Goal: Transaction & Acquisition: Purchase product/service

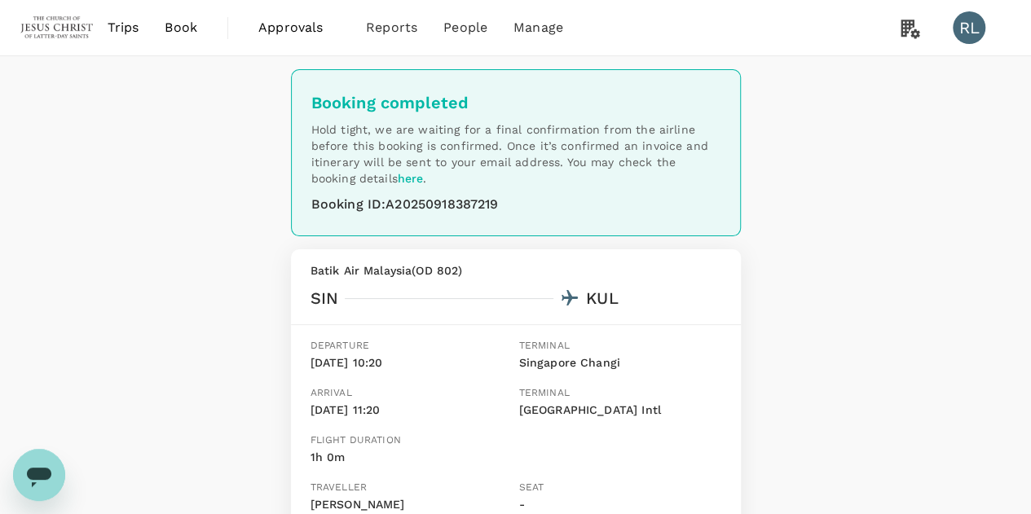
drag, startPoint x: 0, startPoint y: 0, endPoint x: 178, endPoint y: 27, distance: 179.6
click at [178, 27] on span "Book" at bounding box center [181, 28] width 33 height 20
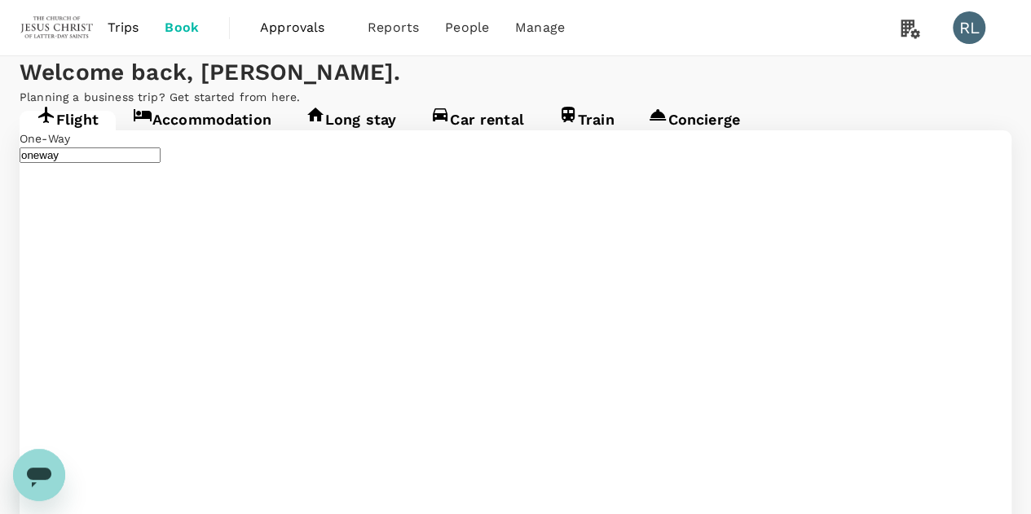
type input "Singapore Changi (SIN)"
type input "Kuching Intl (KCH)"
type input "Singapore Changi (SIN)"
type input "Kuching Intl (KCH)"
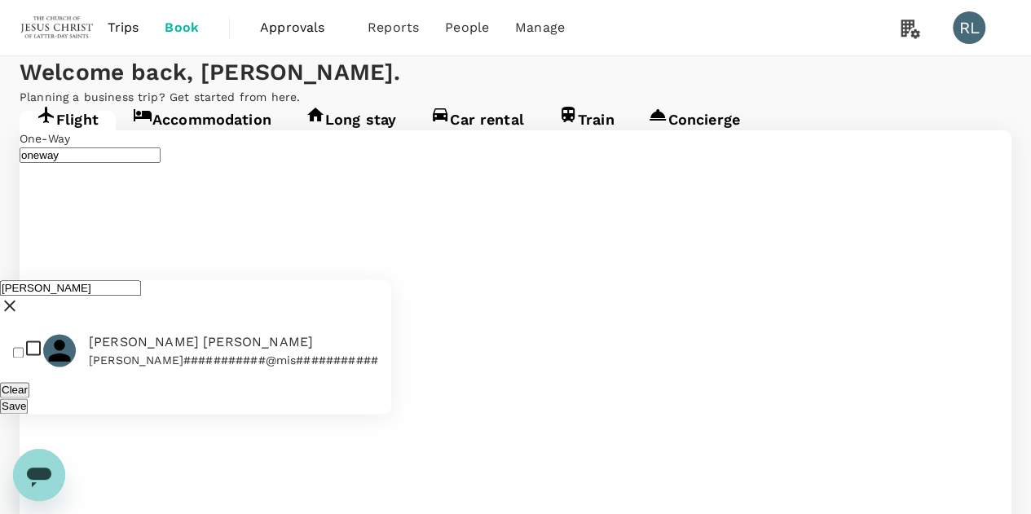
type input "rencher"
click at [21, 348] on input "checkbox" at bounding box center [18, 353] width 11 height 11
checkbox input "true"
click at [28, 398] on button "Save" at bounding box center [14, 405] width 28 height 15
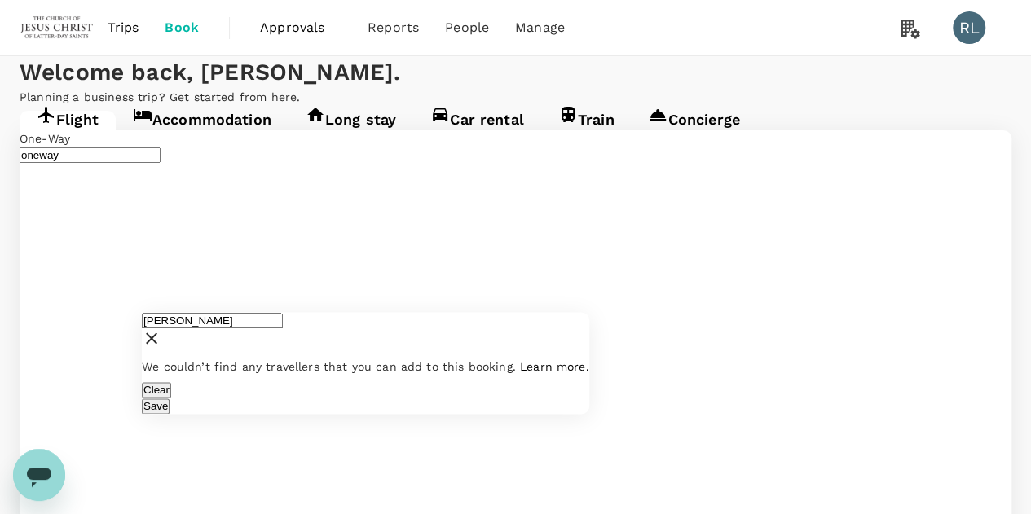
drag, startPoint x: 238, startPoint y: 130, endPoint x: 122, endPoint y: 125, distance: 115.8
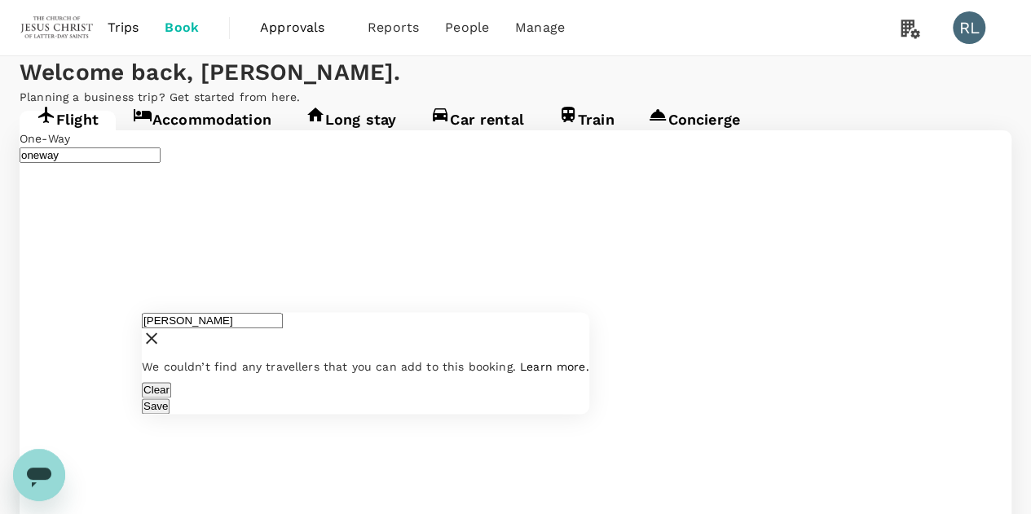
drag, startPoint x: 235, startPoint y: 114, endPoint x: 152, endPoint y: 125, distance: 84.6
click at [152, 312] on div "rencher" at bounding box center [365, 332] width 447 height 40
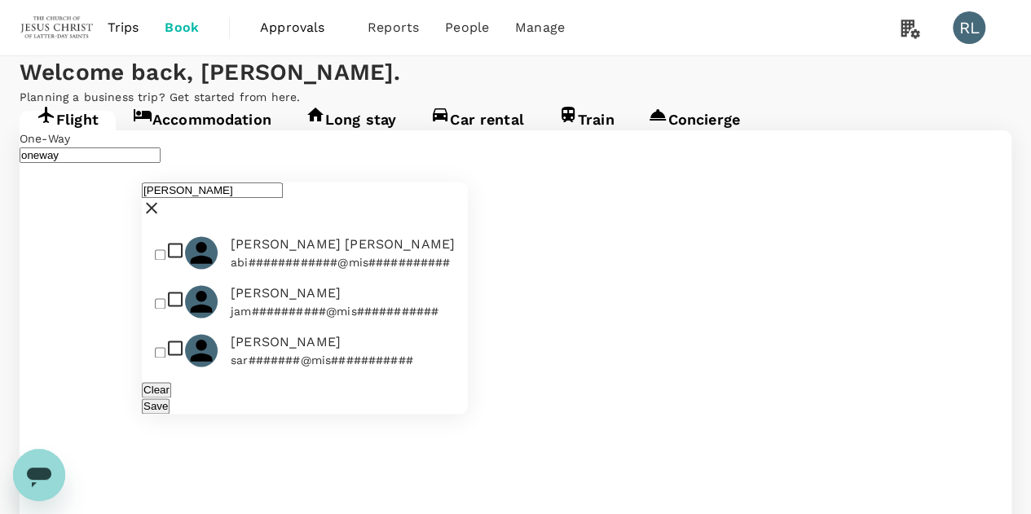
type input "smith"
click at [165, 348] on input "checkbox" at bounding box center [160, 353] width 11 height 11
checkbox input "true"
click at [169, 398] on button "Save" at bounding box center [156, 405] width 28 height 15
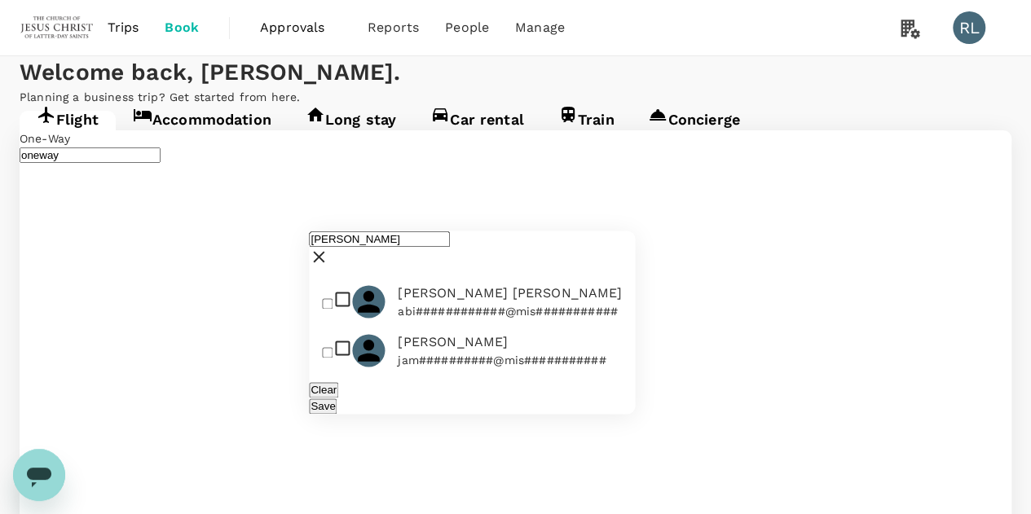
drag, startPoint x: 391, startPoint y: 115, endPoint x: 312, endPoint y: 121, distance: 79.3
click at [312, 231] on div "smith" at bounding box center [472, 251] width 326 height 40
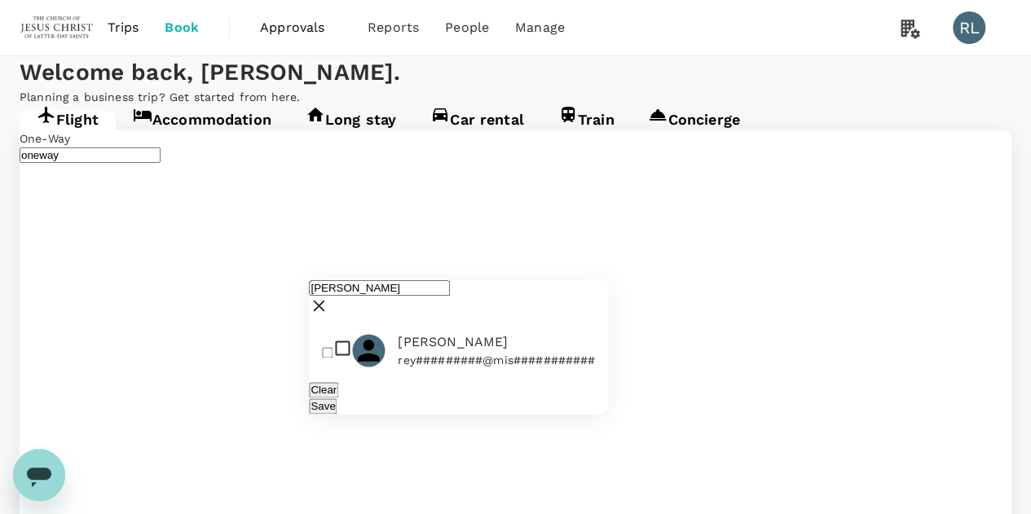
type input "reynolds"
click at [332, 348] on input "checkbox" at bounding box center [327, 353] width 11 height 11
checkbox input "true"
click at [336, 398] on button "Save" at bounding box center [323, 405] width 28 height 15
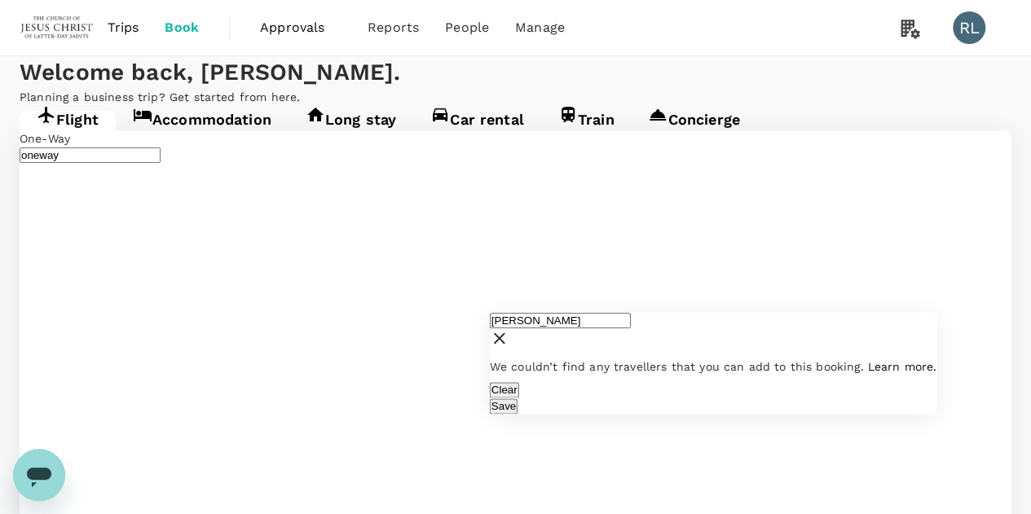
drag, startPoint x: 587, startPoint y: 123, endPoint x: 496, endPoint y: 121, distance: 90.4
click at [496, 312] on div "reynolds" at bounding box center [713, 332] width 447 height 40
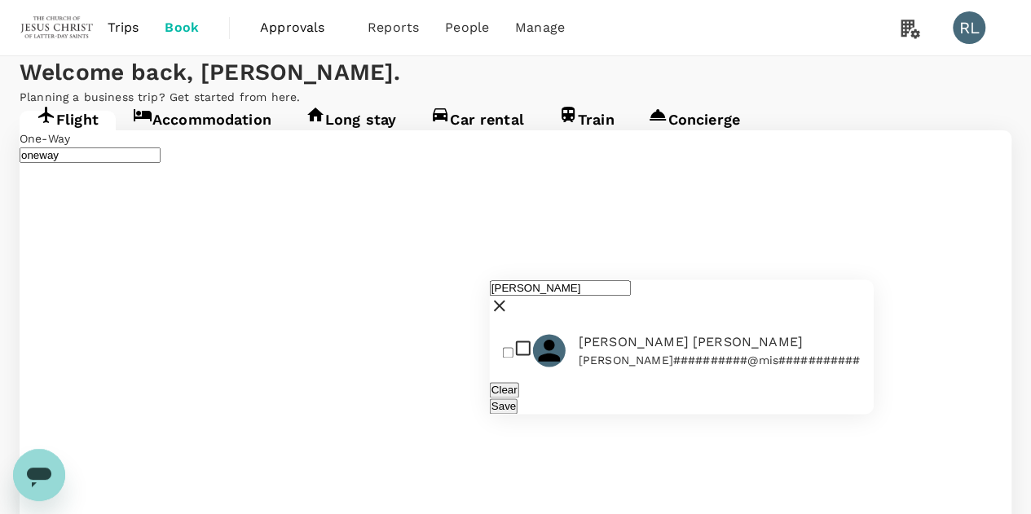
type input "stevenson"
click at [513, 348] on input "checkbox" at bounding box center [508, 353] width 11 height 11
checkbox input "true"
click at [517, 398] on button "Save" at bounding box center [504, 405] width 28 height 15
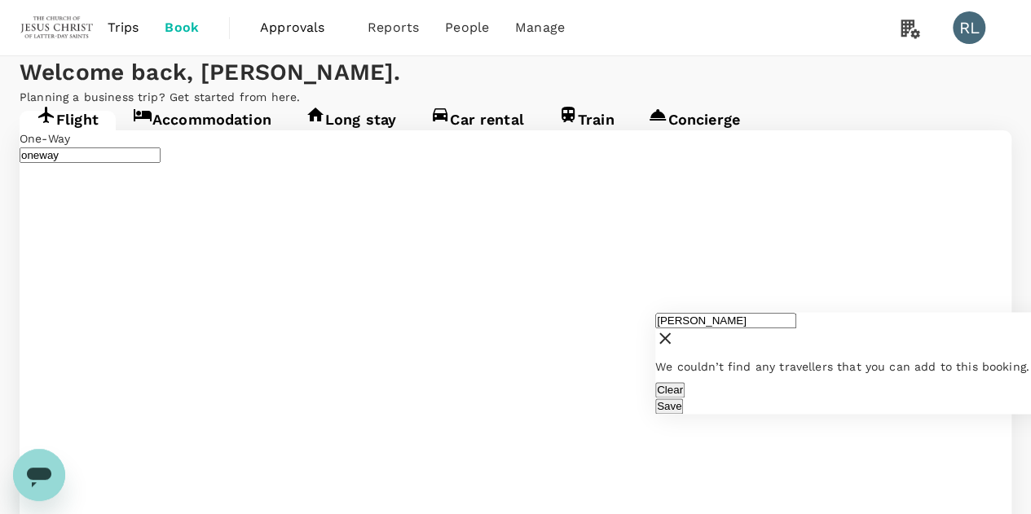
click at [759, 313] on input "stevenson" at bounding box center [725, 320] width 141 height 15
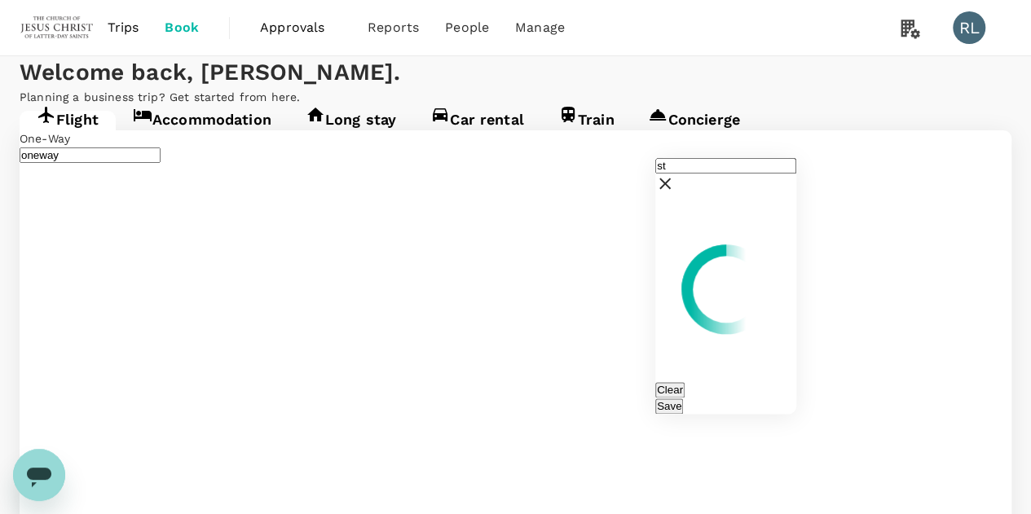
type input "s"
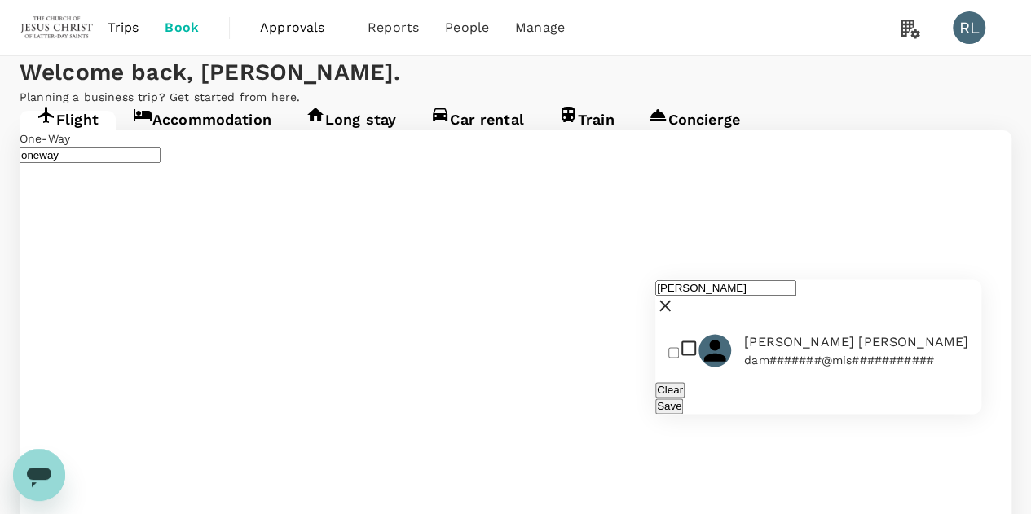
type input "egan"
click at [679, 348] on input "checkbox" at bounding box center [673, 353] width 11 height 11
checkbox input "true"
click at [683, 398] on button "Save" at bounding box center [669, 405] width 28 height 15
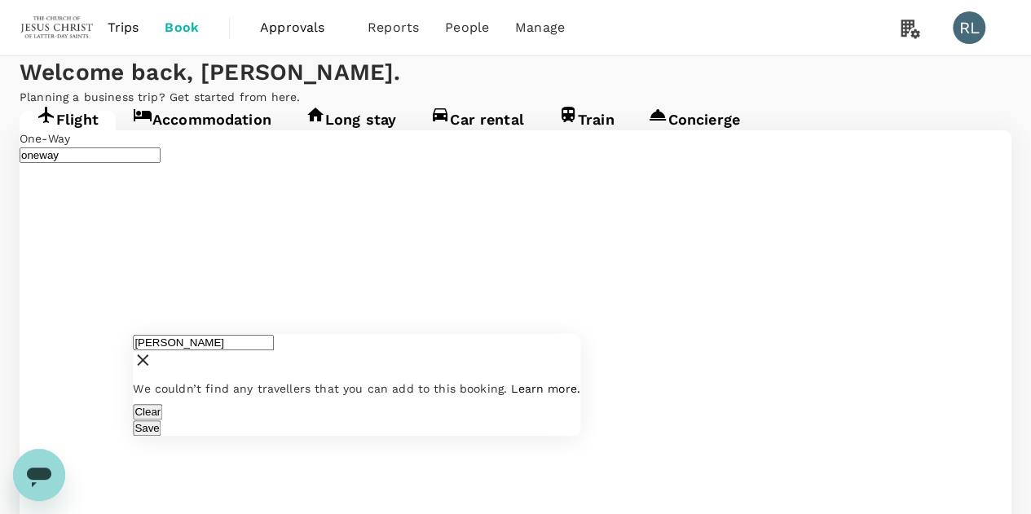
click at [244, 335] on input "egan" at bounding box center [203, 342] width 141 height 15
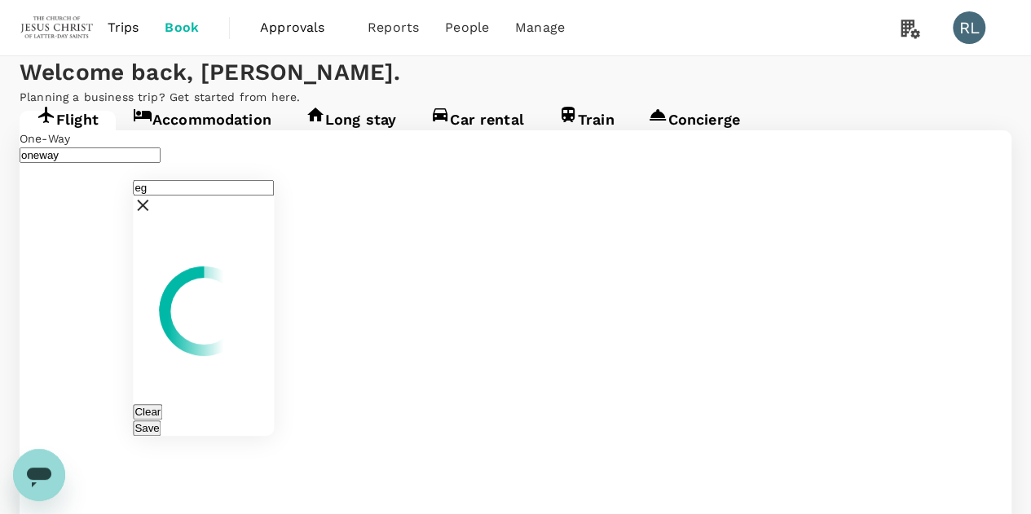
type input "e"
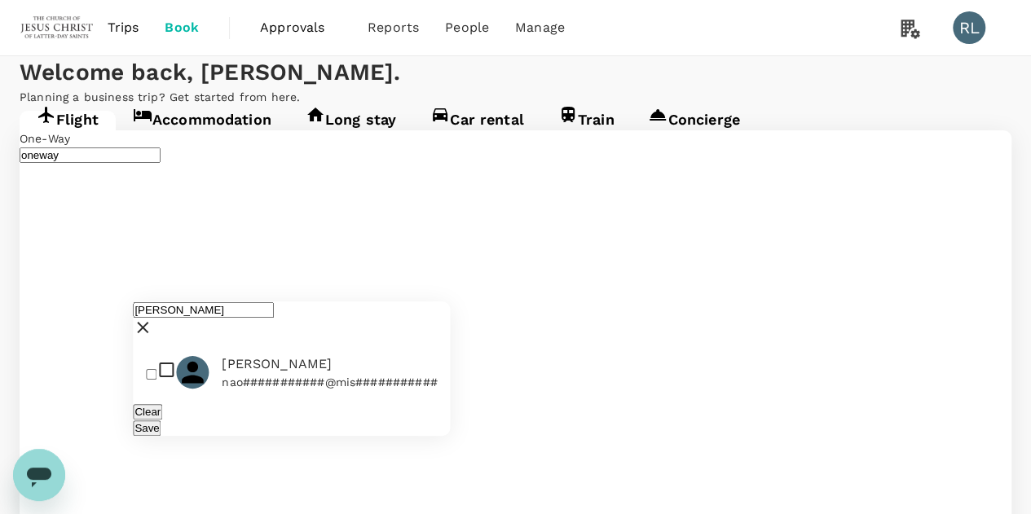
type input "robinson"
click at [156, 369] on input "checkbox" at bounding box center [151, 374] width 11 height 11
checkbox input "true"
click at [161, 420] on button "Save" at bounding box center [147, 427] width 28 height 15
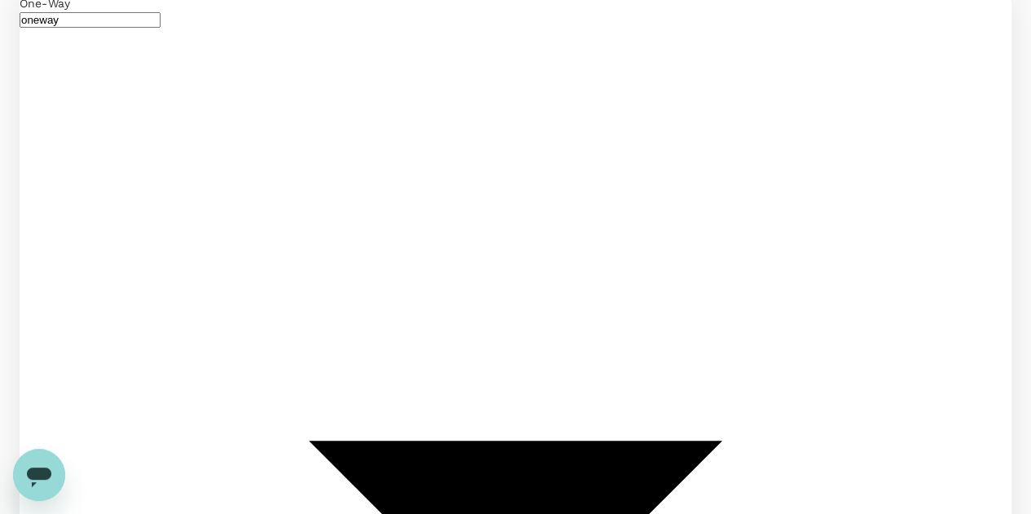
scroll to position [163, 0]
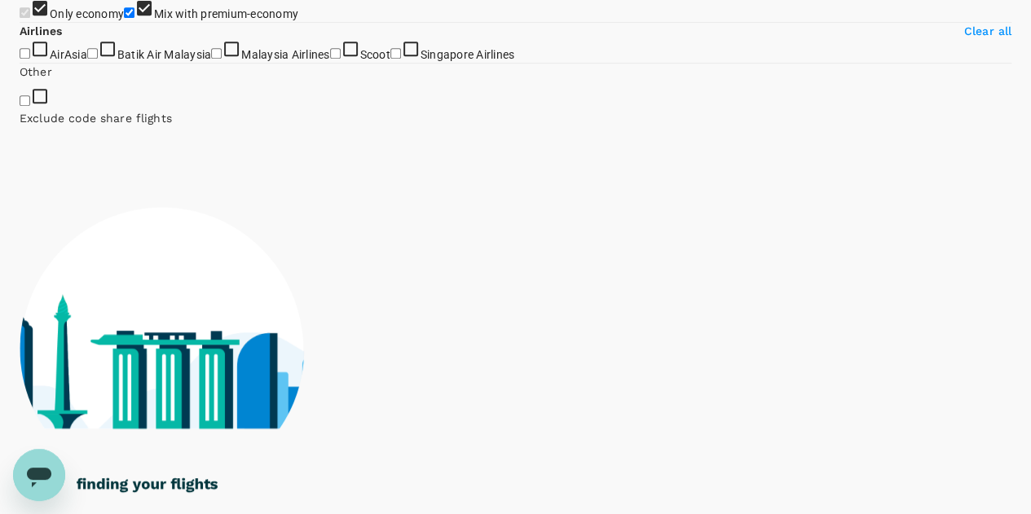
scroll to position [407, 0]
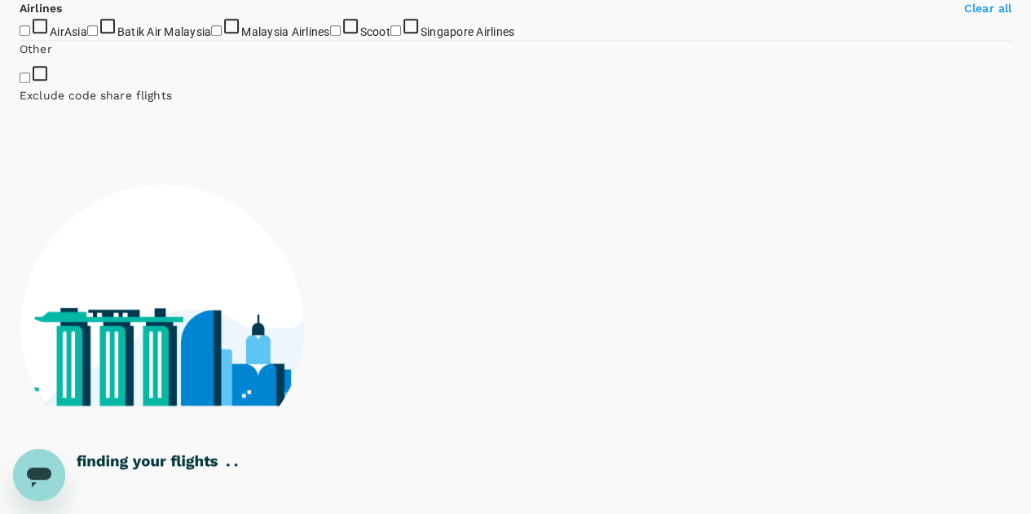
type input "1405"
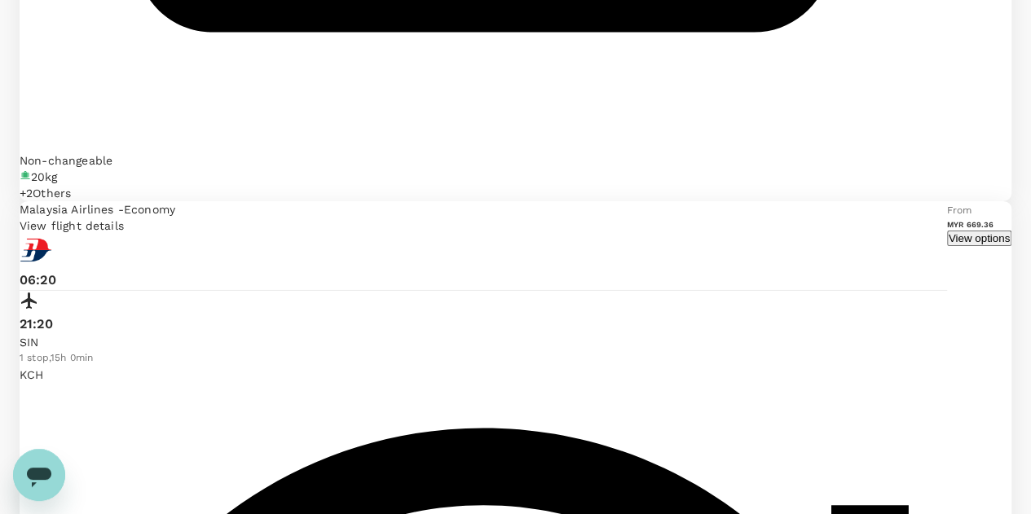
scroll to position [3069, 0]
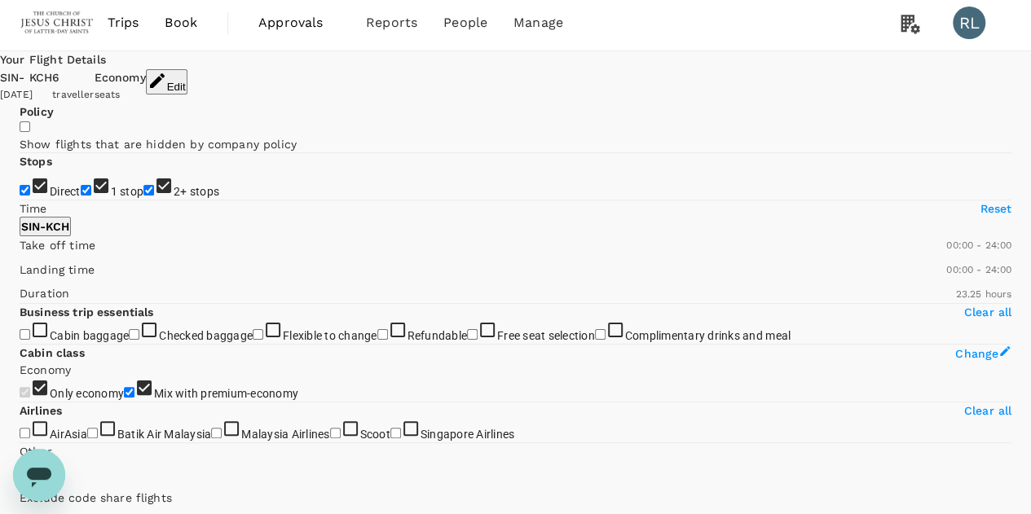
scroll to position [0, 0]
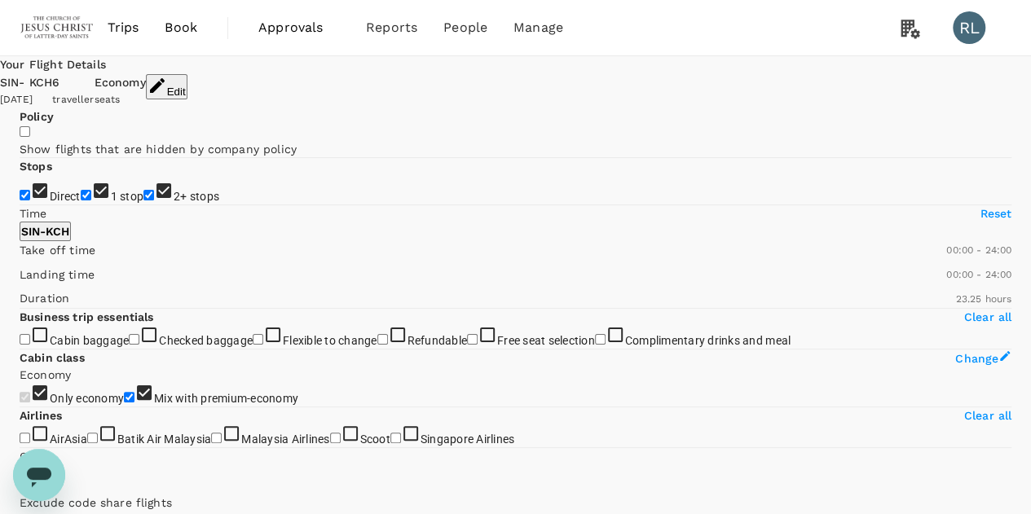
type input "MYR"
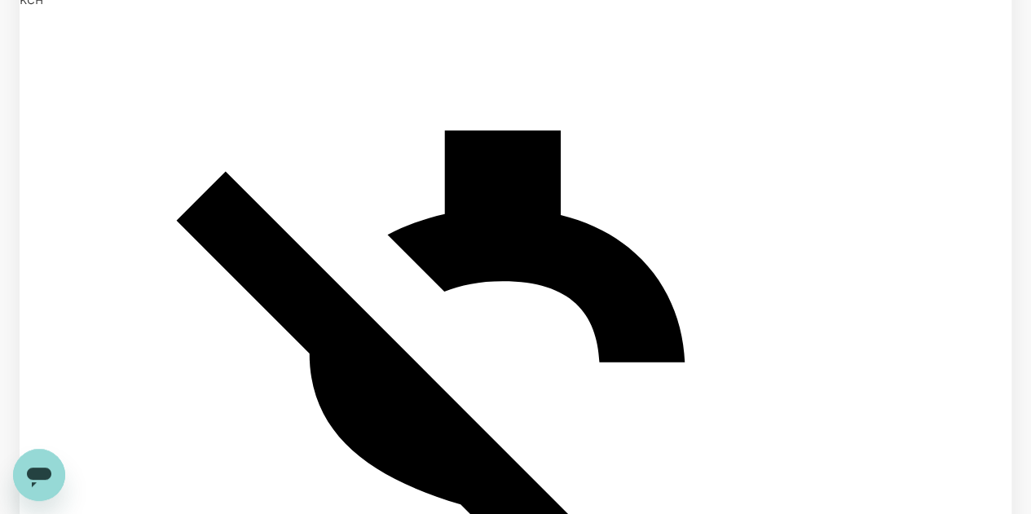
scroll to position [3041, 0]
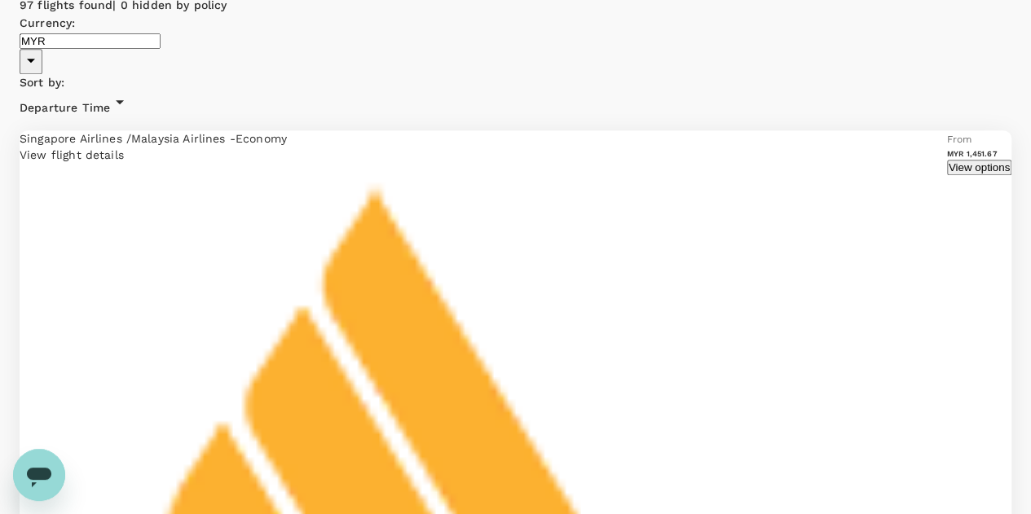
scroll to position [489, 0]
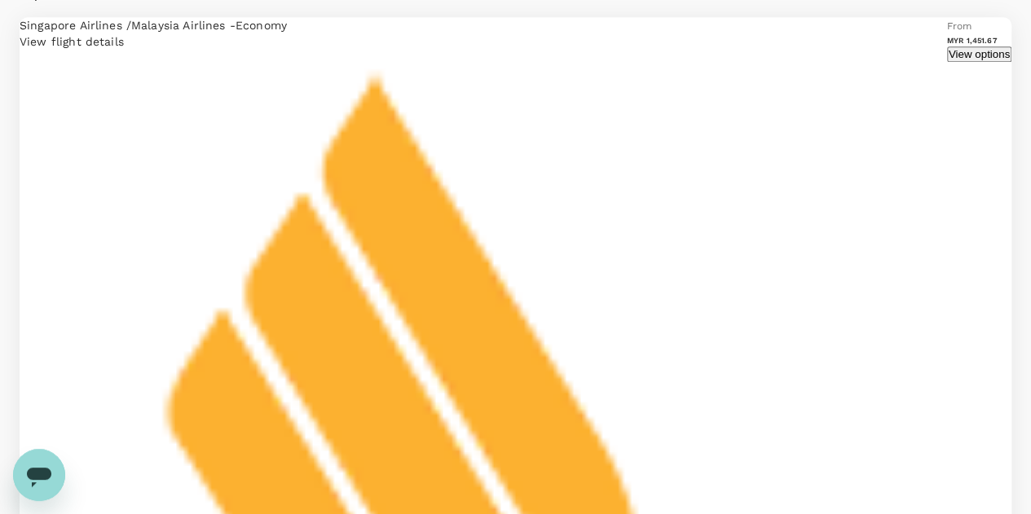
scroll to position [628, 0]
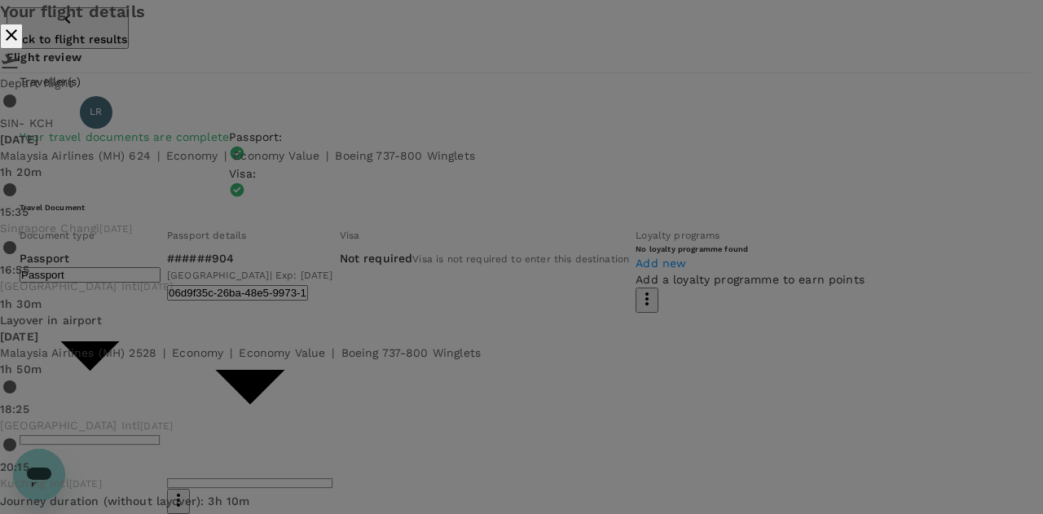
click at [21, 45] on icon "close" at bounding box center [12, 35] width 20 height 20
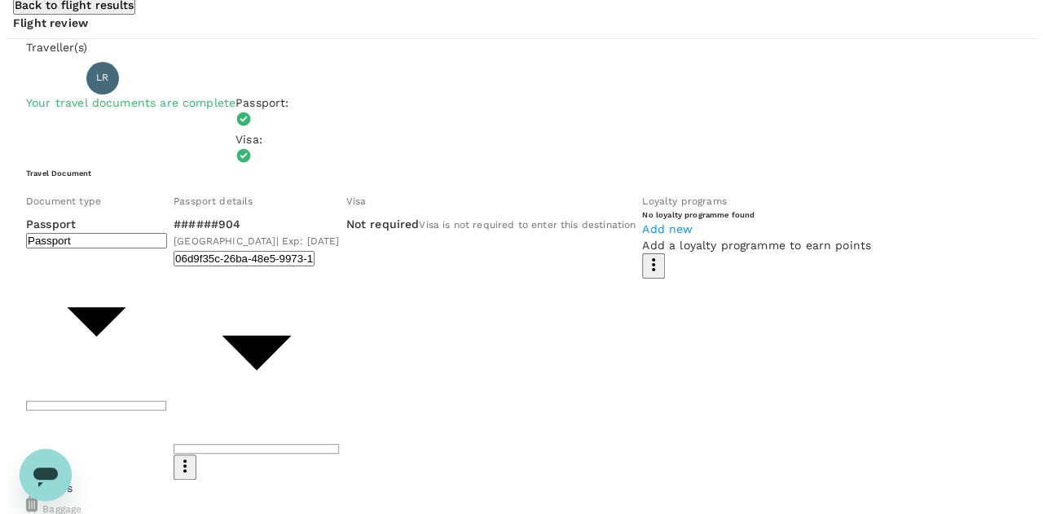
scroll to position [28, 0]
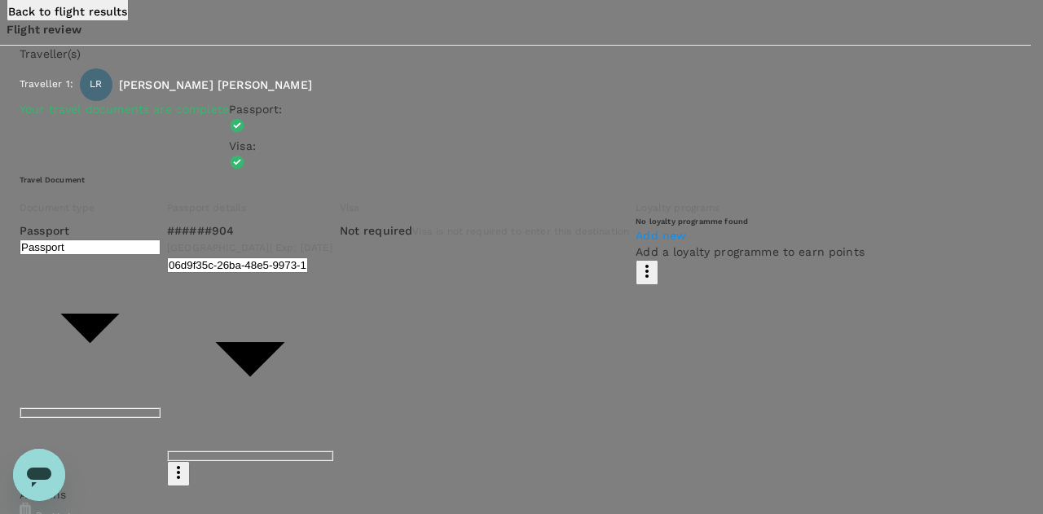
type input "9b357727-6904-47bd-a44e-9a56bf7dfc7a"
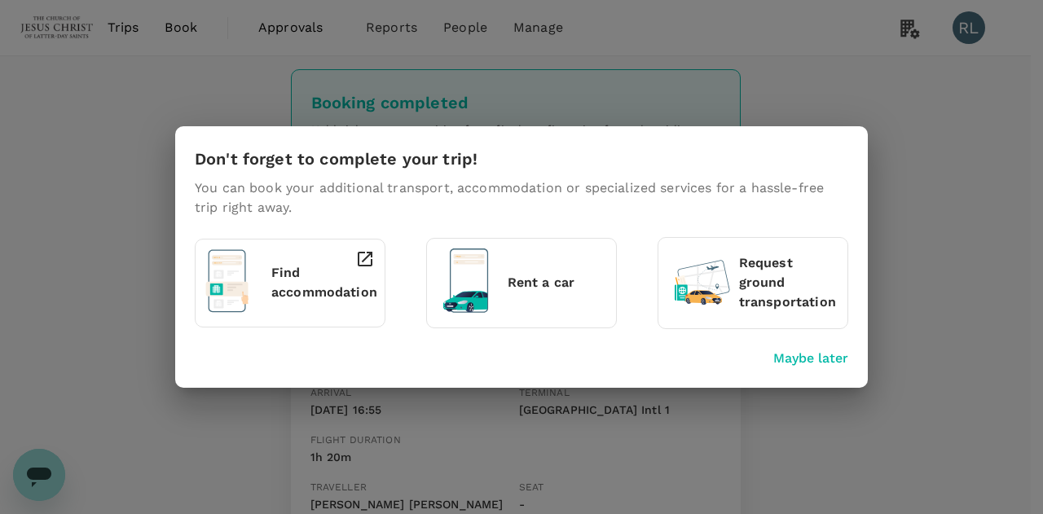
click at [808, 357] on p "Maybe later" at bounding box center [810, 359] width 75 height 20
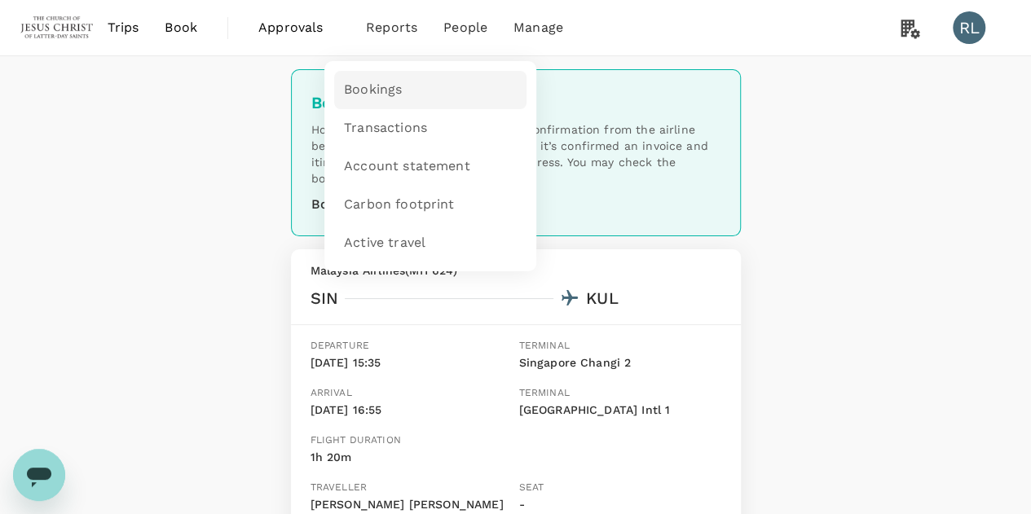
click at [378, 90] on span "Bookings" at bounding box center [373, 90] width 58 height 19
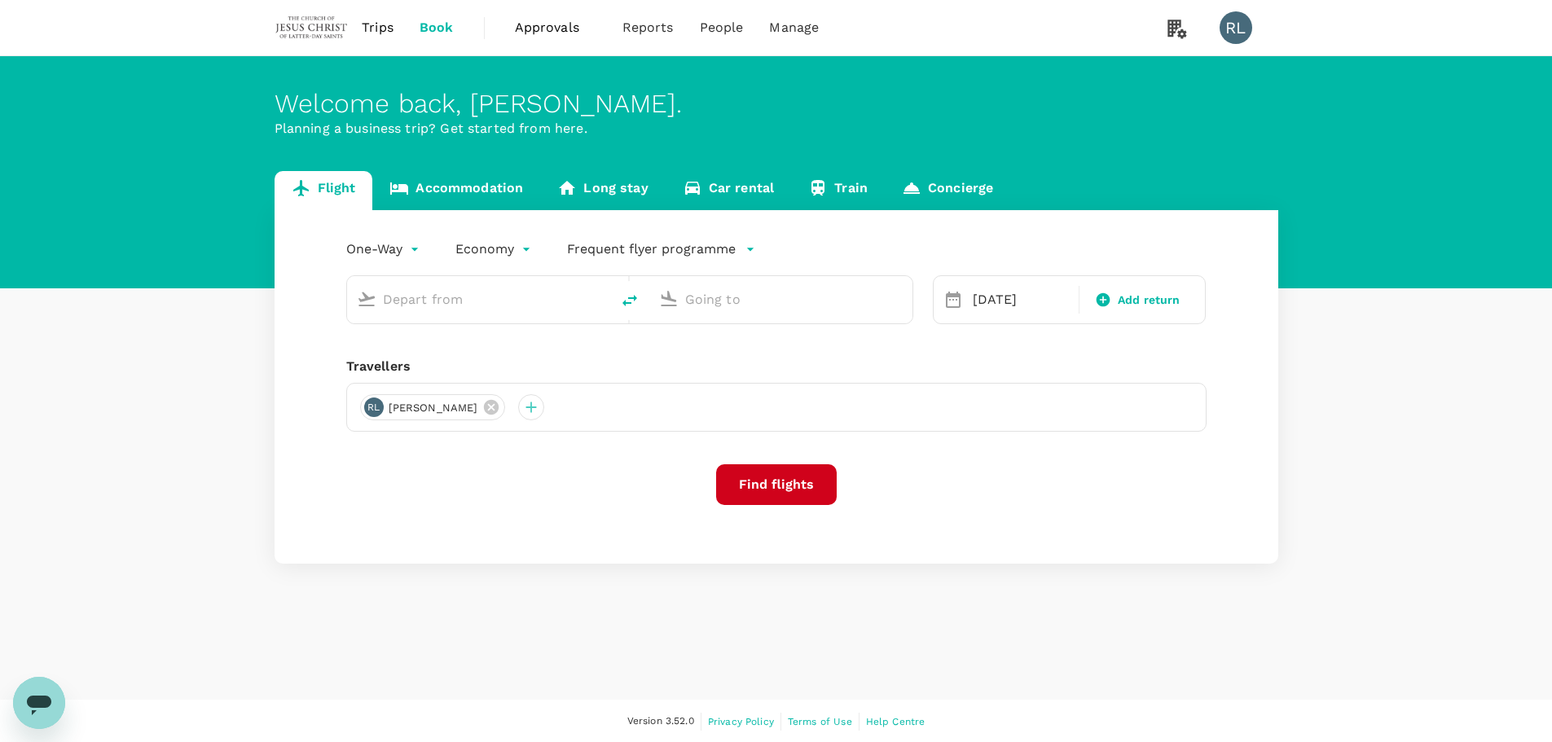
type input "Singapore Changi (SIN)"
type input "Kuching Intl (KCH)"
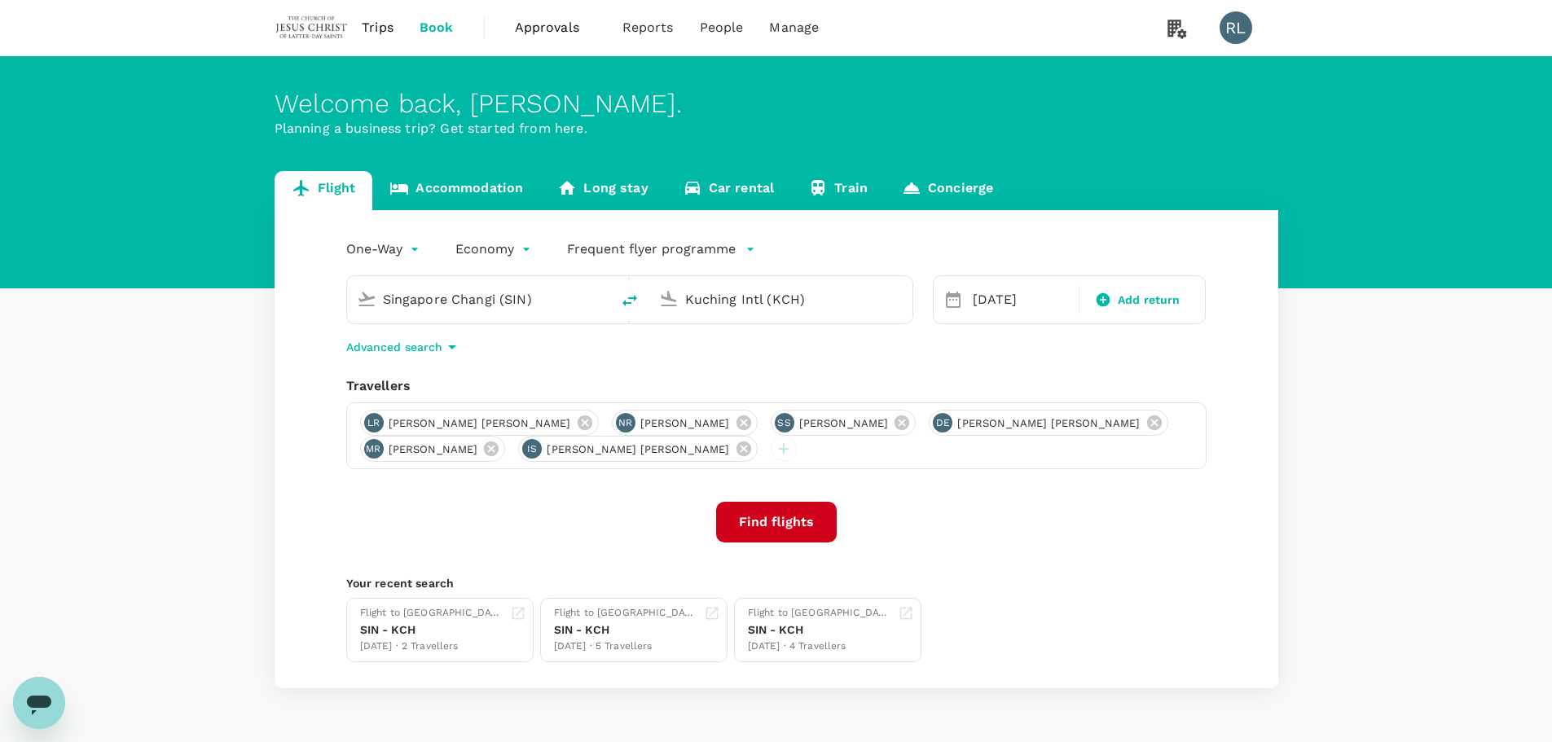
click at [38, 703] on icon "Open messaging window" at bounding box center [39, 706] width 24 height 20
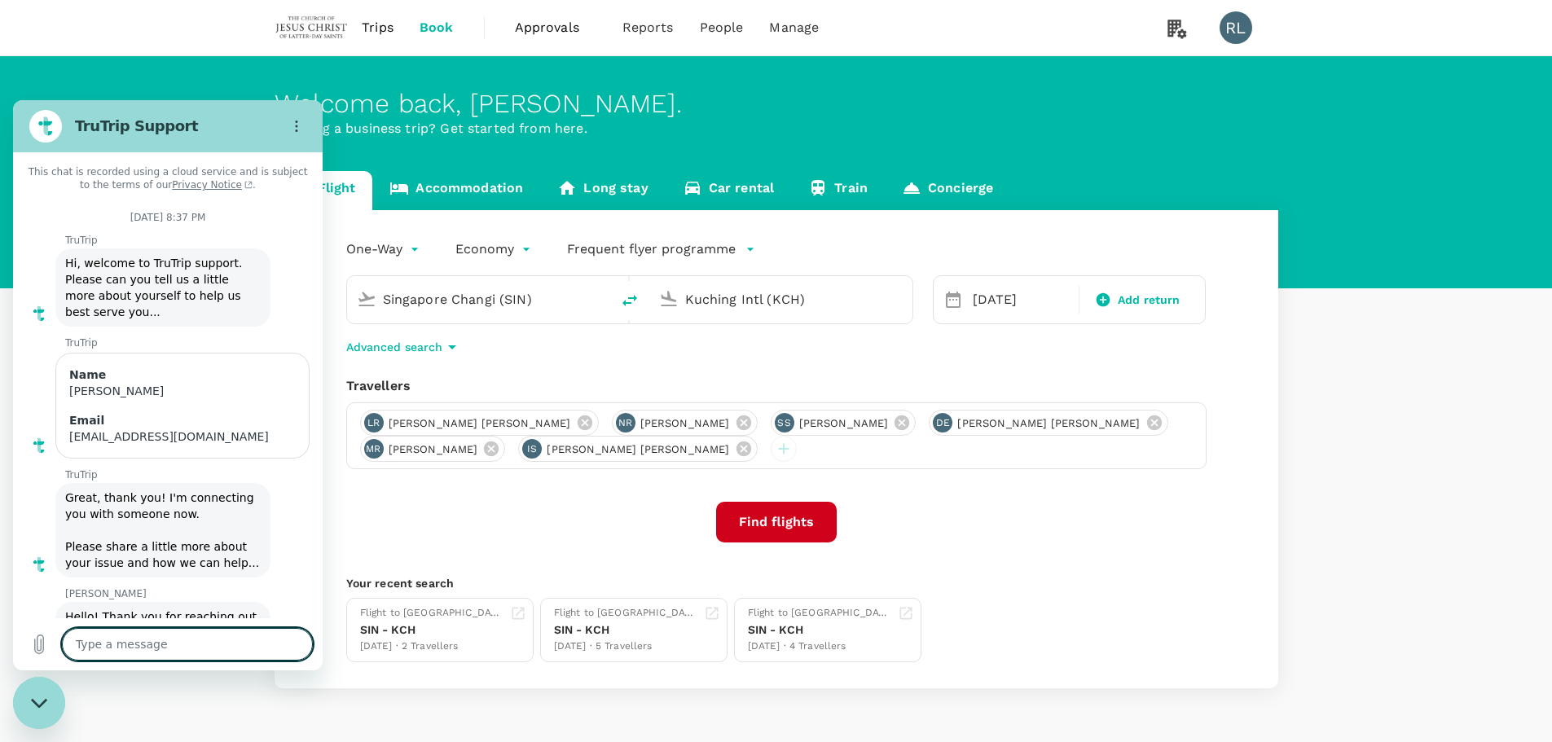
scroll to position [2274, 0]
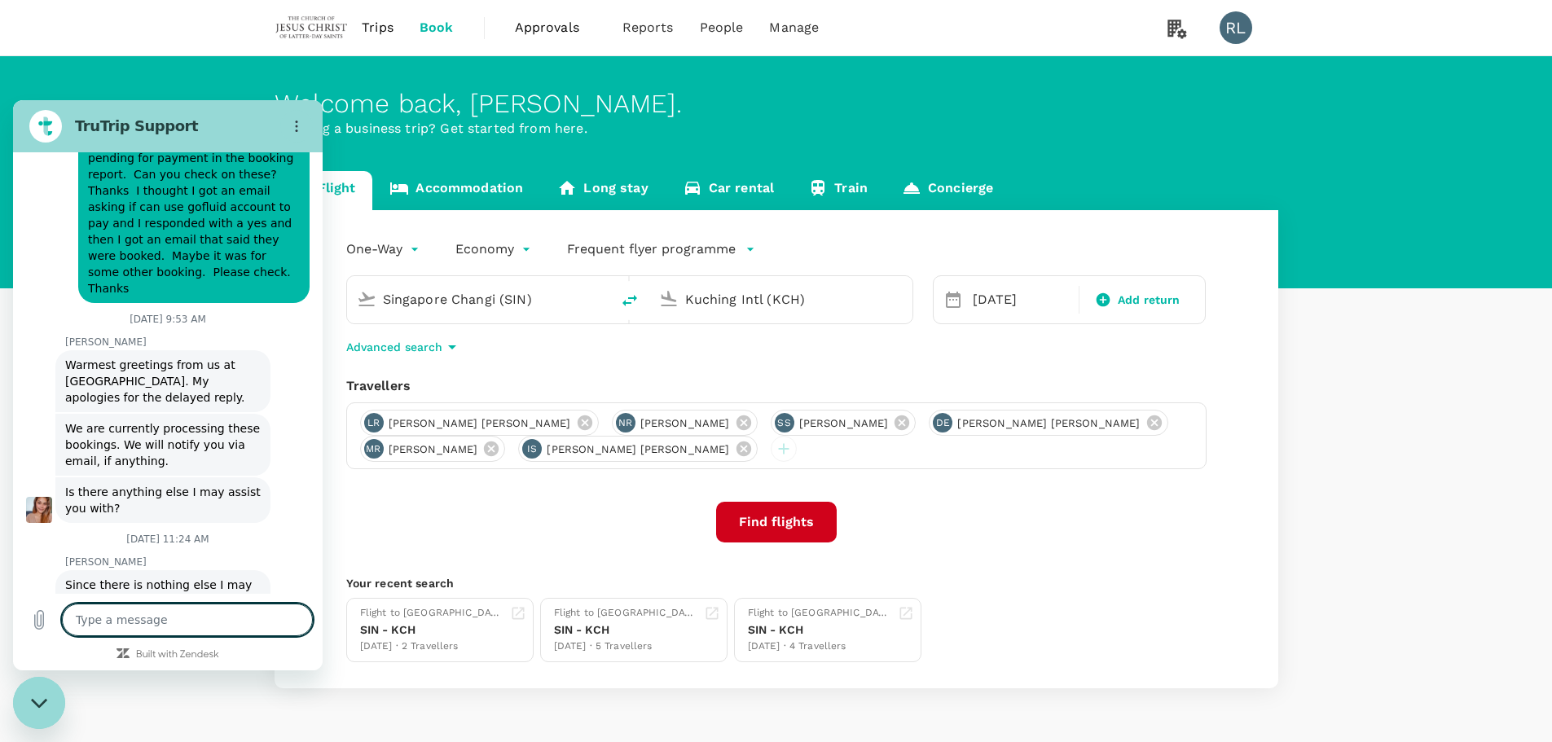
type textarea "F"
type textarea "x"
type textarea "FF"
type textarea "x"
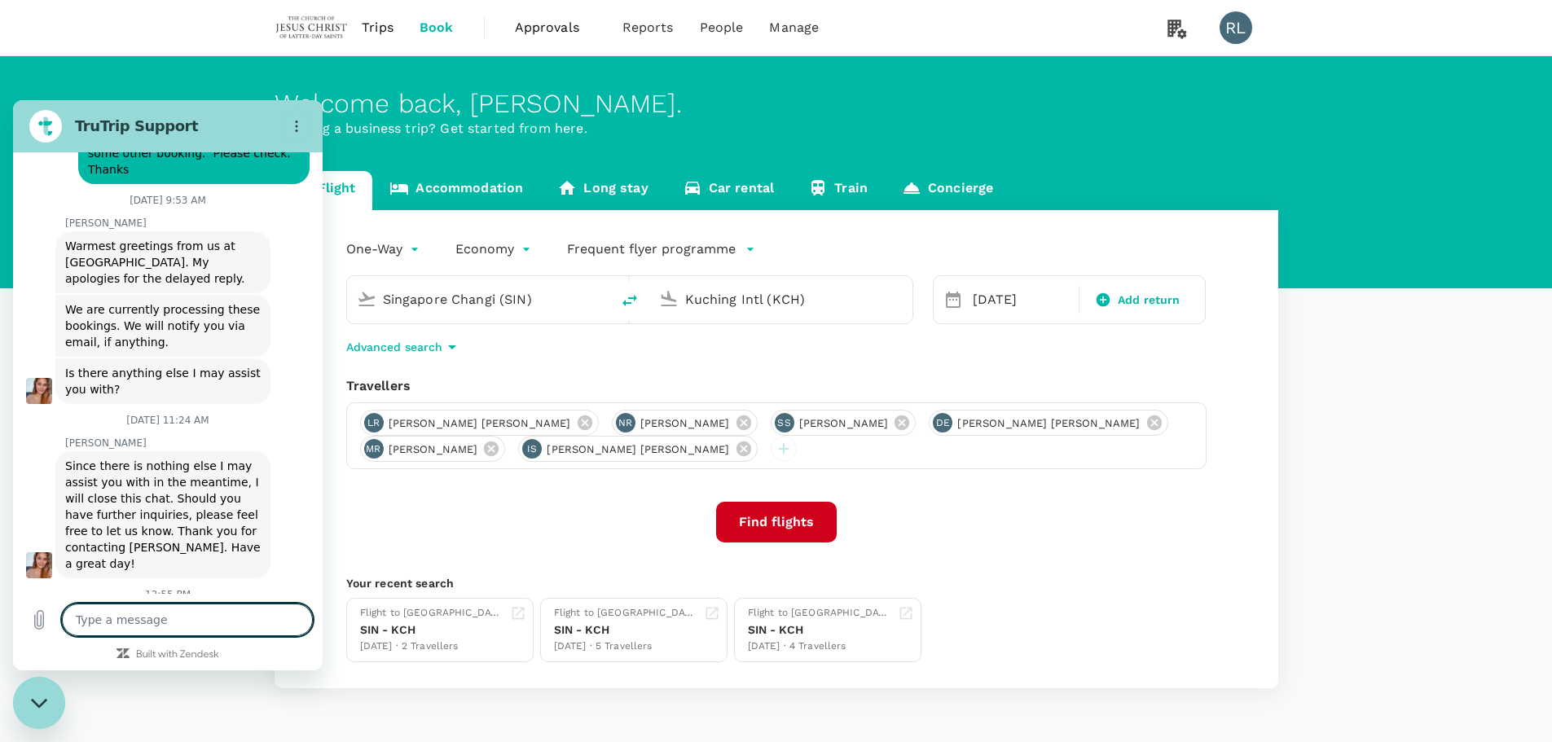
scroll to position [2391, 0]
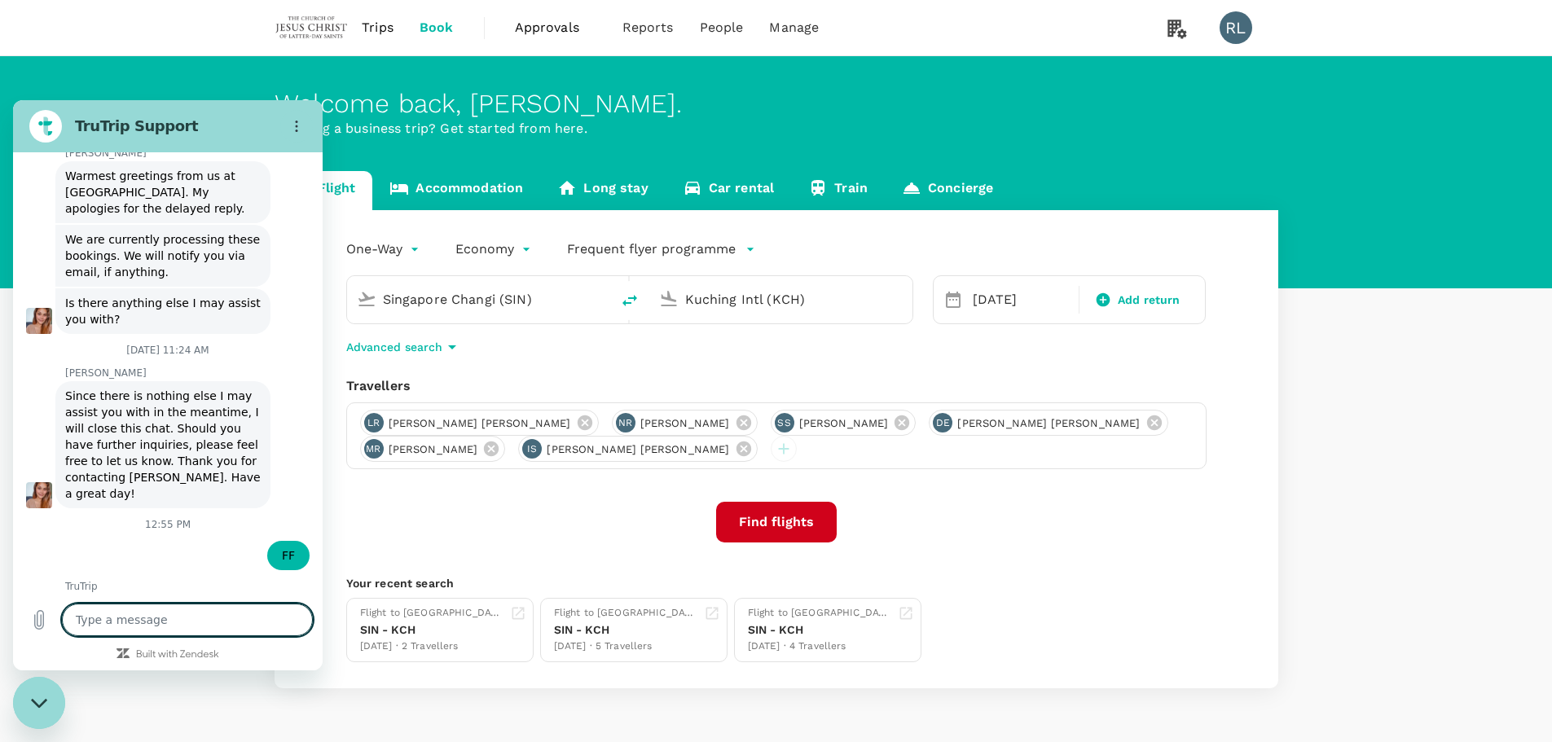
type textarea "x"
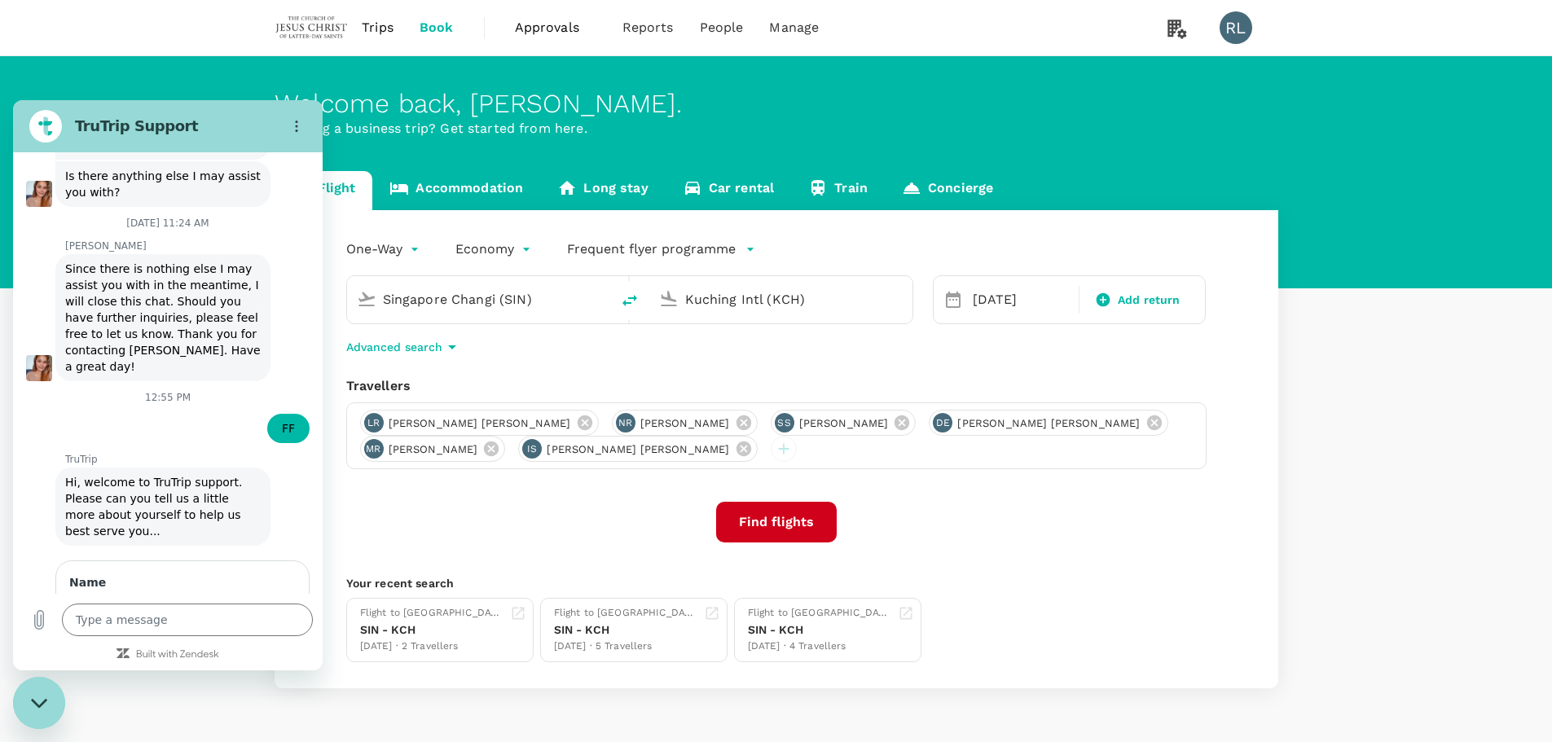
scroll to position [2588, 0]
type input "[PERSON_NAME]"
click at [258, 651] on span "Next" at bounding box center [268, 661] width 27 height 20
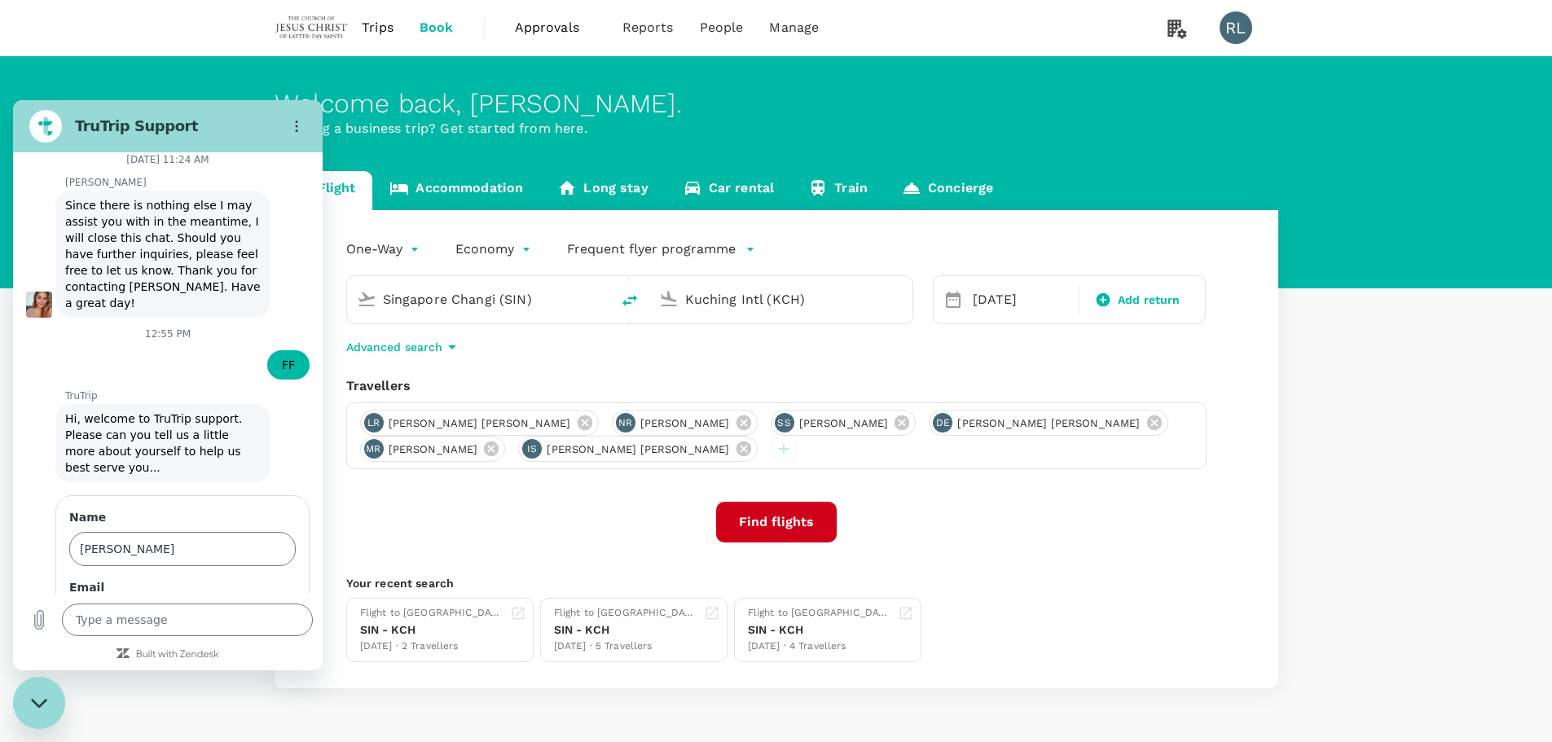
scroll to position [2658, 0]
type input "[EMAIL_ADDRESS][DOMAIN_NAME]"
click at [257, 651] on span "Send" at bounding box center [267, 661] width 29 height 20
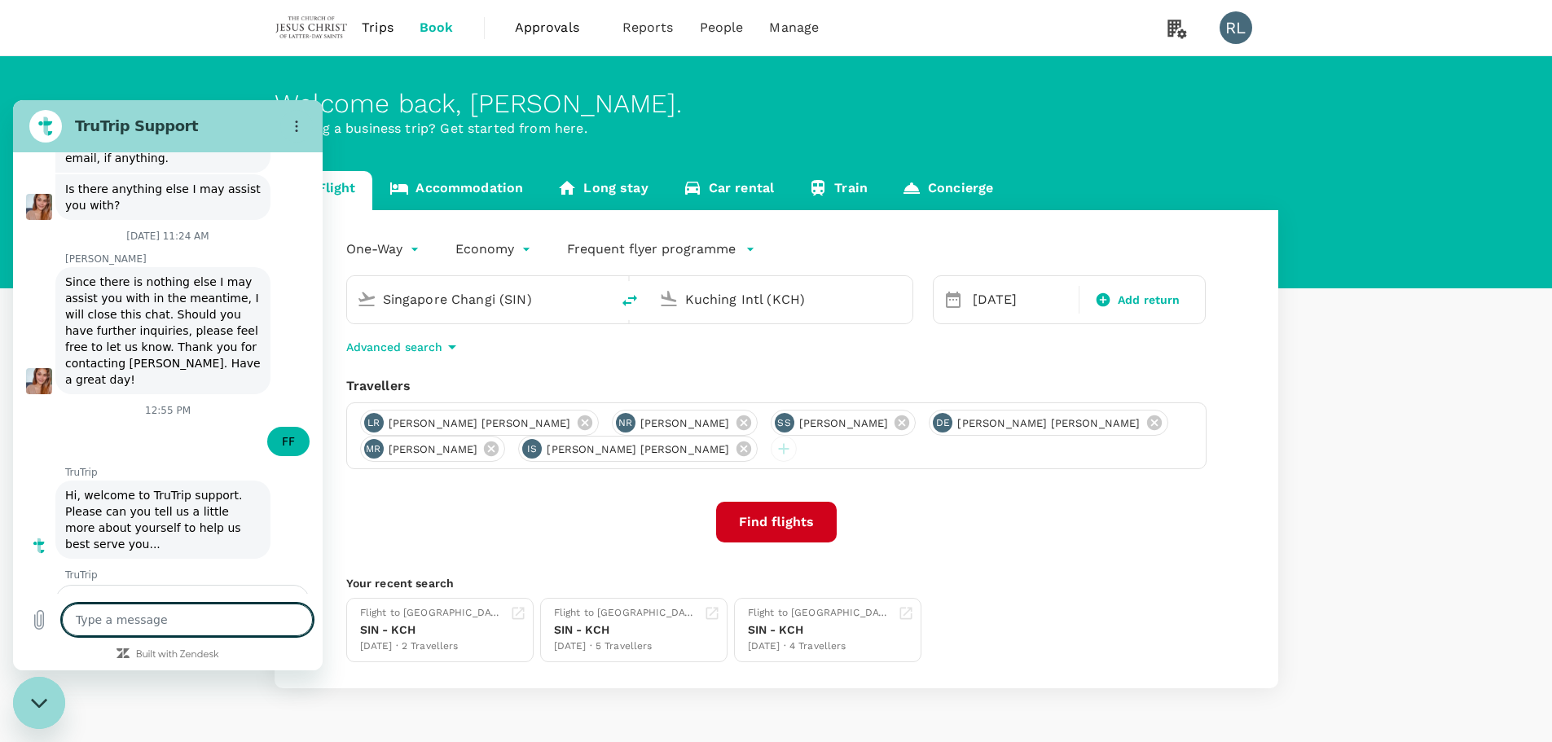
scroll to position [2613, 0]
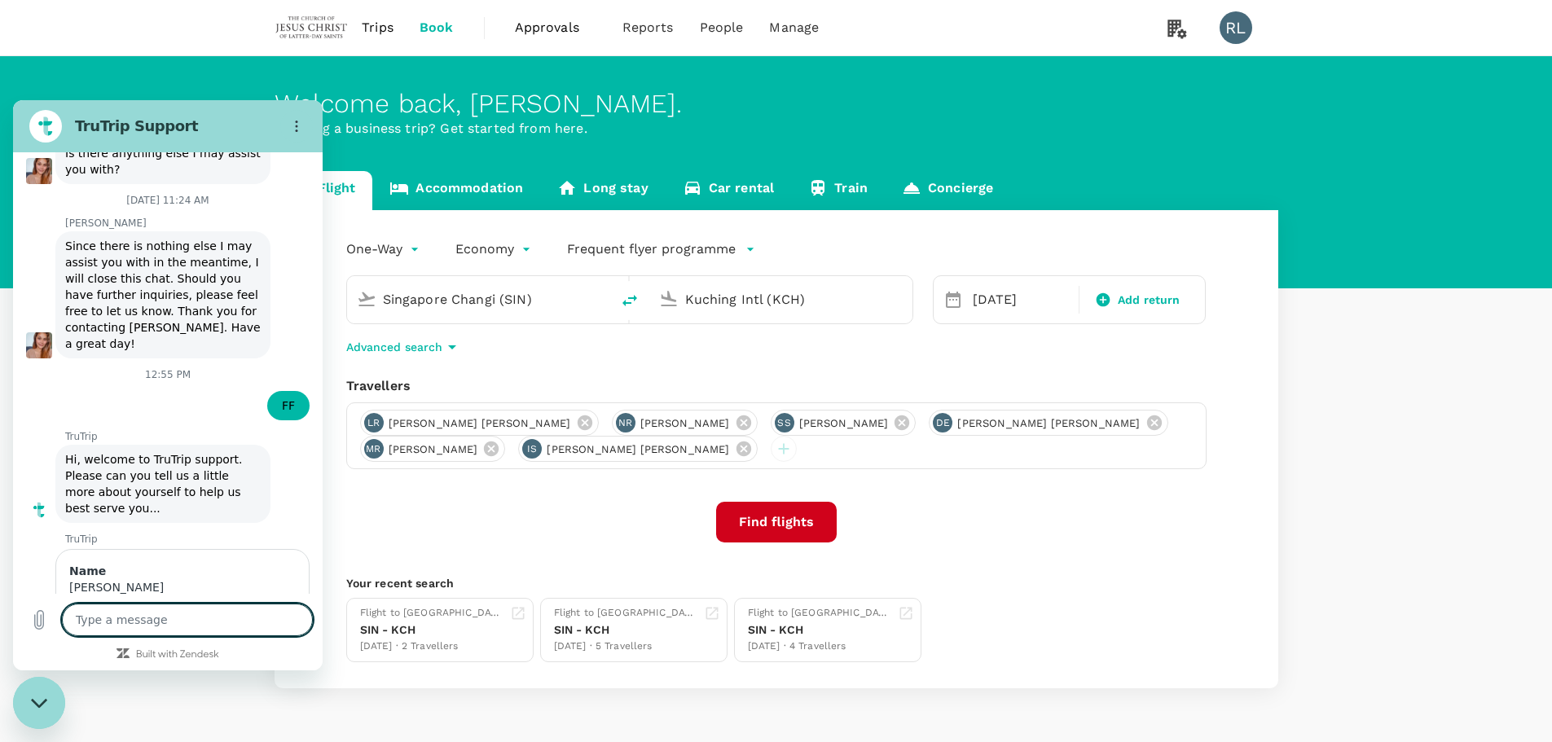
type textarea "x"
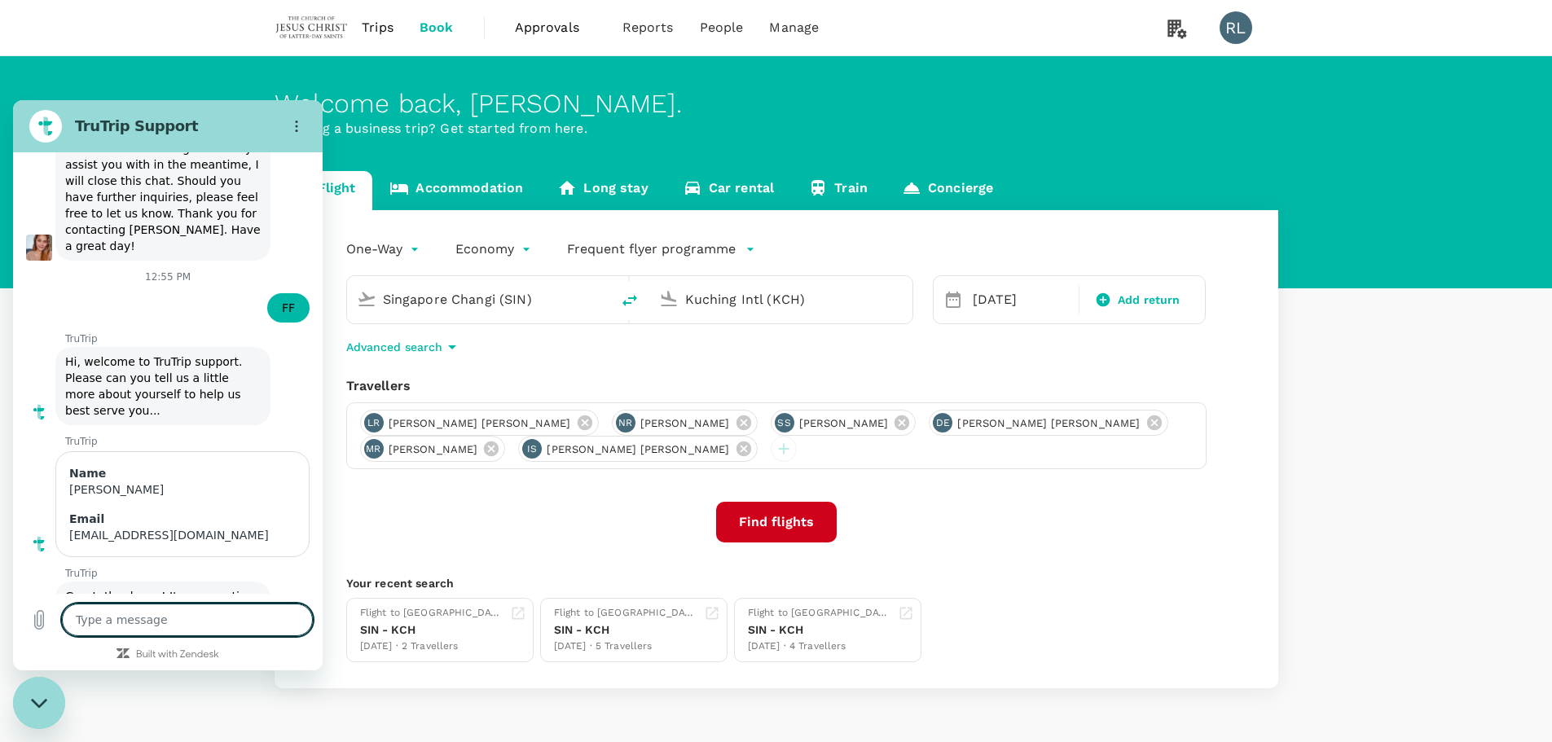
scroll to position [2714, 0]
click at [194, 618] on textarea at bounding box center [187, 620] width 251 height 33
paste textarea "A20250918351744"
type textarea "A20250918351744"
type textarea "x"
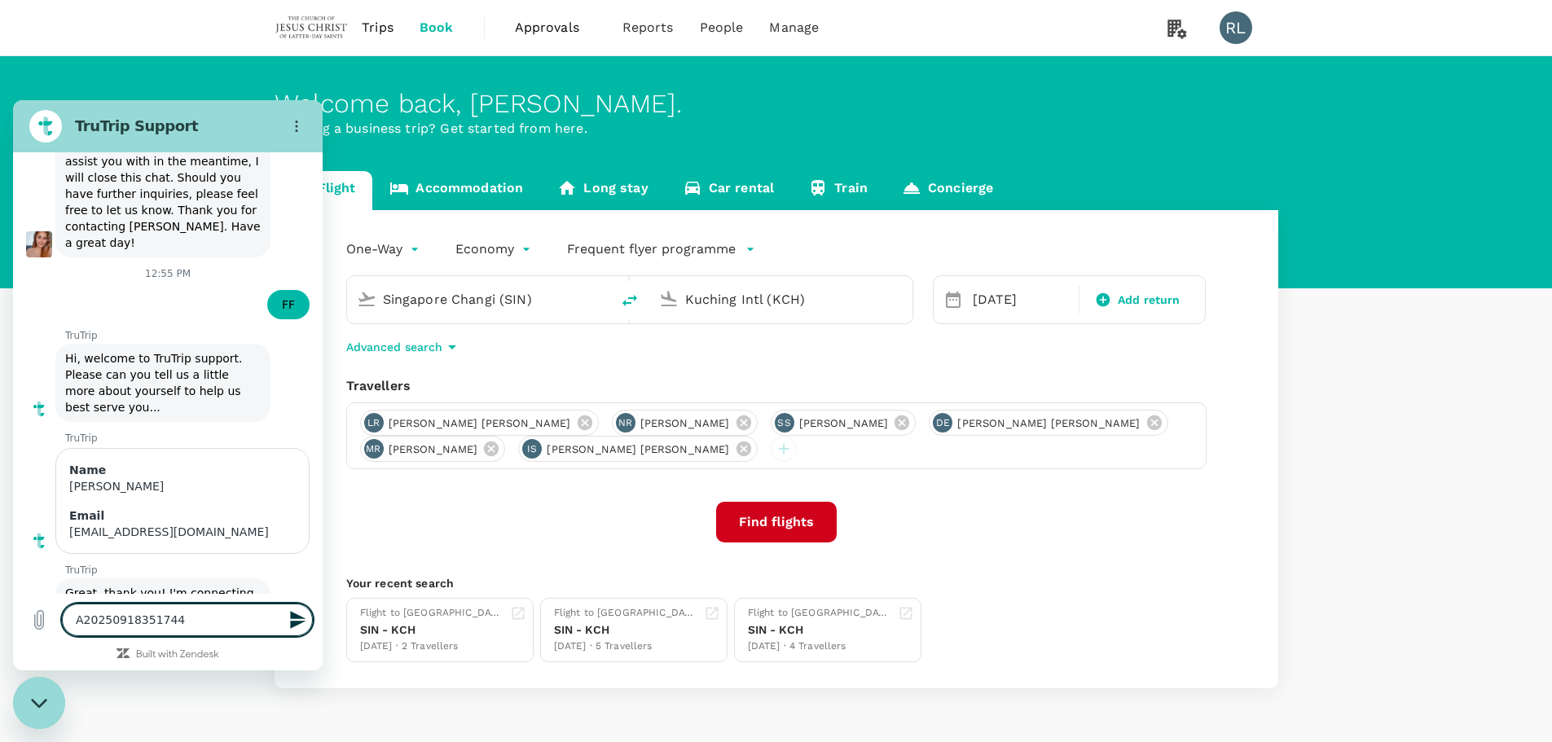
type textarea "A20250918351744"
type textarea "x"
type textarea "A20250918351744"
type textarea "x"
type textarea "A20250918351744 A"
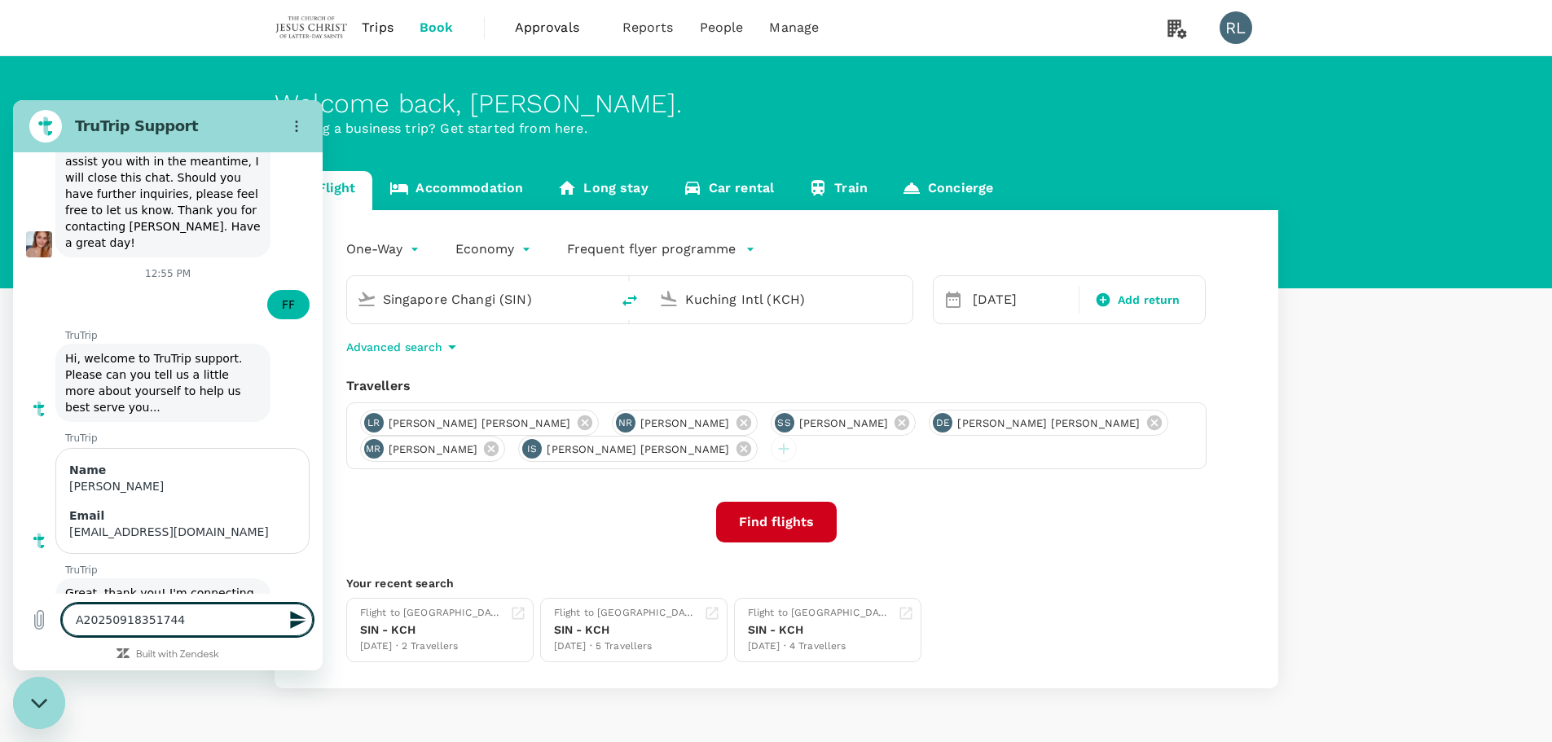
type textarea "x"
type textarea "A20250918351744 AN"
type textarea "x"
type textarea "A20250918351744 AND"
type textarea "x"
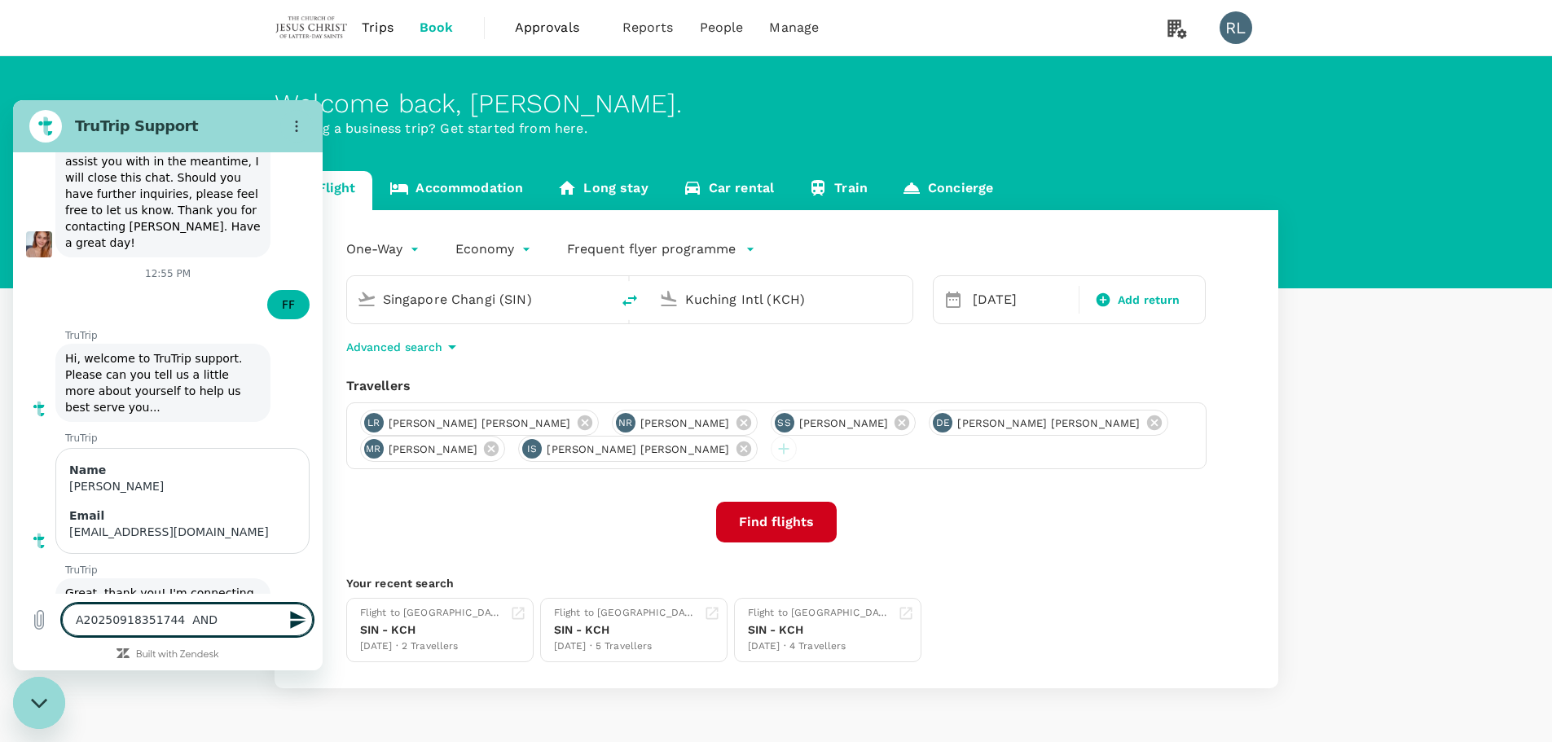
type textarea "A20250918351744 AND"
type textarea "x"
type textarea "A20250918351744 AND"
type textarea "x"
type textarea "A20250918351744 AN"
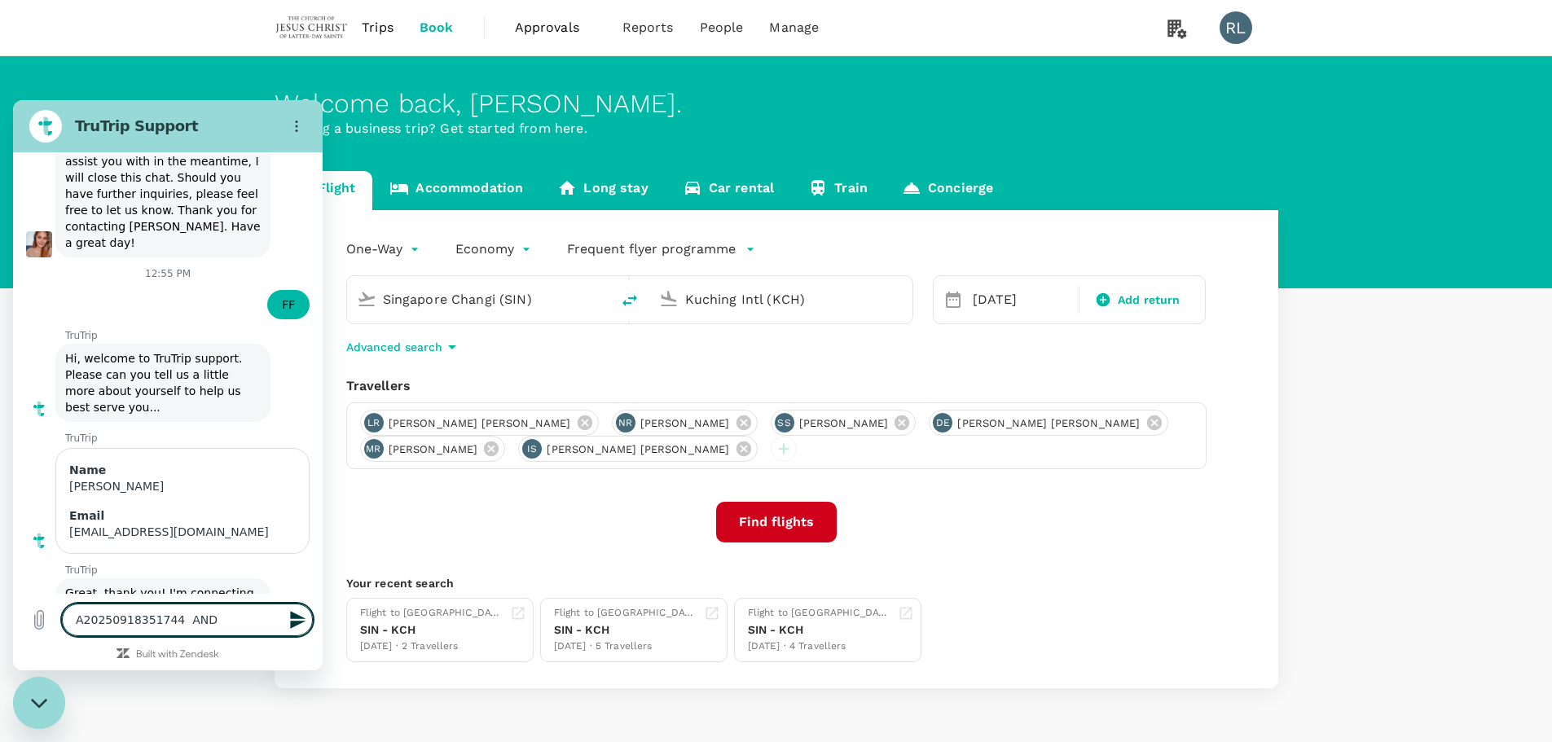
type textarea "x"
type textarea "A20250918351744 A"
type textarea "x"
type textarea "A20250918351744"
type textarea "x"
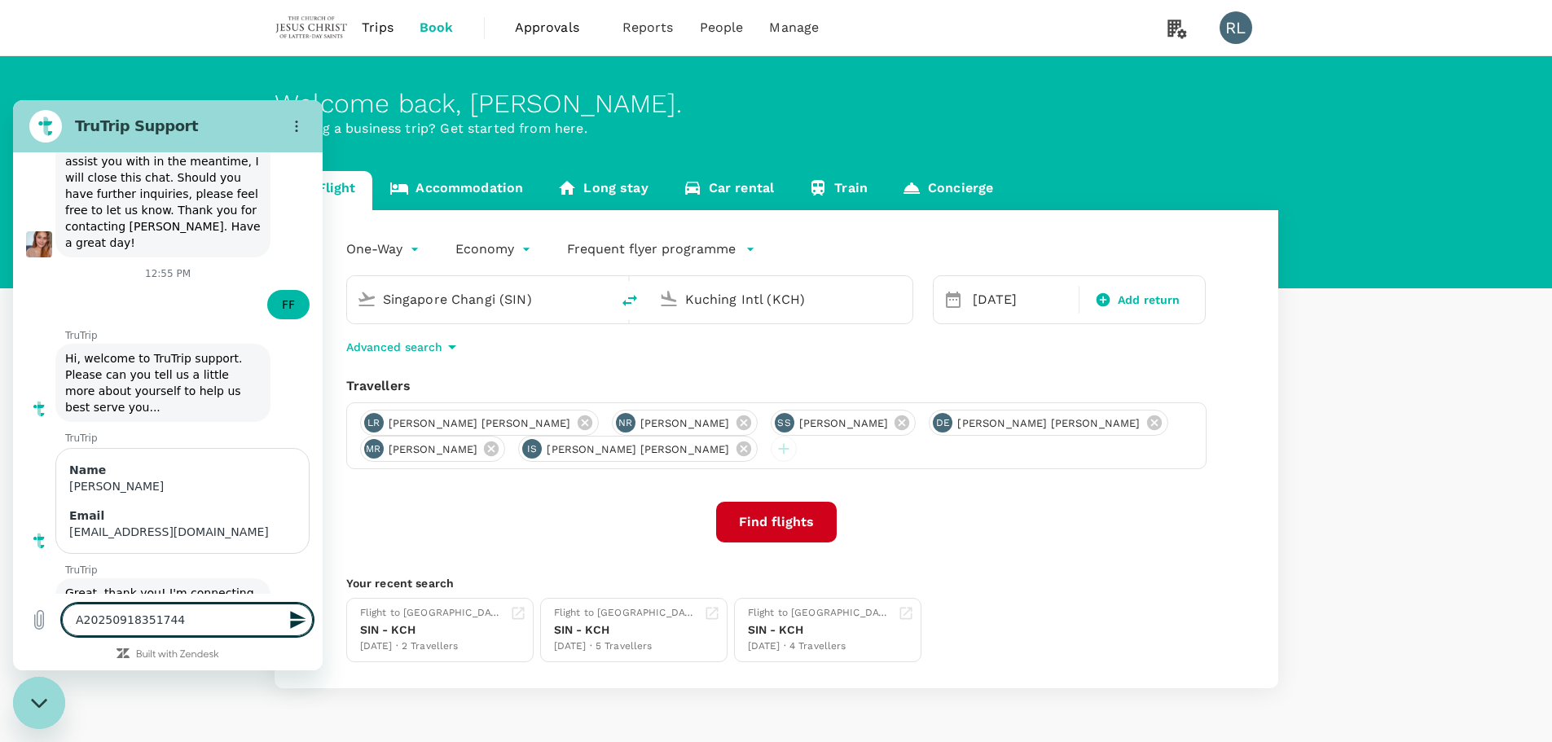
type textarea "A20250918351744 a"
type textarea "x"
type textarea "A20250918351744 an"
type textarea "x"
type textarea "A20250918351744 and"
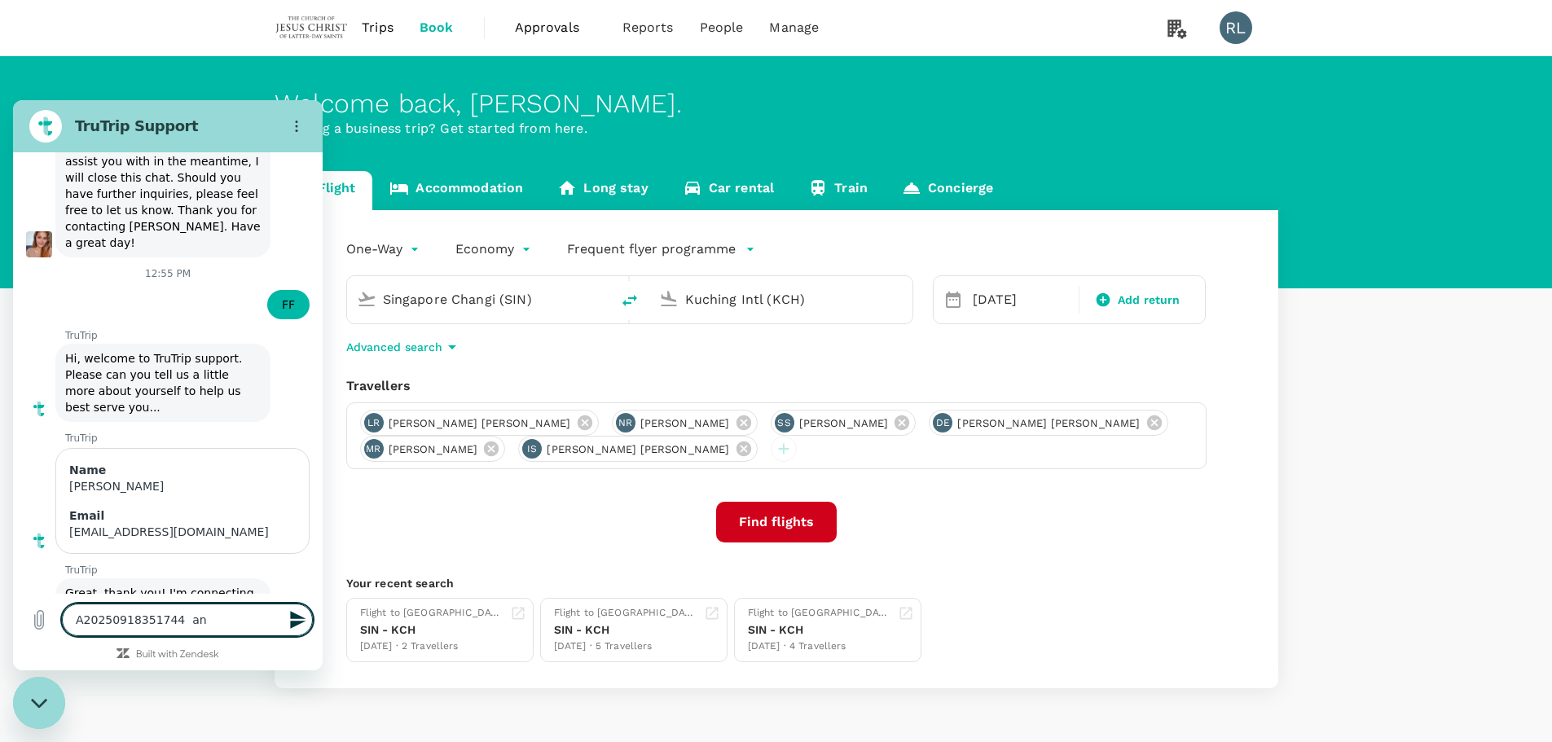
type textarea "x"
type textarea "A20250918351744 and"
type textarea "x"
click at [227, 625] on textarea "A20250918351744 and" at bounding box center [187, 620] width 251 height 33
paste textarea "A20250918960097"
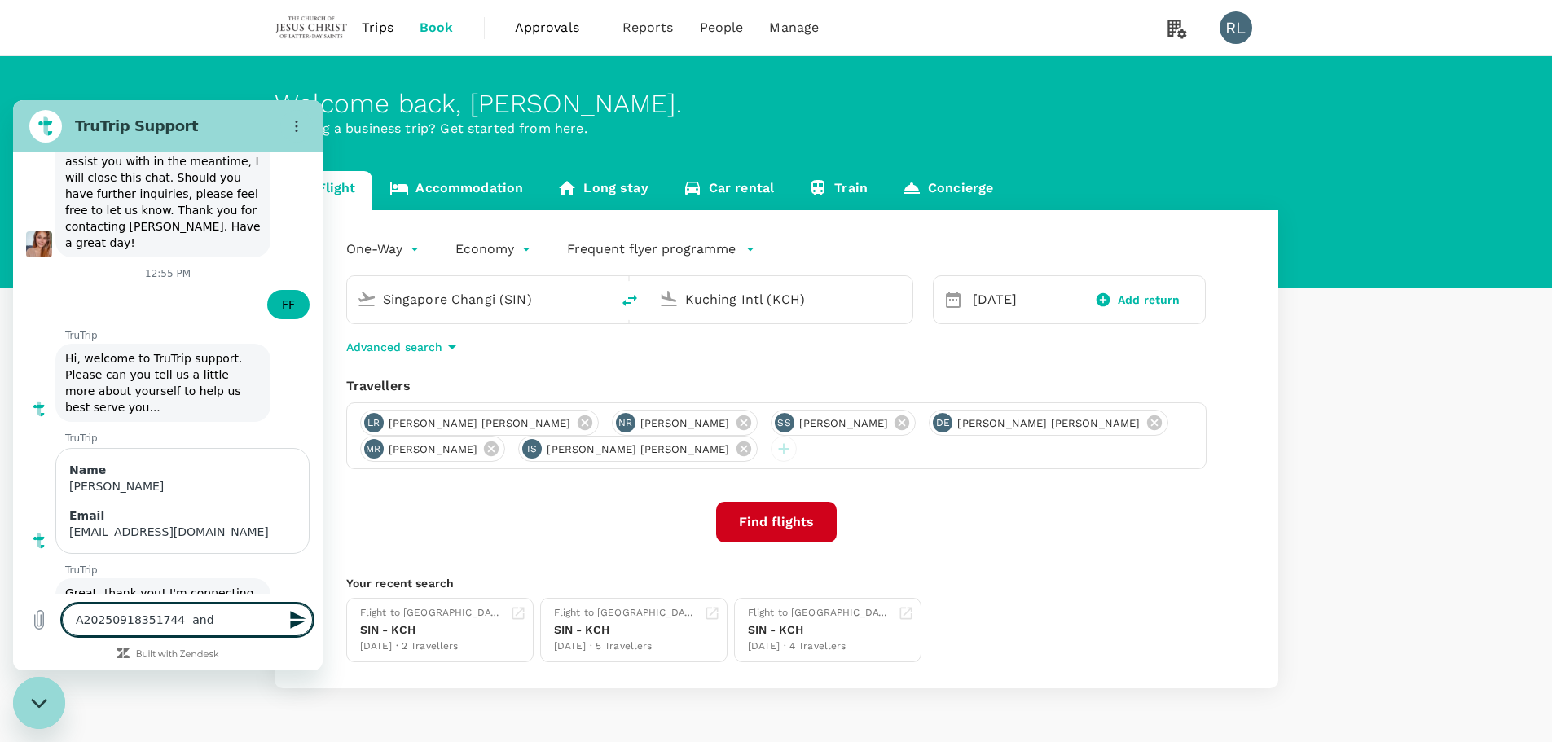
type textarea "A20250918351744 and A20250918960097"
type textarea "x"
type textarea "A20250918351744 and A20250918960097"
type textarea "x"
type textarea "A20250918351744 and A20250918960097 a"
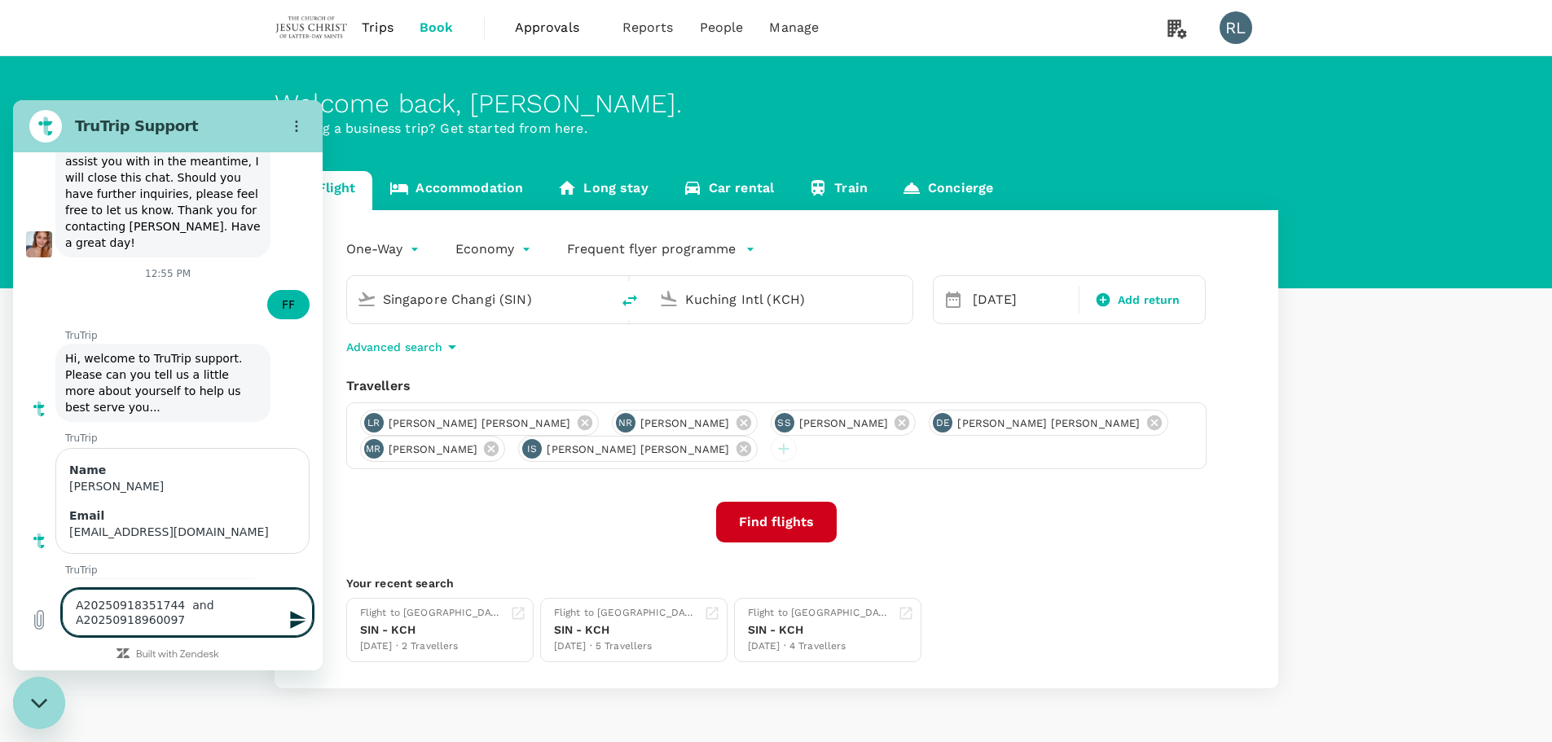
type textarea "x"
type textarea "A20250918351744 and A20250918960097 ar"
type textarea "x"
type textarea "A20250918351744 and A20250918960097 are"
type textarea "x"
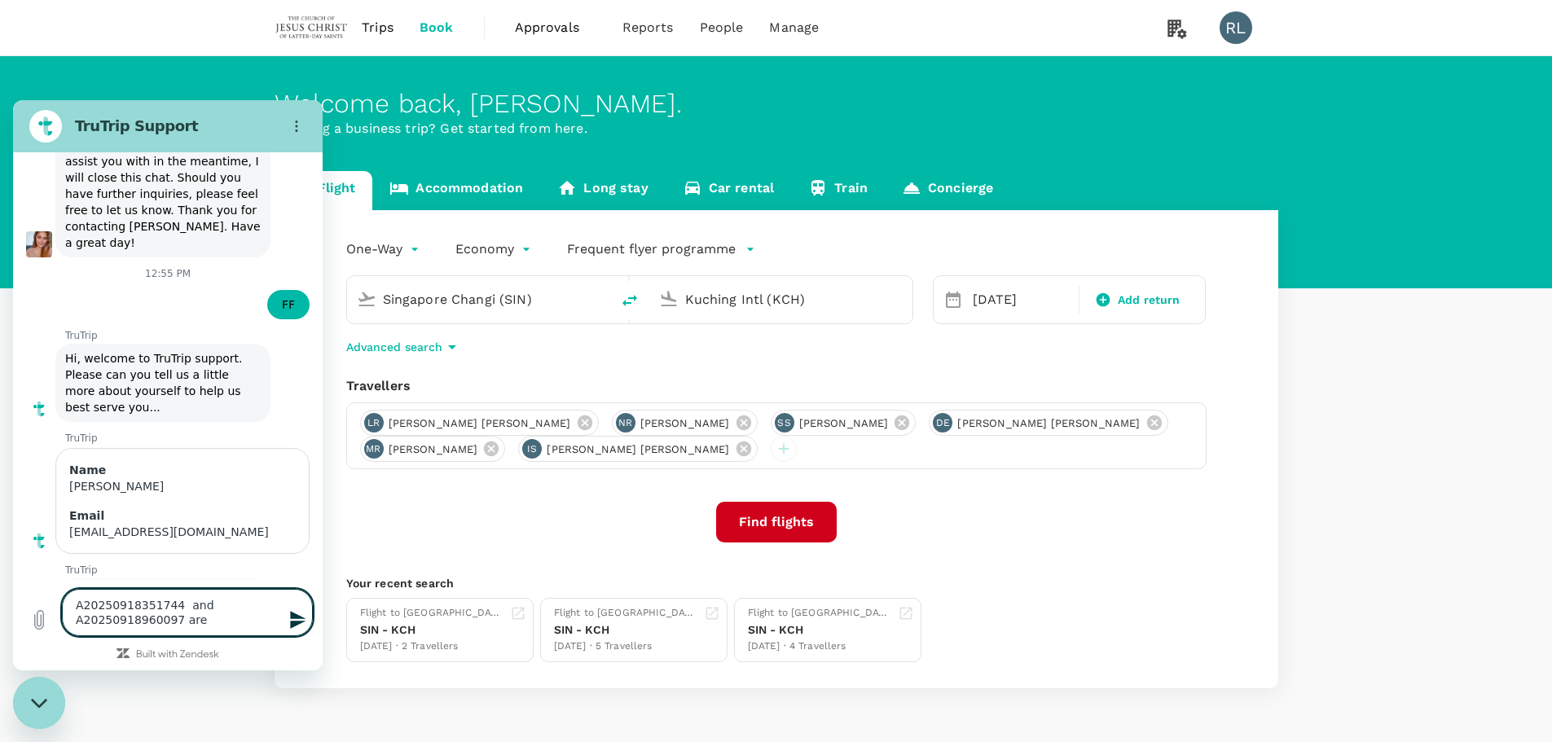
type textarea "A20250918351744 and A20250918960097 are"
type textarea "x"
type textarea "A20250918351744 and A20250918960097 are p"
type textarea "x"
type textarea "A20250918351744 and A20250918960097 are pa"
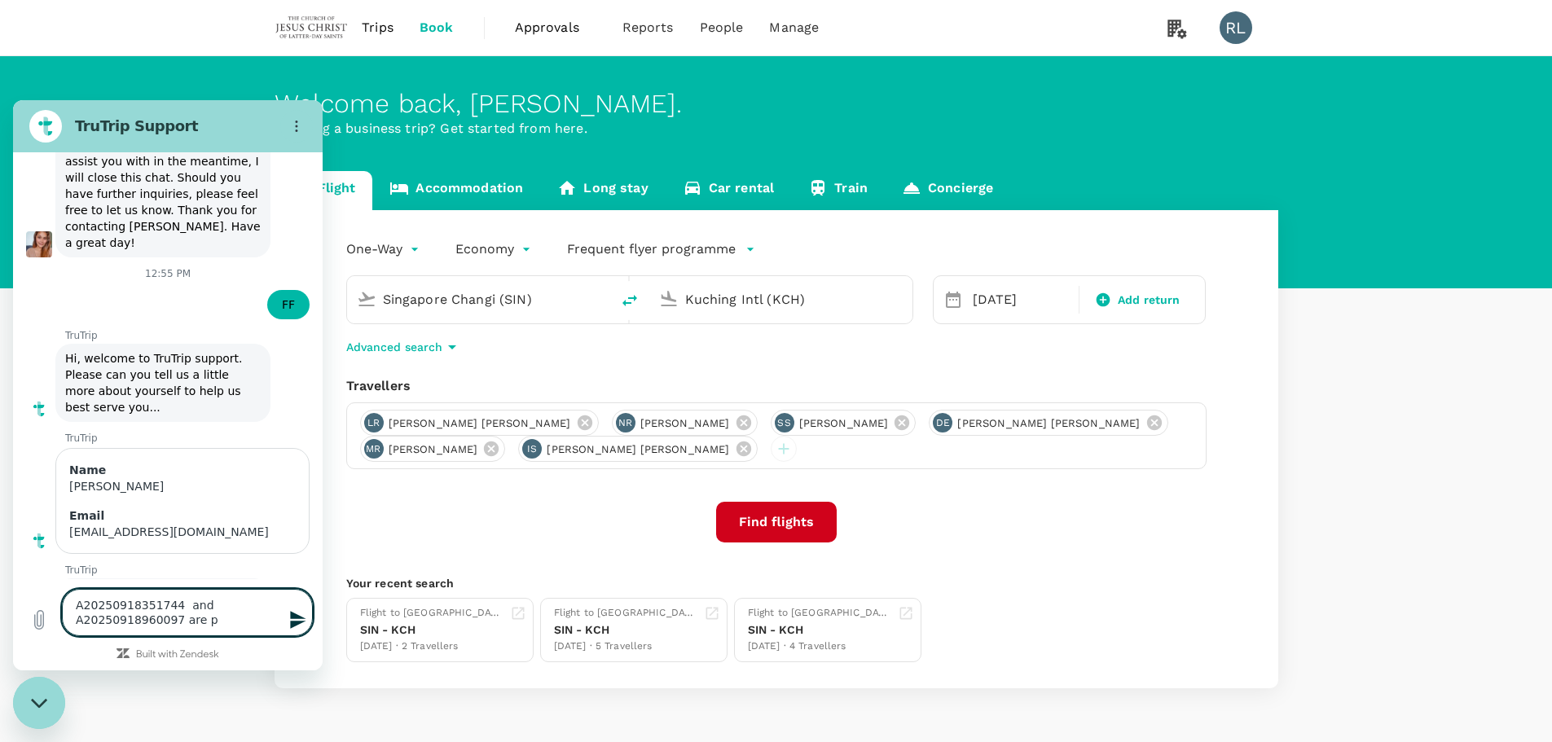
type textarea "x"
type textarea "A20250918351744 and A20250918960097 are pay"
type textarea "x"
type textarea "A20250918351744 and A20250918960097 are paym"
type textarea "x"
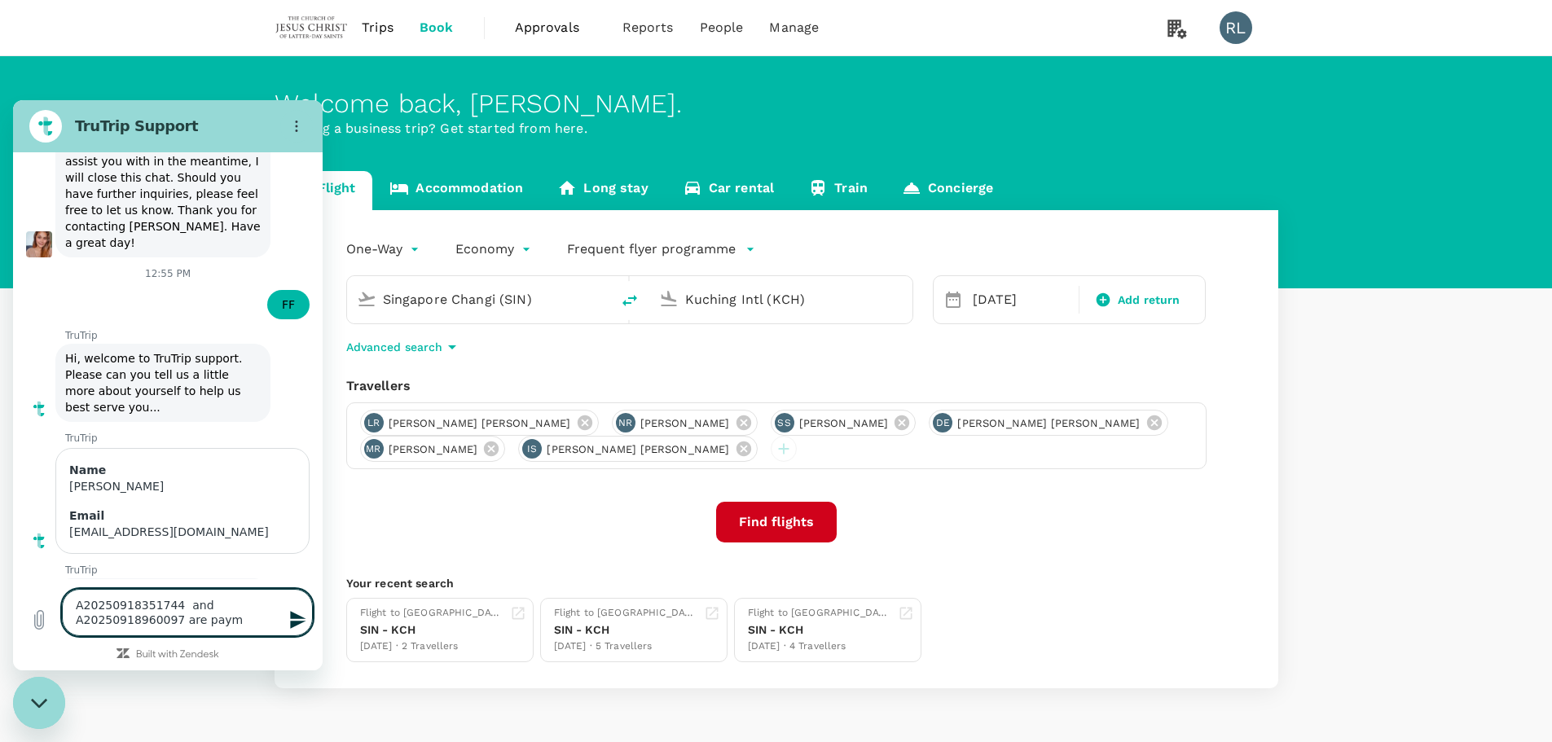
type textarea "A20250918351744 and A20250918960097 are payme"
type textarea "x"
type textarea "A20250918351744 and A20250918960097 are paymen"
type textarea "x"
type textarea "A20250918351744 and A20250918960097 are payment"
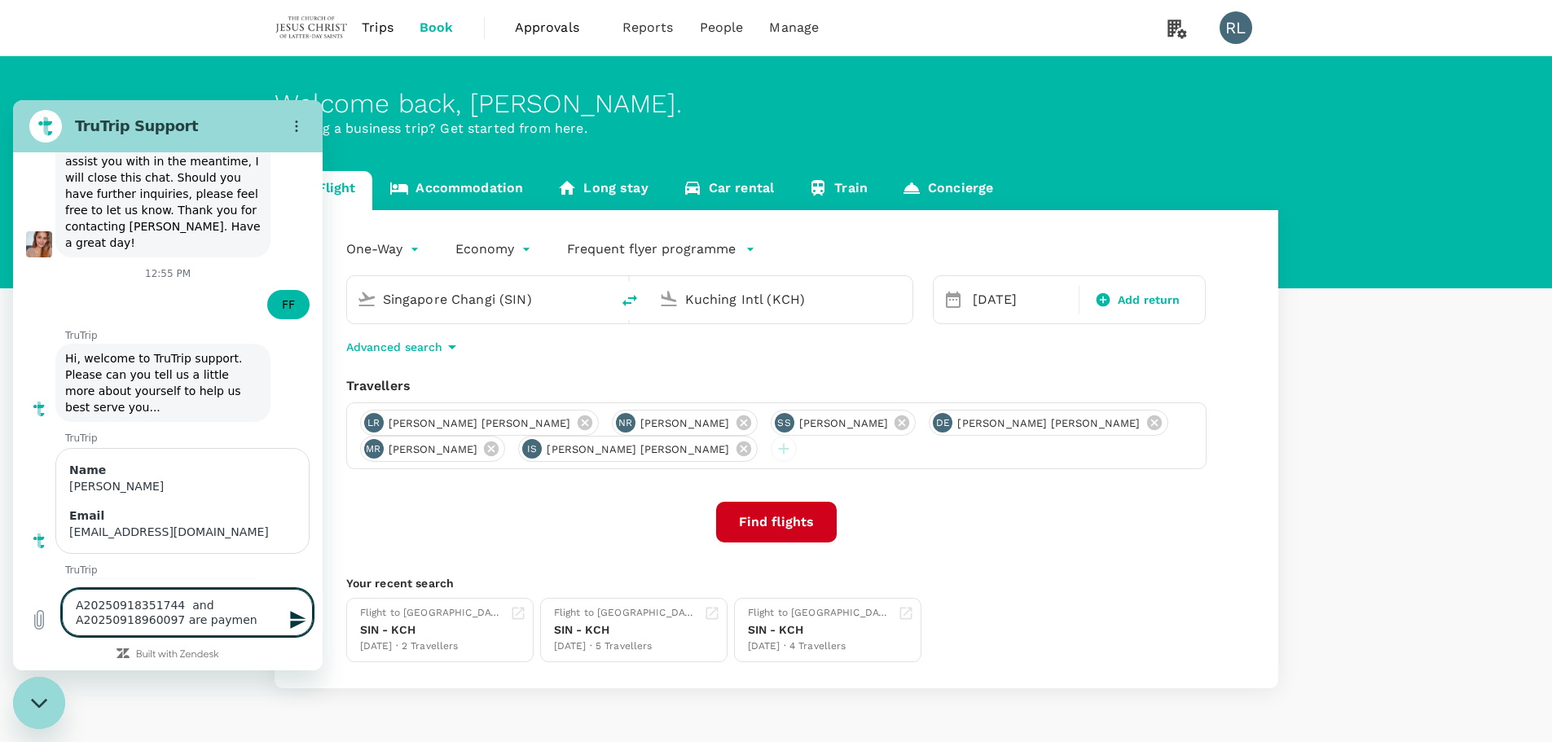
type textarea "x"
type textarea "A20250918351744 and A20250918960097 are payment"
type textarea "x"
type textarea "A20250918351744 and A20250918960097 are payment p"
type textarea "x"
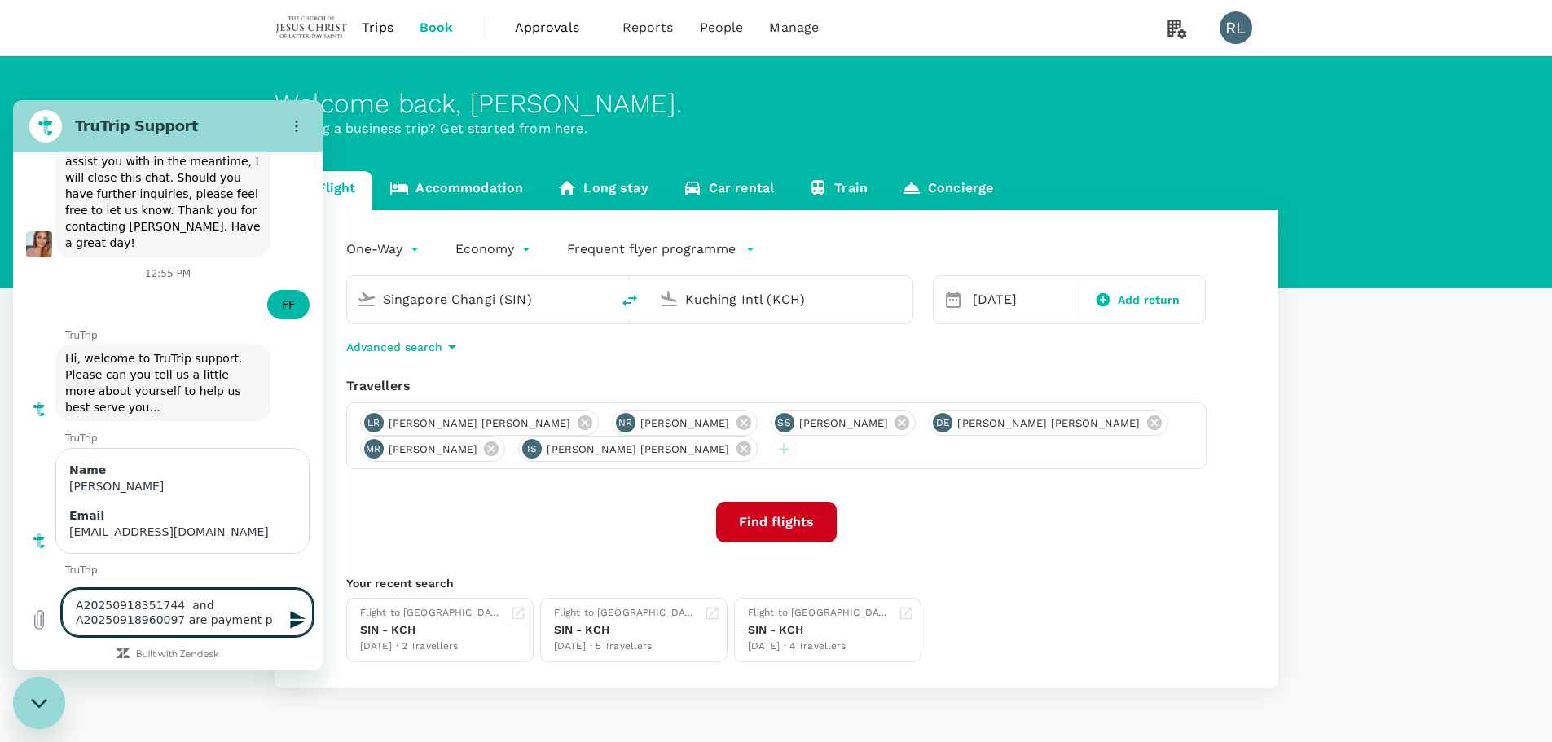
type textarea "A20250918351744 and A20250918960097 are payment pe"
type textarea "x"
type textarea "A20250918351744 and A20250918960097 are payment pen"
type textarea "x"
type textarea "A20250918351744 and A20250918960097 are payment pend"
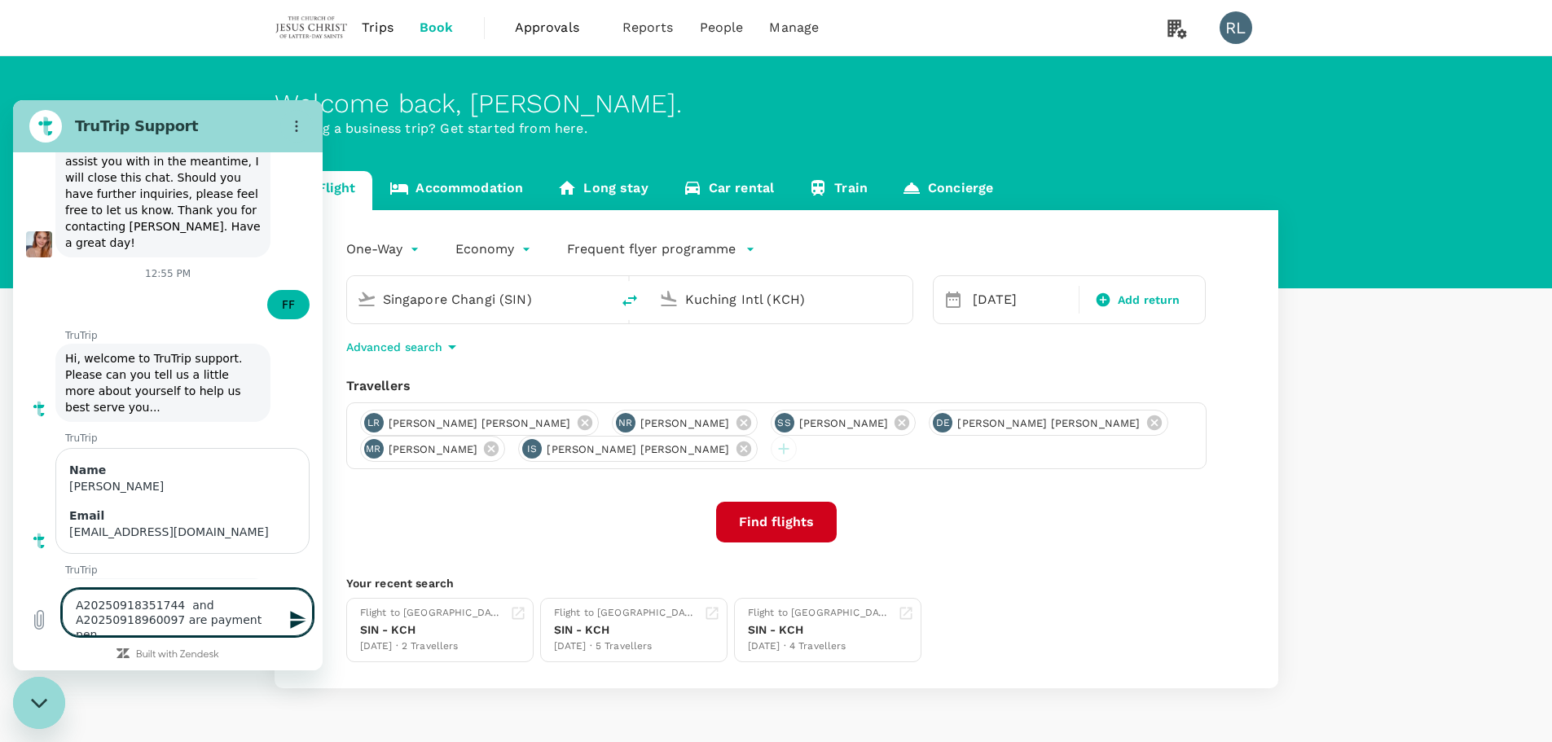
type textarea "x"
type textarea "A20250918351744 and A20250918960097 are payment pendi"
type textarea "x"
type textarea "A20250918351744 and A20250918960097 are payment pendin"
type textarea "x"
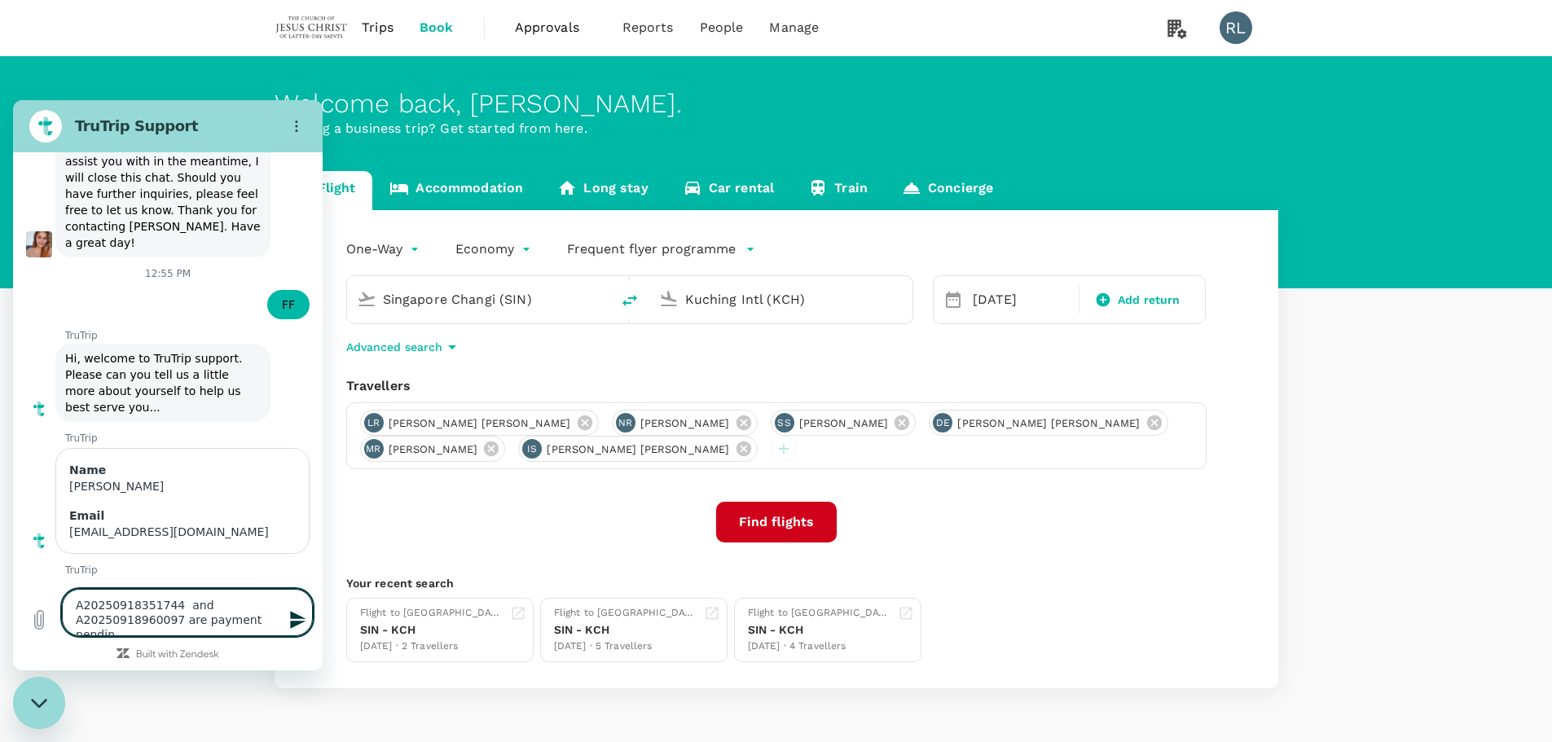
type textarea "A20250918351744 and A20250918960097 are payment pending"
type textarea "x"
type textarea "A20250918351744 and A20250918960097 are payment pending."
type textarea "x"
type textarea "A20250918351744 and A20250918960097 are payment pending."
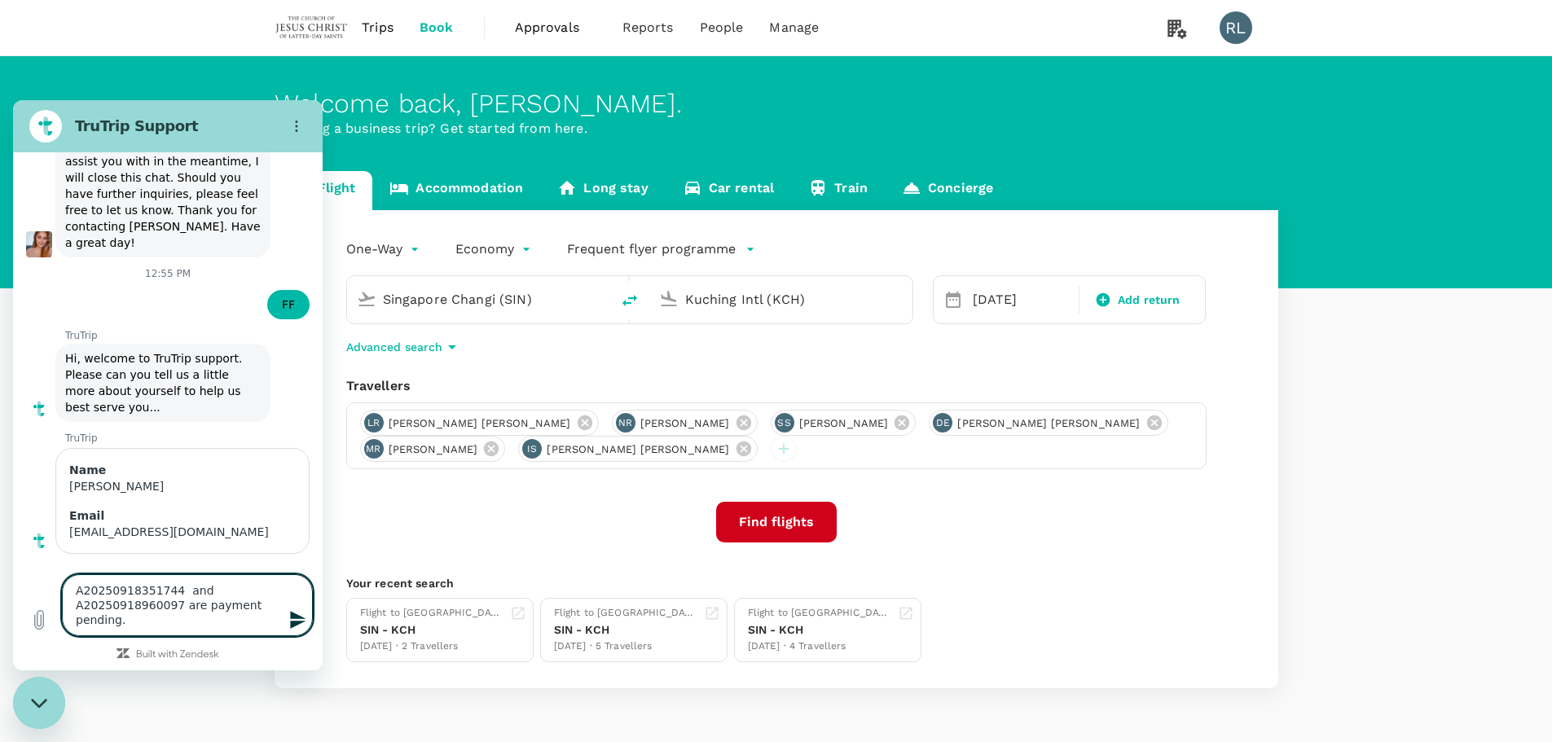
type textarea "x"
type textarea "A20250918351744 and A20250918960097 are payment pending."
type textarea "x"
type textarea "A20250918351744 and A20250918960097 are payment pending. I"
type textarea "x"
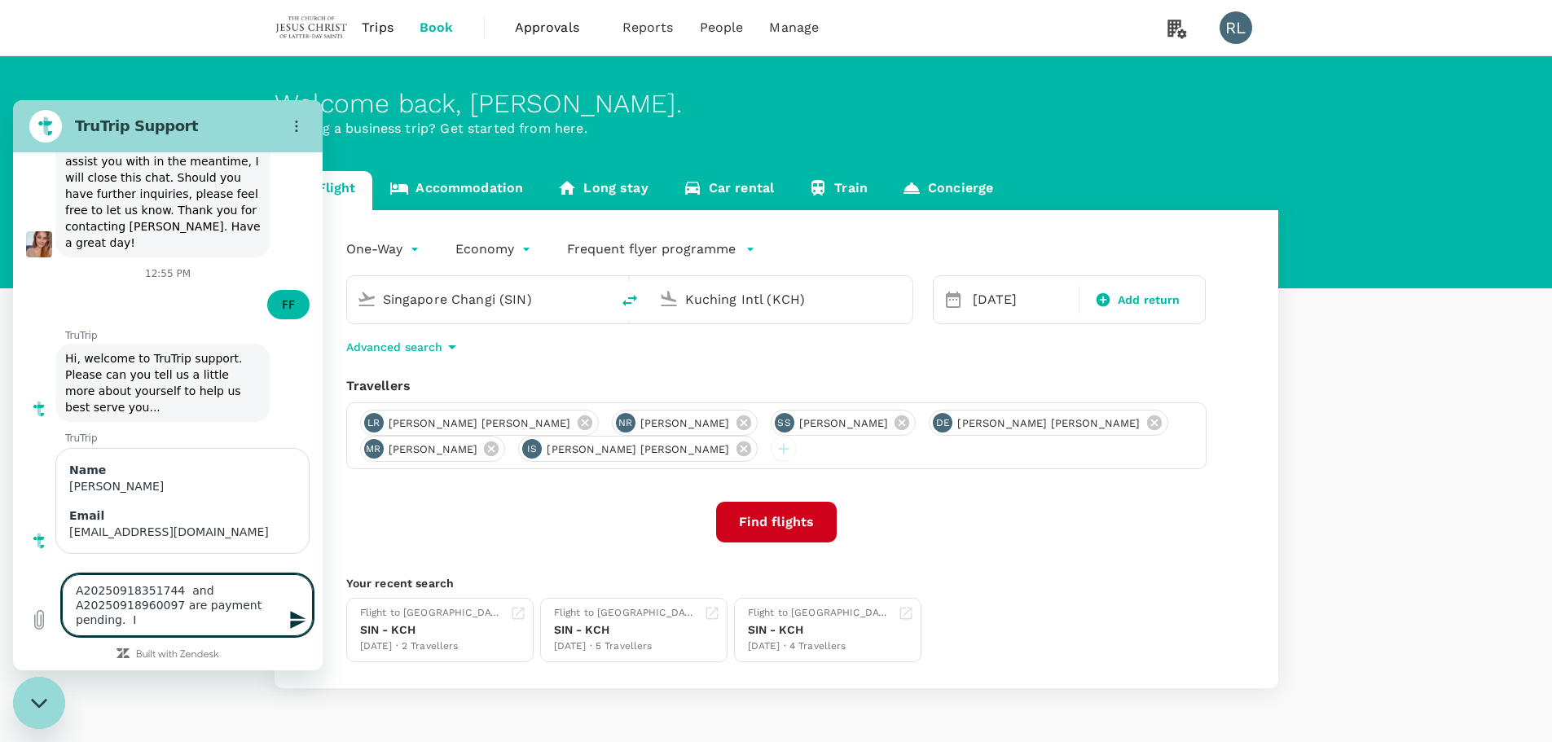
type textarea "A20250918351744 and A20250918960097 are payment pending. Is"
type textarea "x"
type textarea "A20250918351744 and A20250918960097 are payment pending. Is"
type textarea "x"
type textarea "A20250918351744 and A20250918960097 are payment pending. Is t"
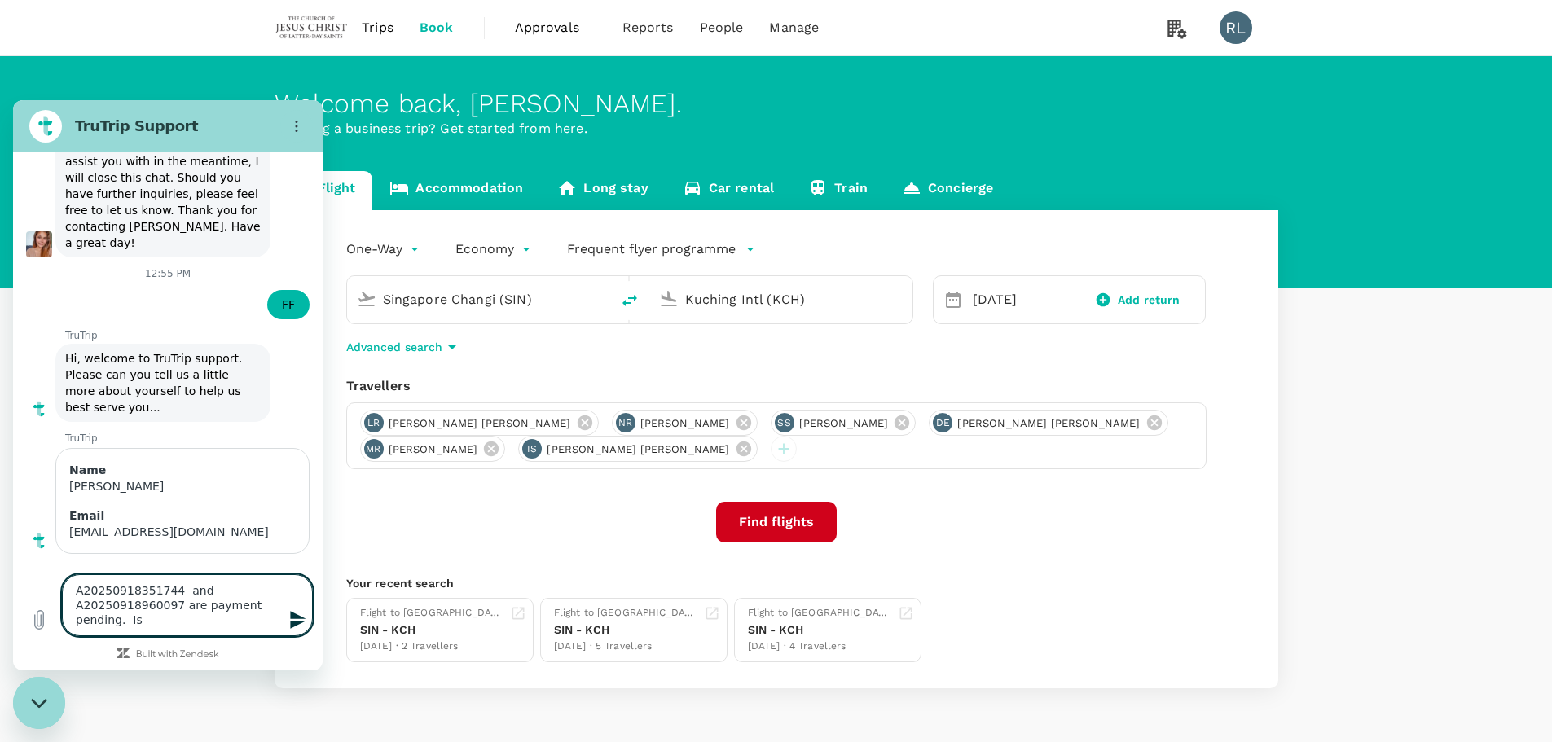
type textarea "x"
type textarea "A20250918351744 and A20250918960097 are payment pending. Is th"
type textarea "x"
type textarea "A20250918351744 and A20250918960097 are payment pending. Is the"
type textarea "x"
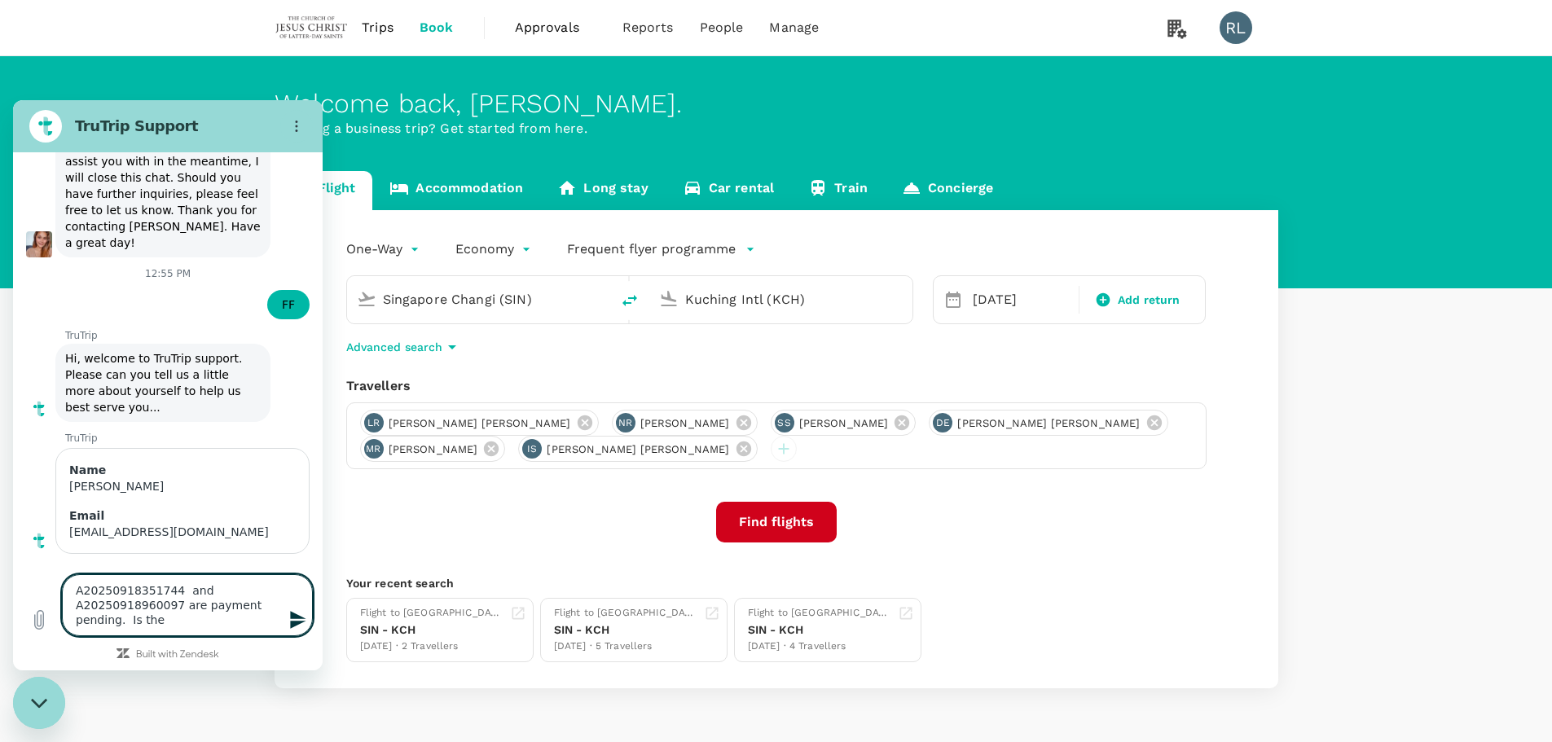
type textarea "A20250918351744 and A20250918960097 are payment pending. Is ther"
type textarea "x"
type textarea "A20250918351744 and A20250918960097 are payment pending. Is there"
type textarea "x"
type textarea "A20250918351744 and A20250918960097 are payment pending. Is there"
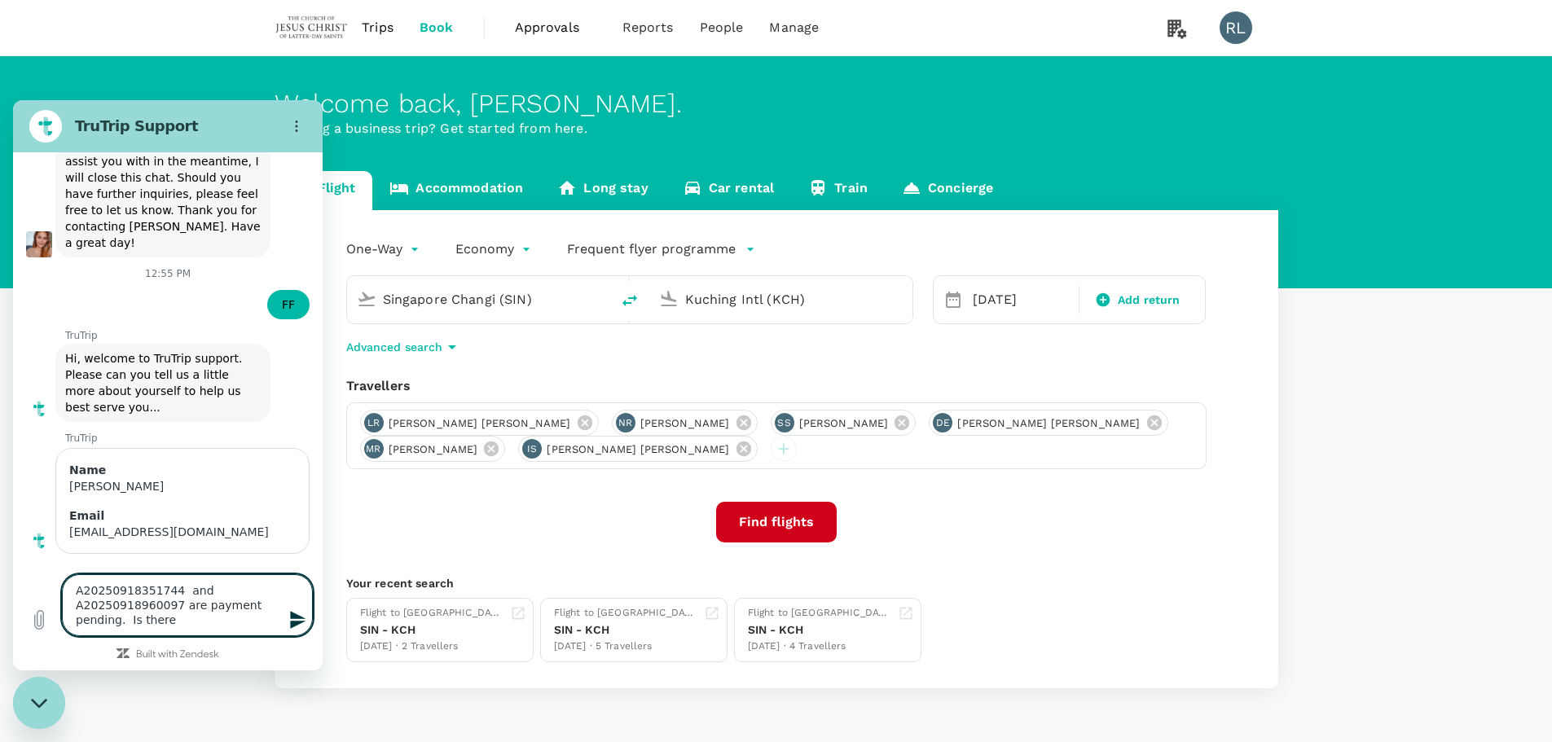
type textarea "x"
type textarea "A20250918351744 and A20250918960097 are payment pending. Is there a"
type textarea "x"
type textarea "A20250918351744 and A20250918960097 are payment pending. Is there an"
type textarea "x"
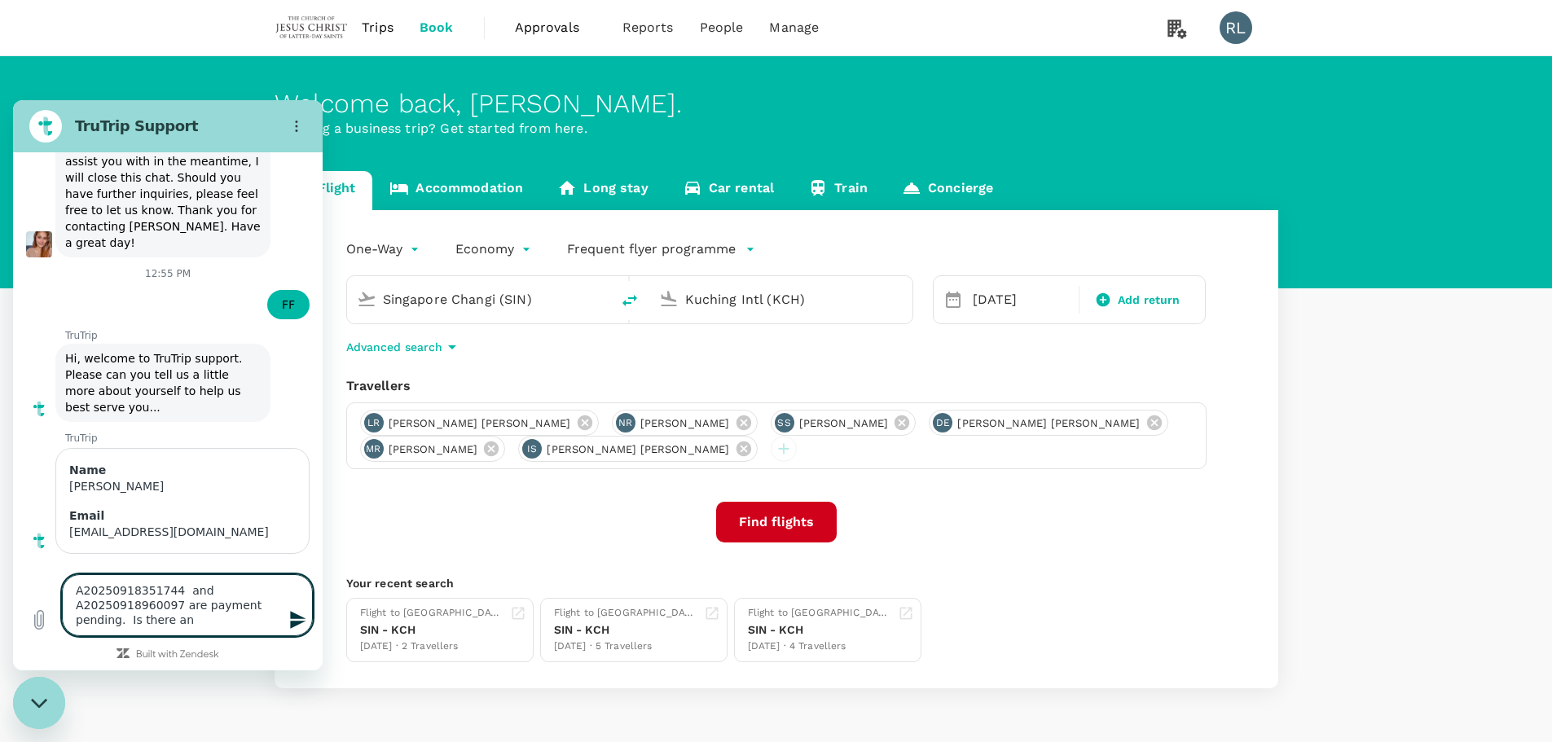
type textarea "A20250918351744 and A20250918960097 are payment pending. Is there any"
type textarea "x"
type textarea "A20250918351744 and A20250918960097 are payment pending. Is there any"
type textarea "x"
type textarea "A20250918351744 and A20250918960097 are payment pending. Is there any a"
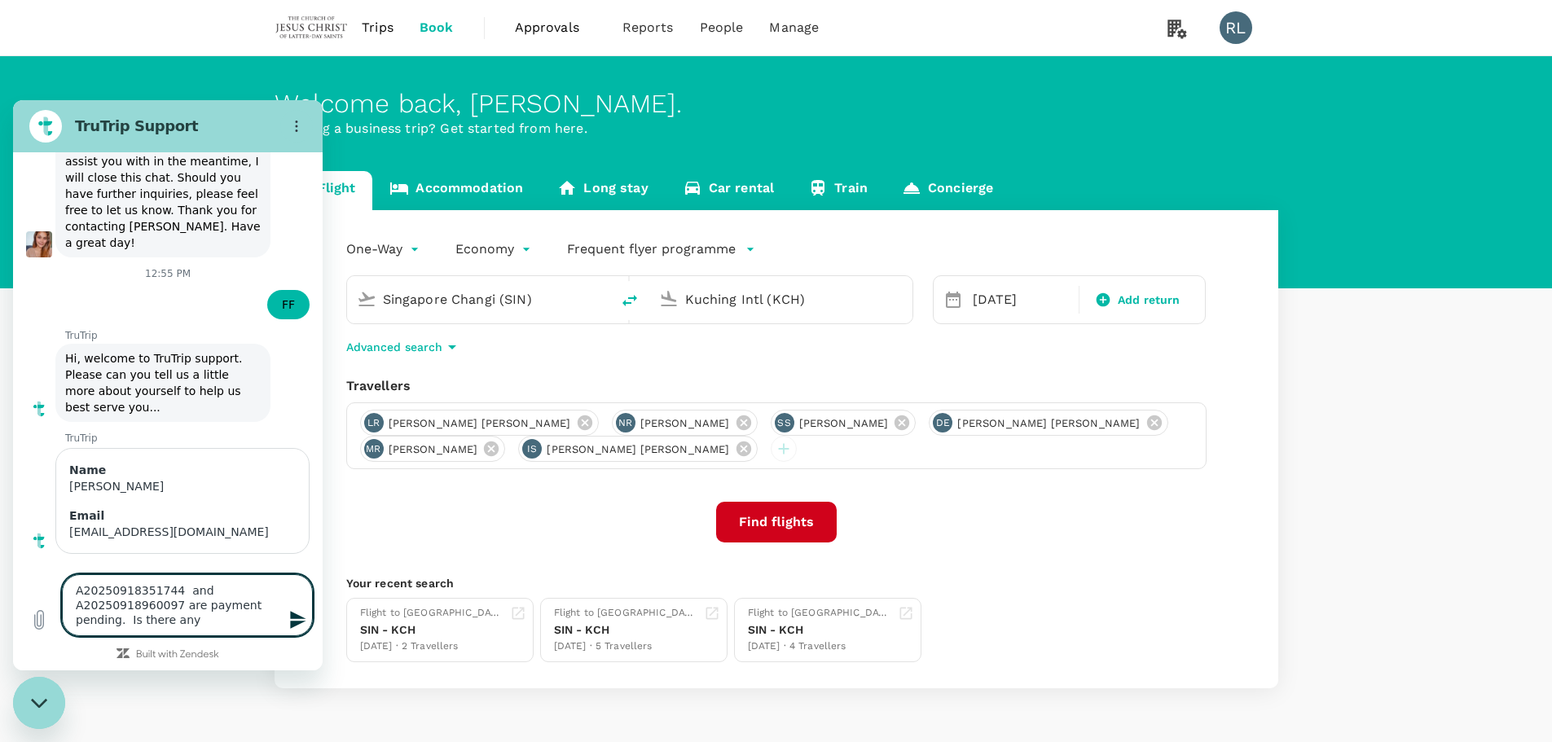
type textarea "x"
type textarea "A20250918351744 and A20250918960097 are payment pending. Is there any ac"
type textarea "x"
type textarea "A20250918351744 and A20250918960097 are payment pending. Is there any act"
type textarea "x"
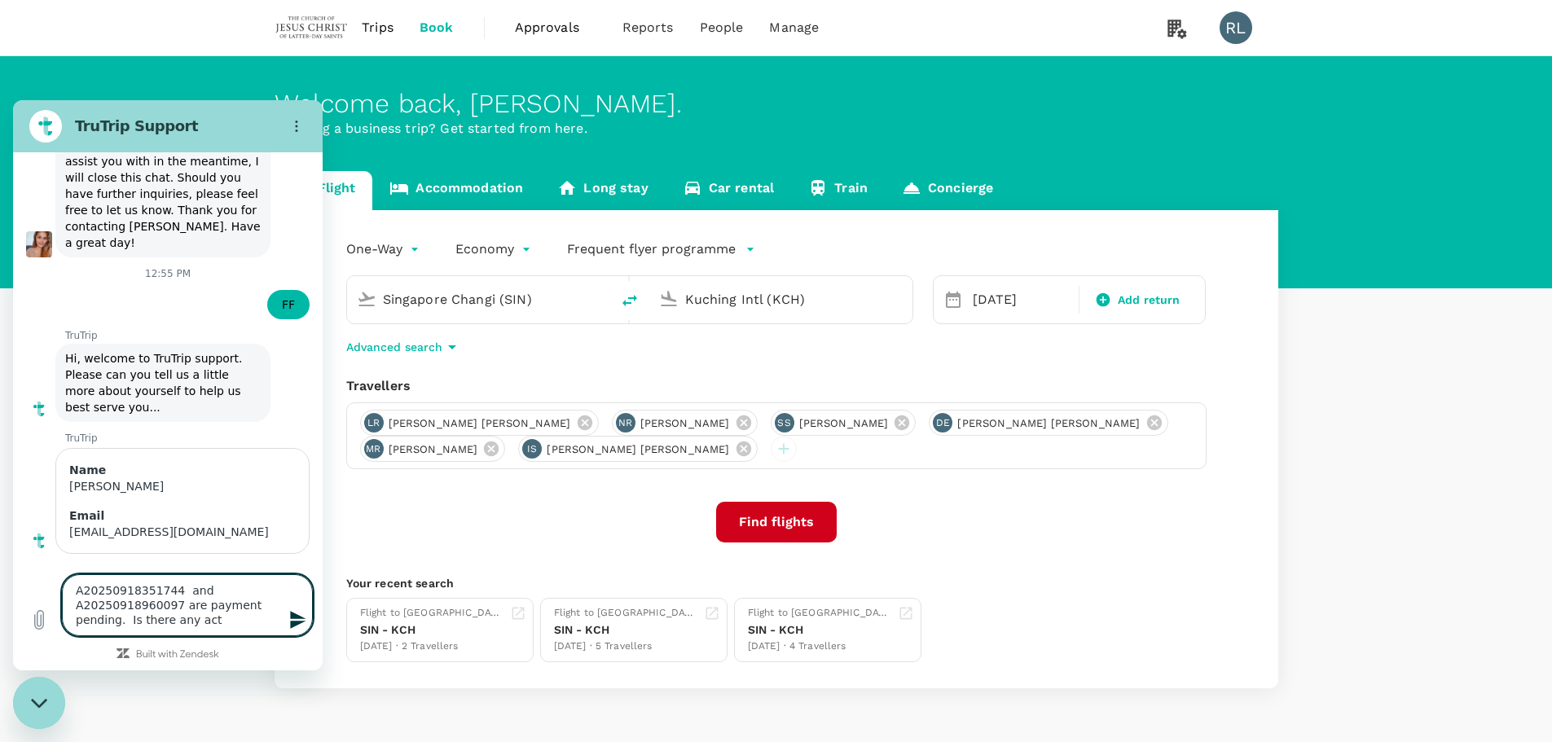
type textarea "A20250918351744 and A20250918960097 are payment pending. Is there any acti"
type textarea "x"
type textarea "A20250918351744 and A20250918960097 are payment pending. Is there any actio"
type textarea "x"
type textarea "A20250918351744 and A20250918960097 are payment pending. Is there any action"
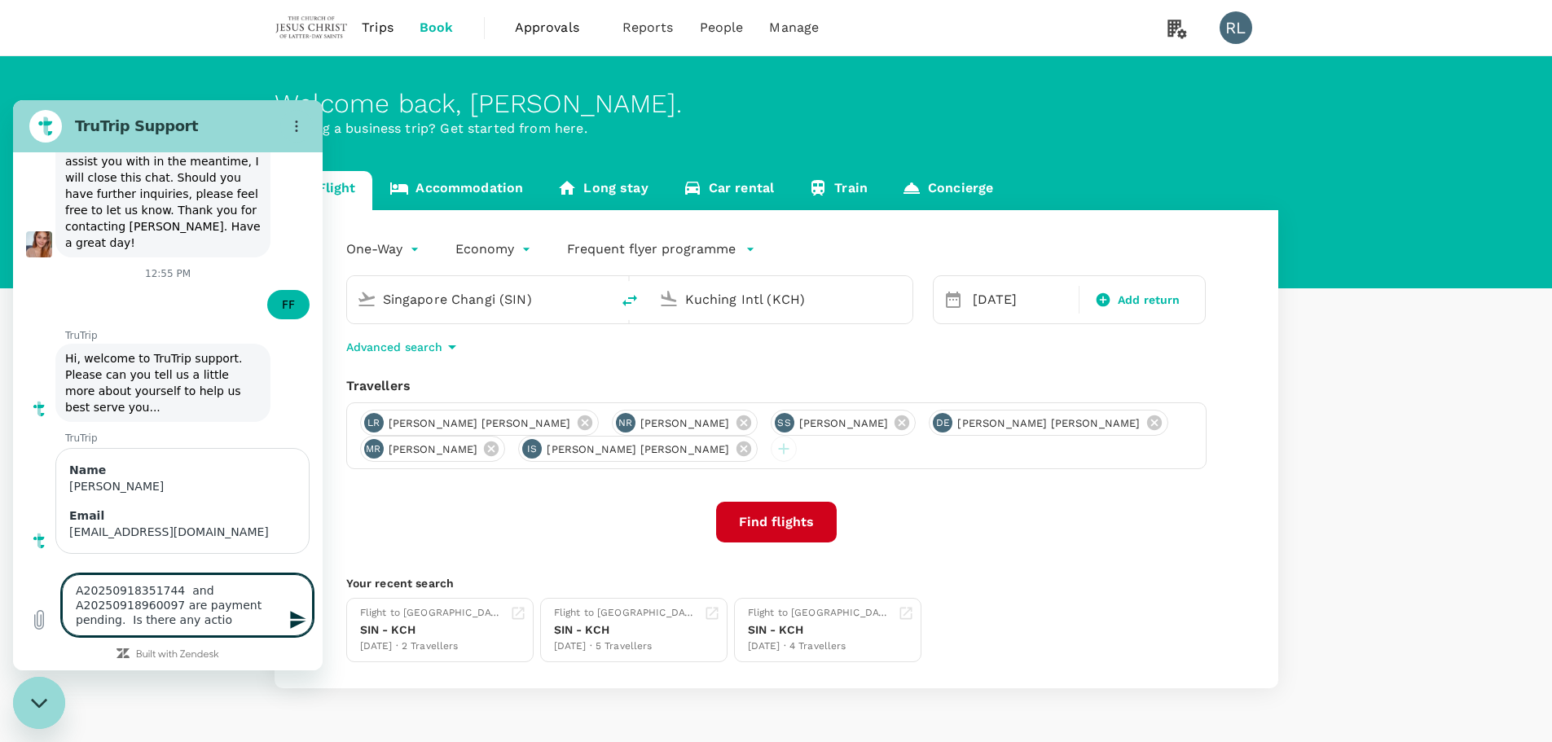
type textarea "x"
type textarea "A20250918351744 and A20250918960097 are payment pending. Is there any action"
type textarea "x"
type textarea "A20250918351744 and A20250918960097 are payment pending. Is there any action r"
type textarea "x"
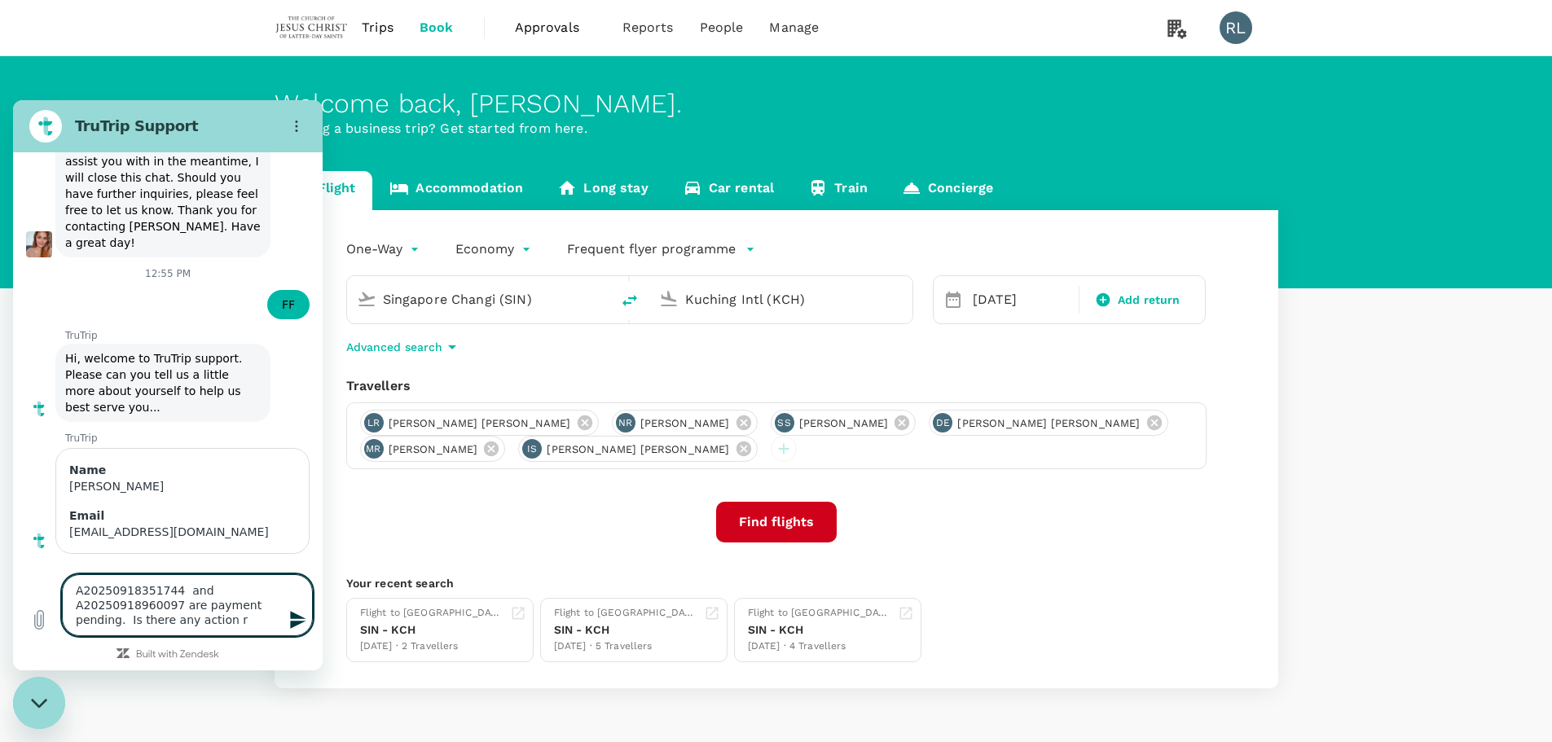
type textarea "A20250918351744 and A20250918960097 are payment pending. Is there any action re"
type textarea "x"
type textarea "A20250918351744 and A20250918960097 are payment pending. Is there any action req"
type textarea "x"
type textarea "A20250918351744 and A20250918960097 are payment pending. Is there any action re…"
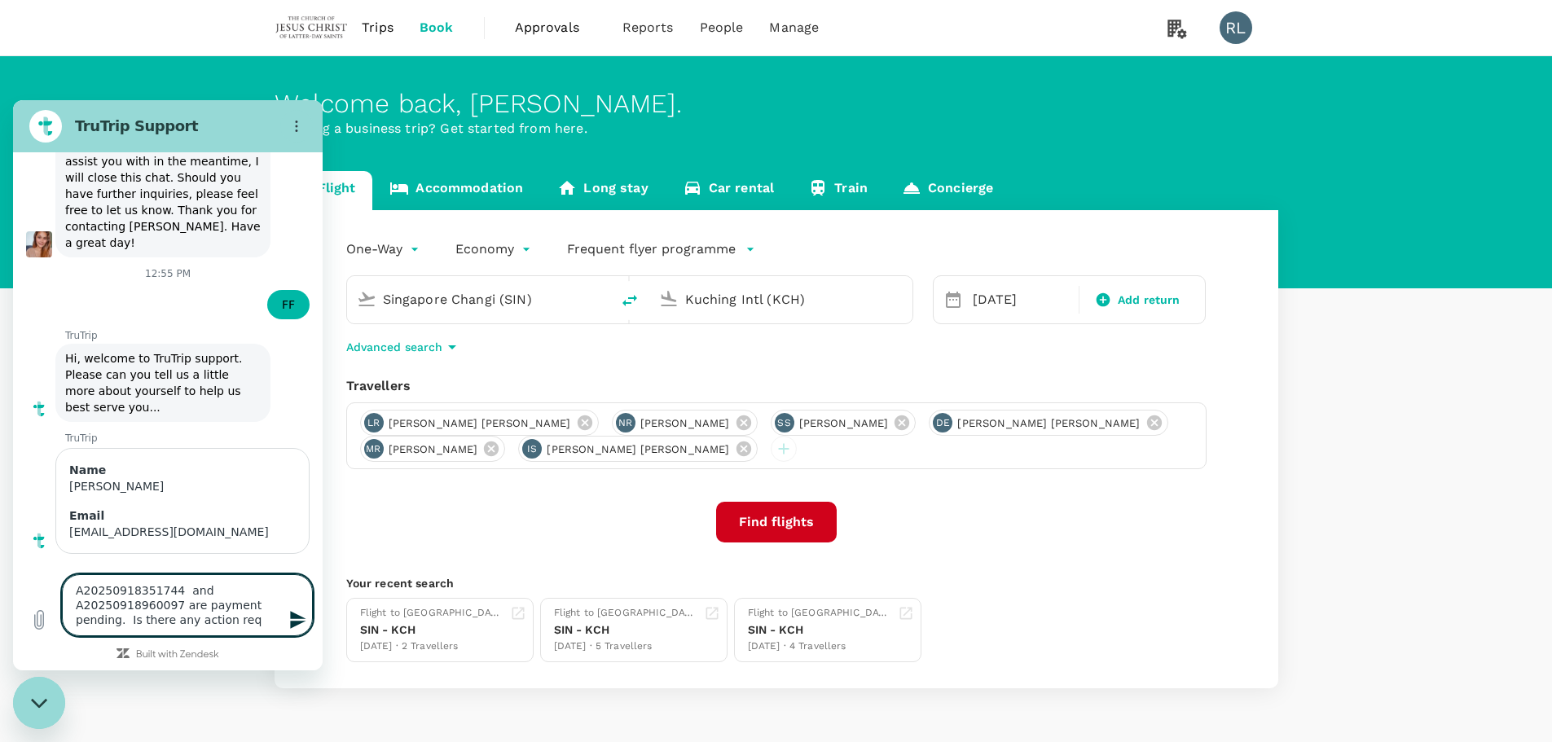
type textarea "x"
type textarea "A20250918351744 and A20250918960097 are payment pending. Is there any action re…"
type textarea "x"
type textarea "A20250918351744 and A20250918960097 are payment pending. Is there any action re…"
type textarea "x"
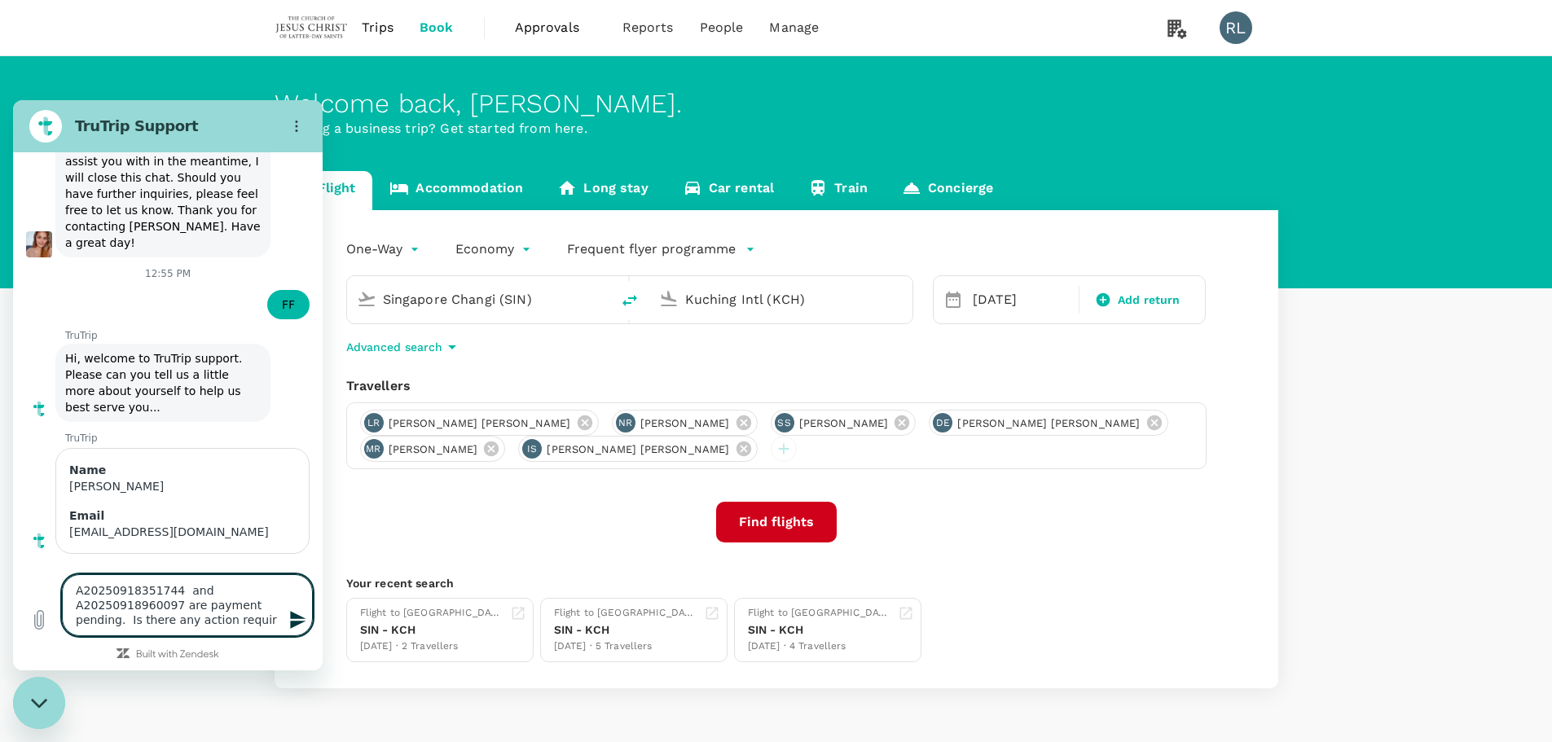
type textarea "A20250918351744 and A20250918960097 are payment pending. Is there any action re…"
type textarea "x"
type textarea "A20250918351744 and A20250918960097 are payment pending. Is there any action re…"
type textarea "x"
type textarea "A20250918351744 and A20250918960097 are payment pending. Is there any action re…"
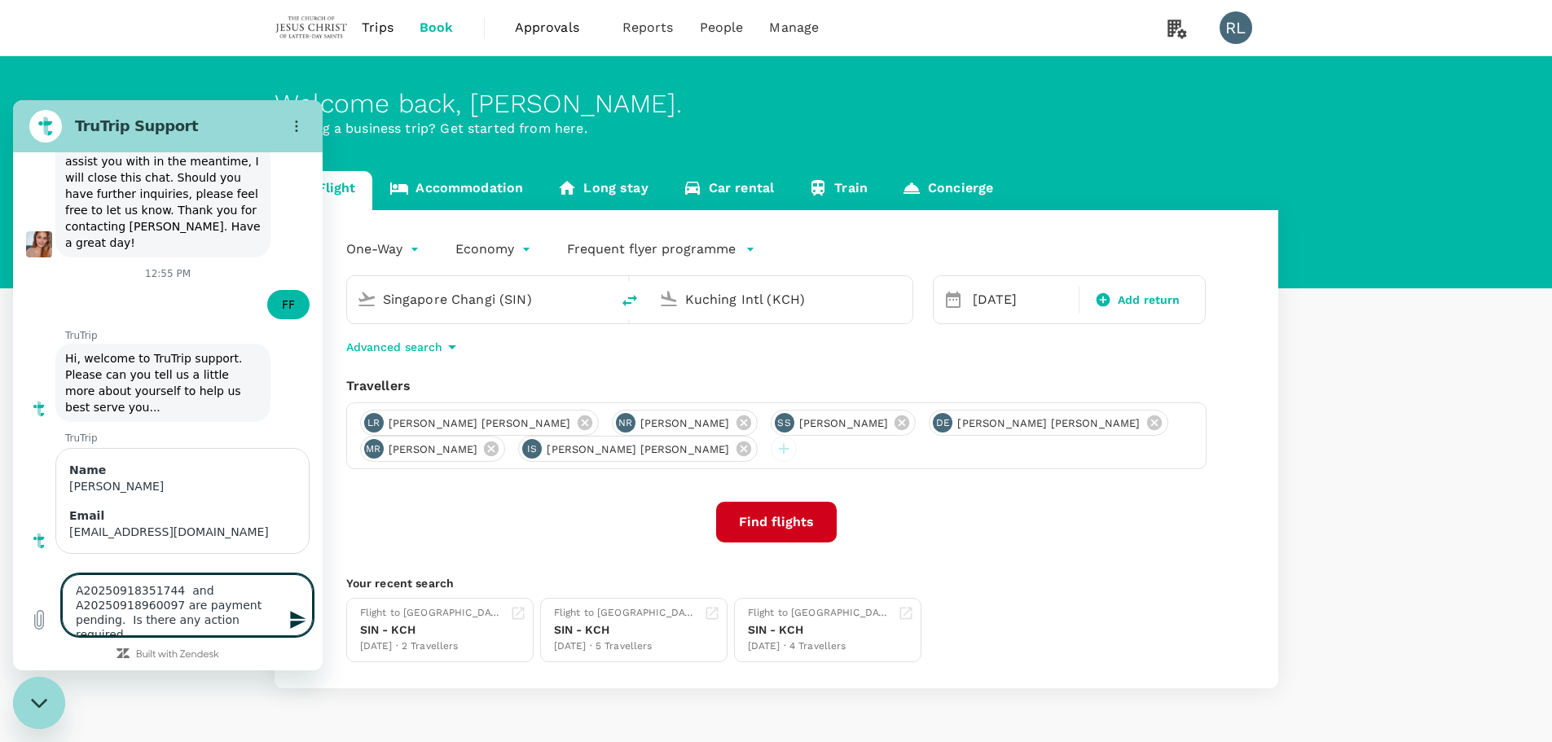
type textarea "x"
type textarea "A20250918351744 and A20250918960097 are payment pending. Is there any action re…"
type textarea "x"
type textarea "A20250918351744 and A20250918960097 are payment pending. Is there any action re…"
type textarea "x"
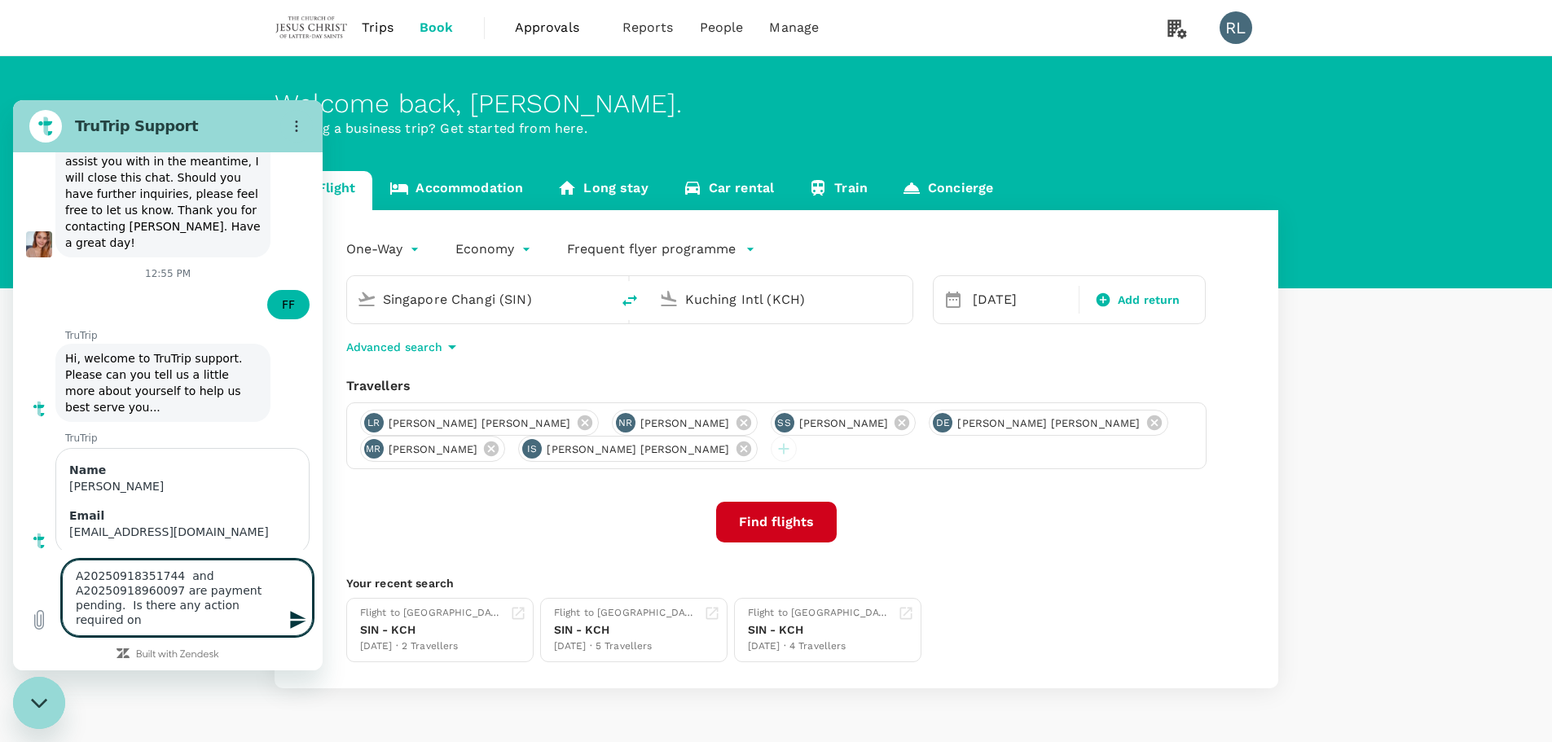
type textarea "A20250918351744 and A20250918960097 are payment pending. Is there any action re…"
type textarea "x"
type textarea "A20250918351744 and A20250918960097 are payment pending. Is there any action re…"
type textarea "x"
type textarea "A20250918351744 and A20250918960097 are payment pending. Is there any action re…"
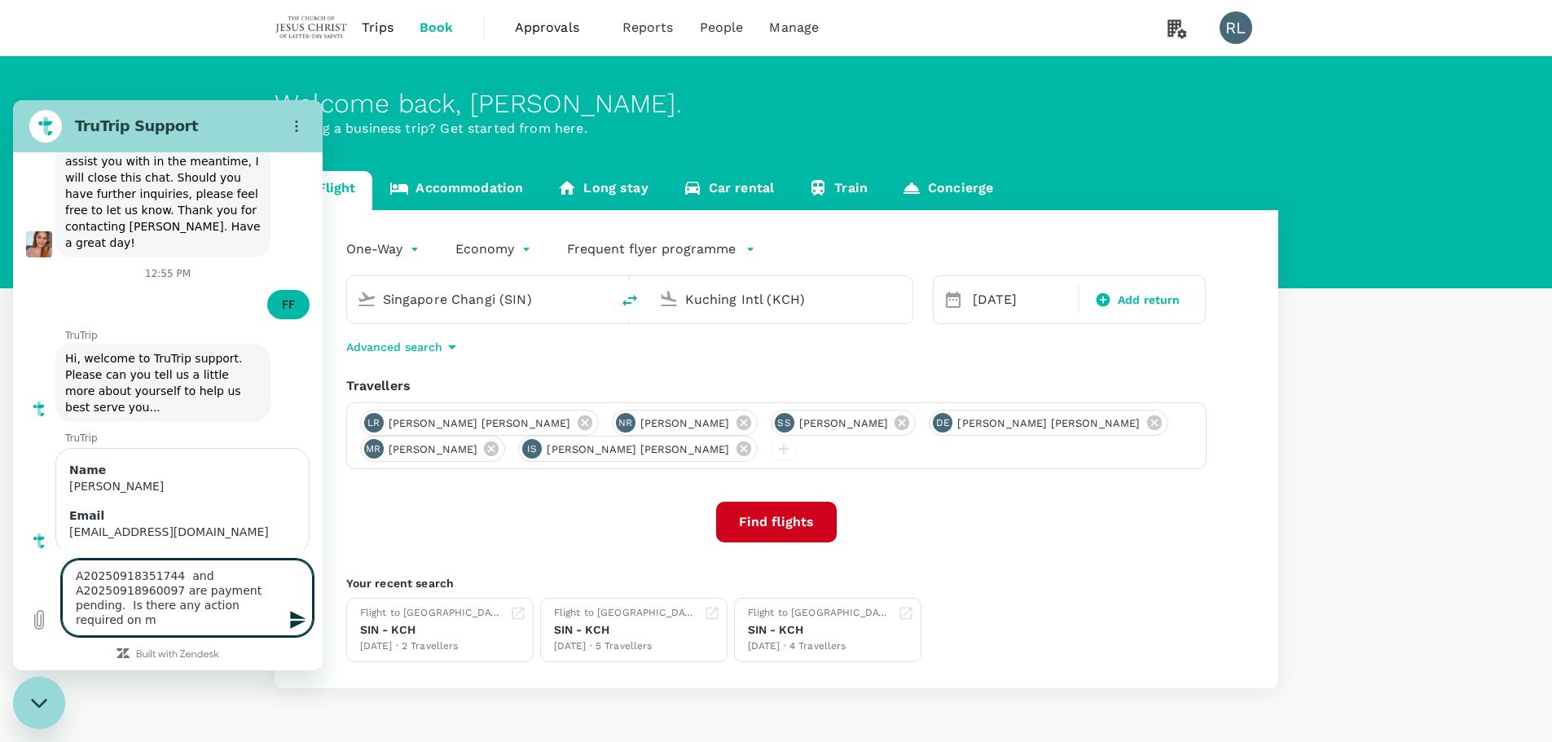
type textarea "x"
type textarea "A20250918351744 and A20250918960097 are payment pending. Is there any action re…"
type textarea "x"
type textarea "A20250918351744 and A20250918960097 are payment pending. Is there any action re…"
type textarea "x"
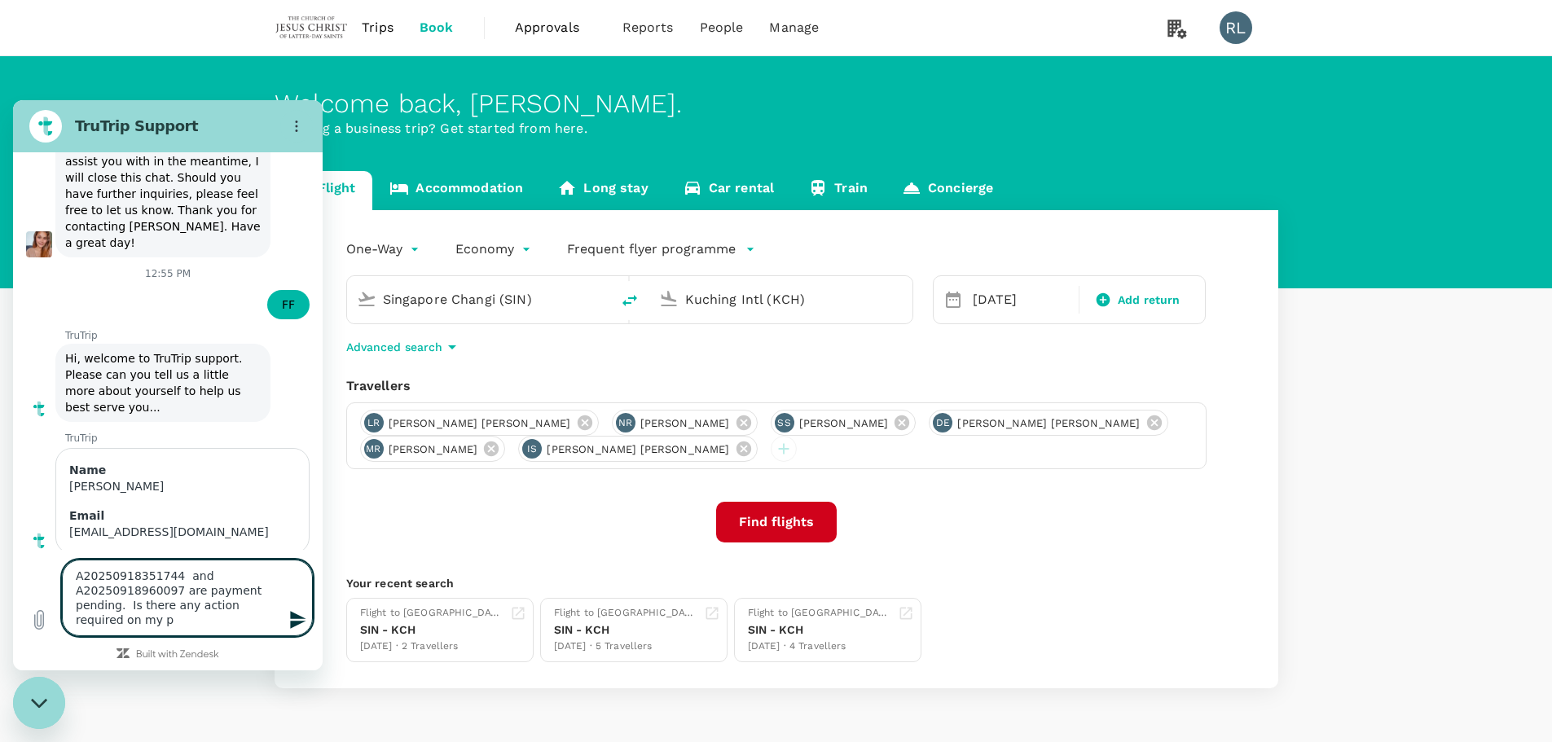
type textarea "A20250918351744 and A20250918960097 are payment pending. Is there any action re…"
type textarea "x"
type textarea "A20250918351744 and A20250918960097 are payment pending. Is there any action re…"
type textarea "x"
type textarea "A20250918351744 and A20250918960097 are payment pending. Is there any action re…"
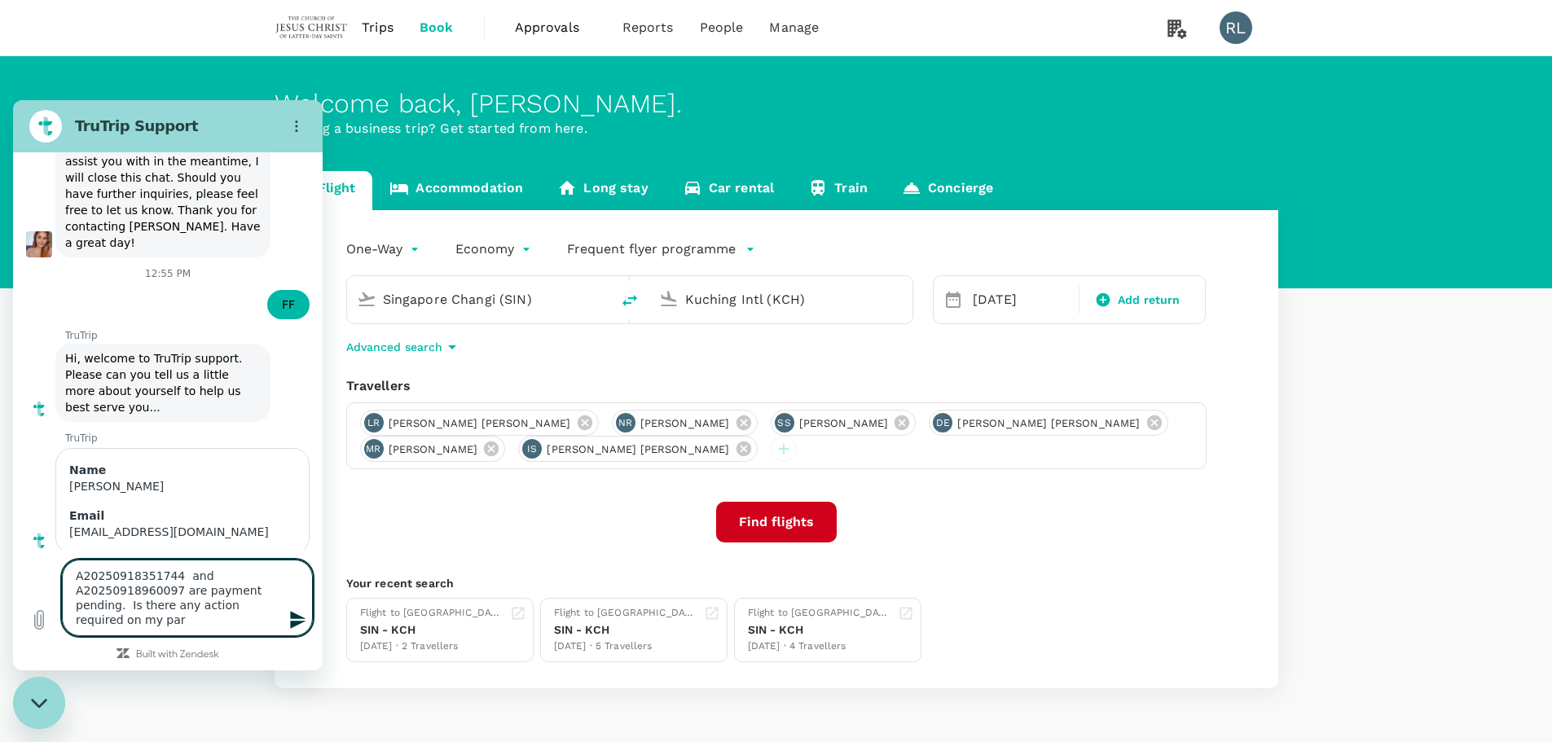
type textarea "x"
type textarea "A20250918351744 and A20250918960097 are payment pending. Is there any action re…"
type textarea "x"
type textarea "A20250918351744 and A20250918960097 are payment pending. Is there any action re…"
type textarea "x"
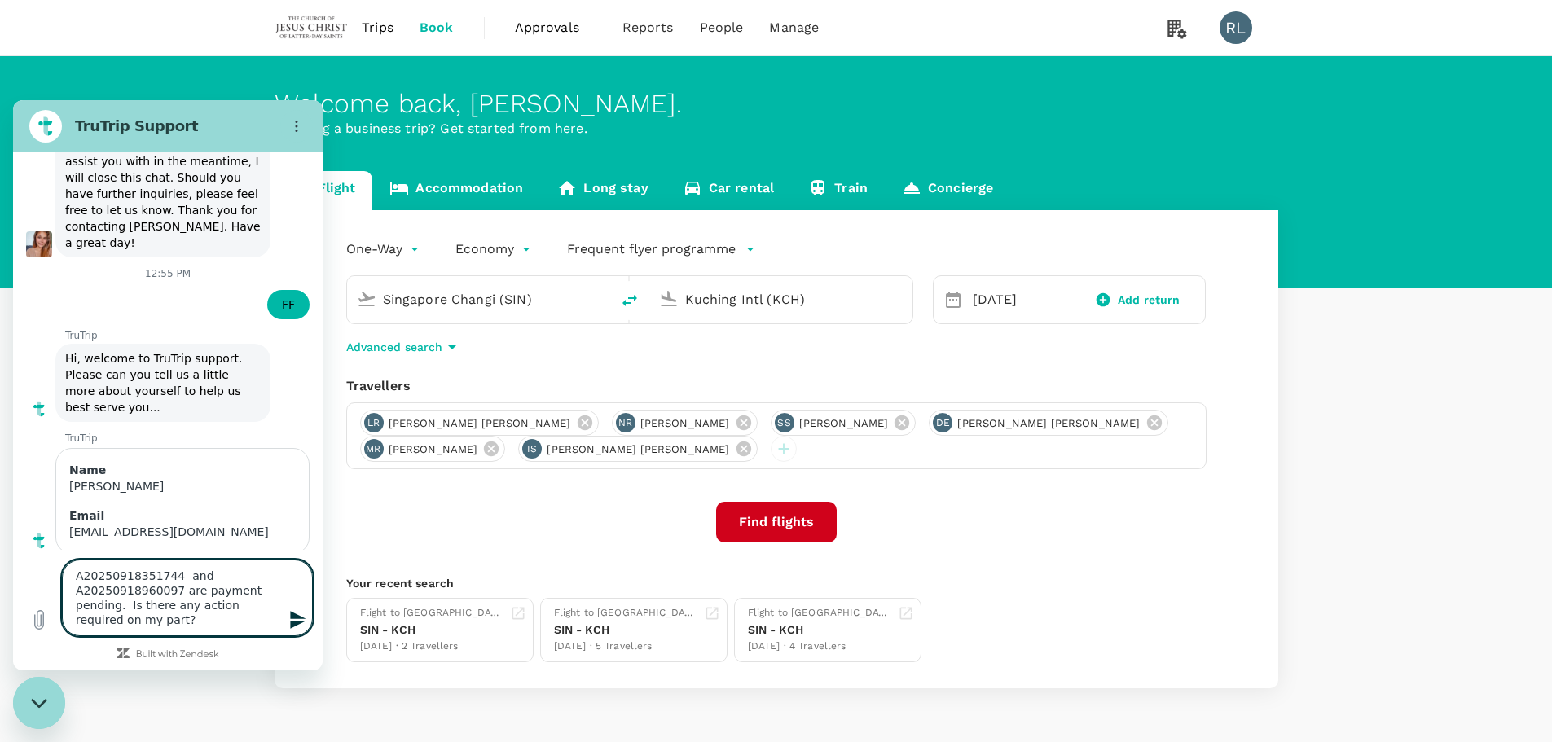
type textarea "A20250918351744 and A20250918960097 are payment pending. Is there any action re…"
type textarea "x"
type textarea "A20250918351744 and A20250918960097 are payment pending. Is there any action re…"
type textarea "x"
type textarea "A20250918351744 and A20250918960097 are payment pending. Is there any action re…"
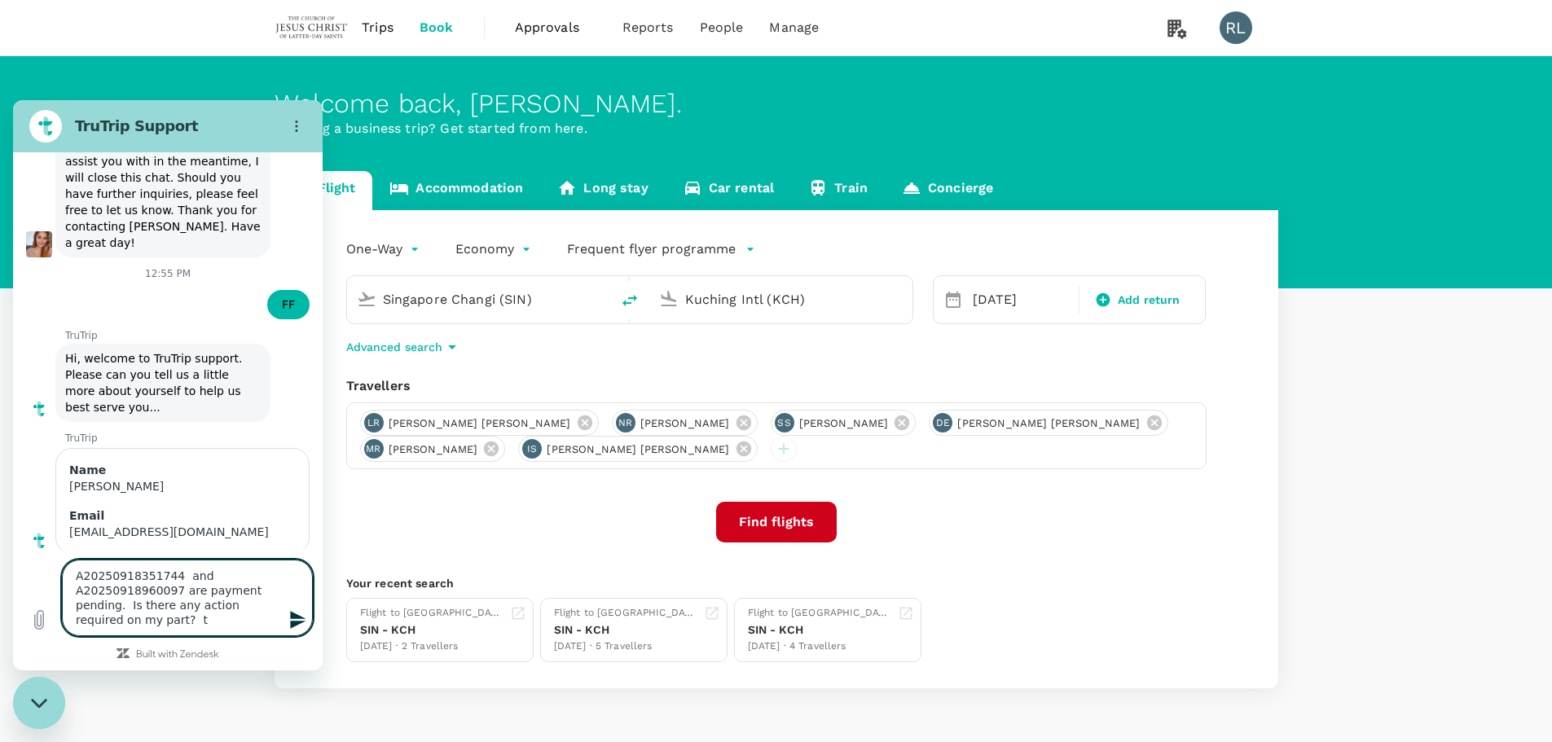
type textarea "x"
type textarea "A20250918351744 and A20250918960097 are payment pending. Is there any action re…"
type textarea "x"
type textarea "A20250918351744 and A20250918960097 are payment pending. Is there any action re…"
type textarea "x"
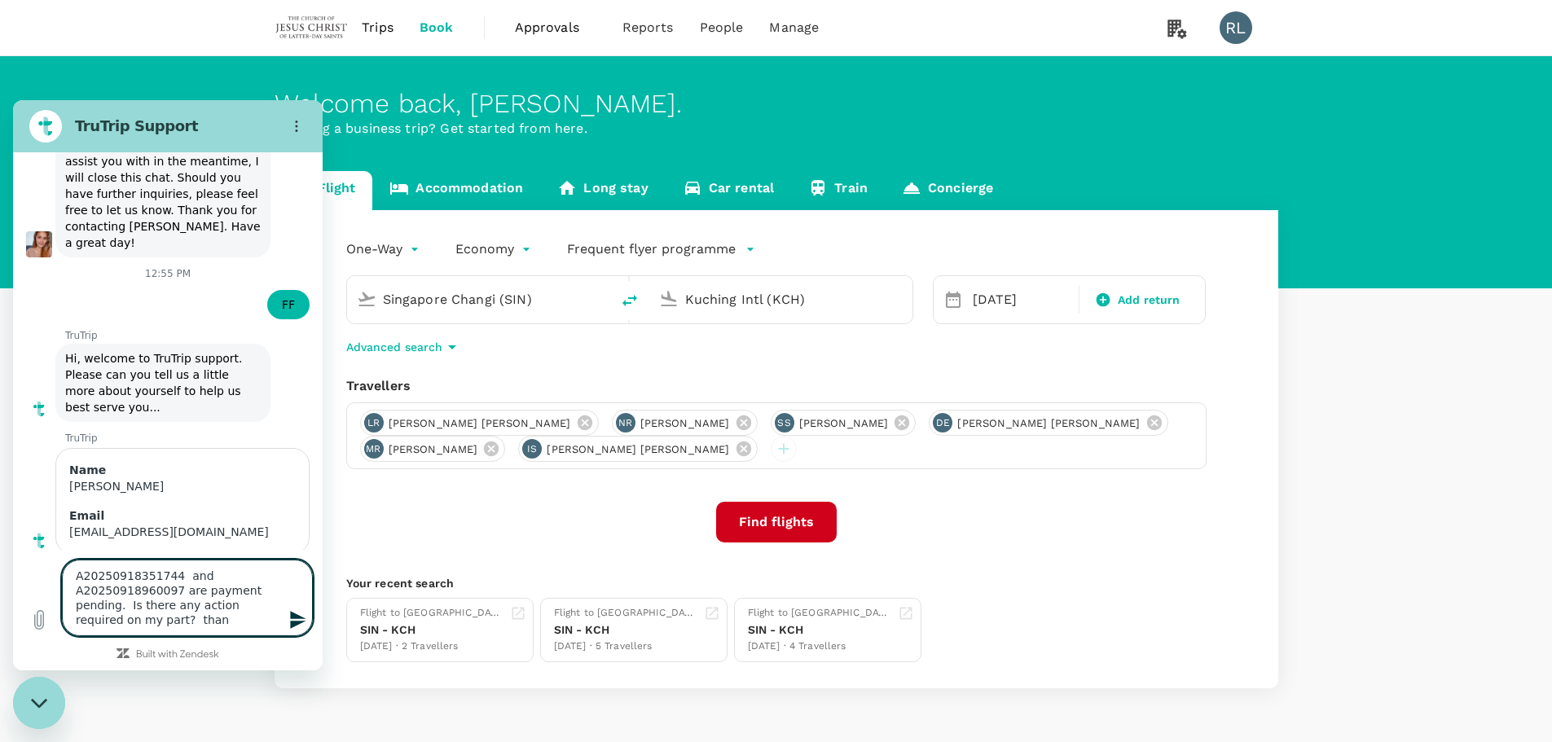
type textarea "A20250918351744 and A20250918960097 are payment pending. Is there any action re…"
type textarea "x"
type textarea "A20250918351744 and A20250918960097 are payment pending. Is there any action re…"
type textarea "x"
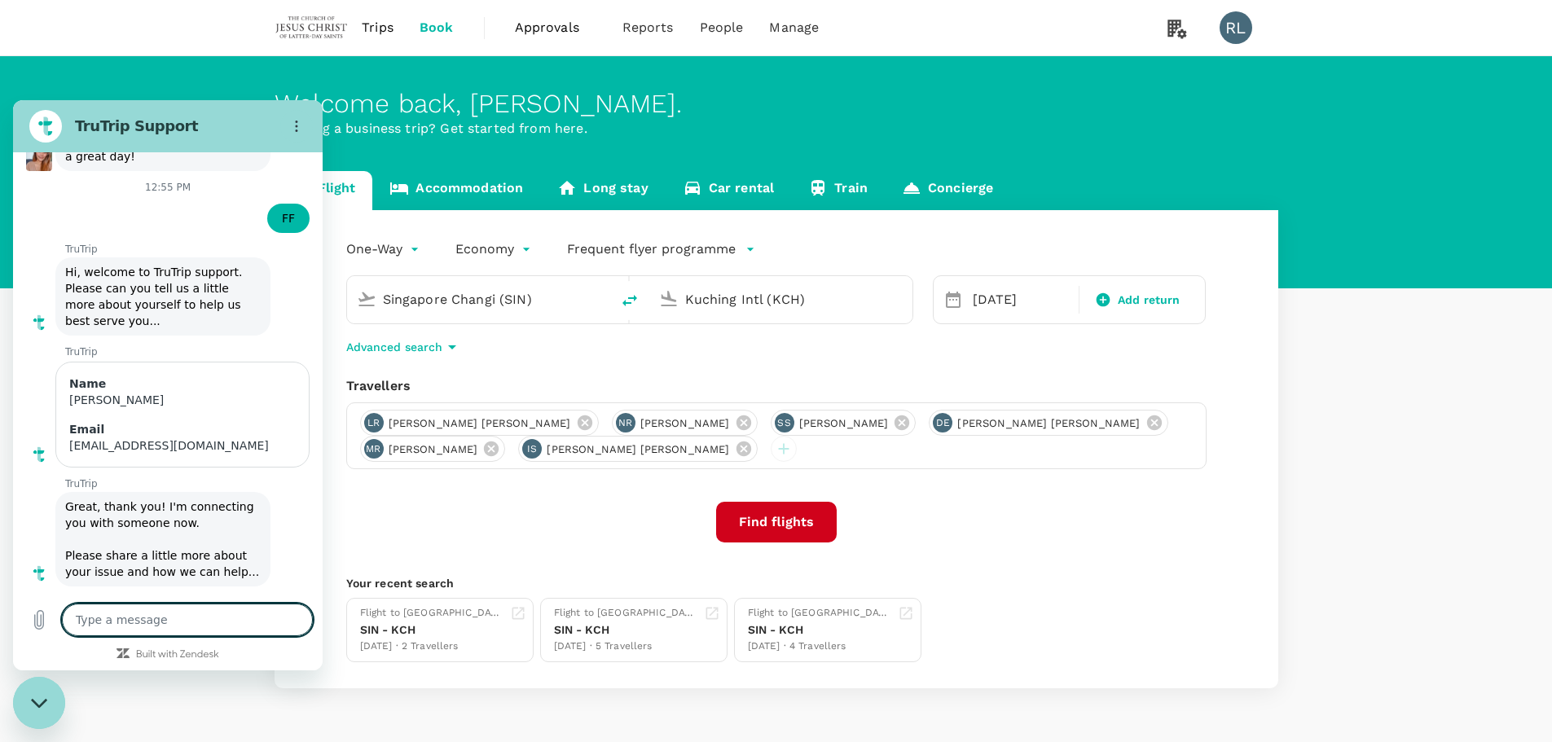
type textarea "x"
click at [31, 705] on icon "Close messaging window" at bounding box center [39, 703] width 17 height 11
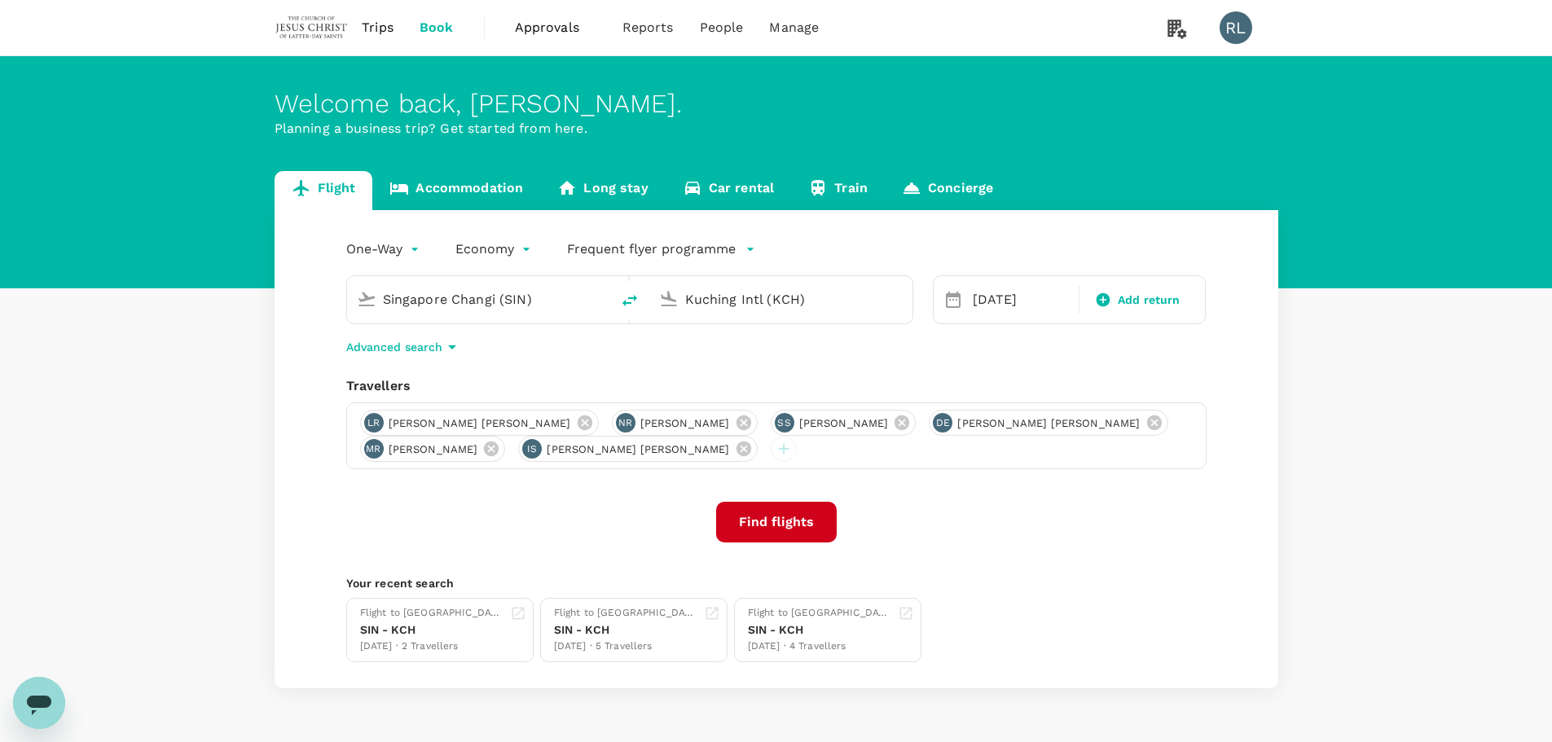
click at [49, 693] on icon "Open messaging window" at bounding box center [38, 702] width 29 height 29
type textarea "x"
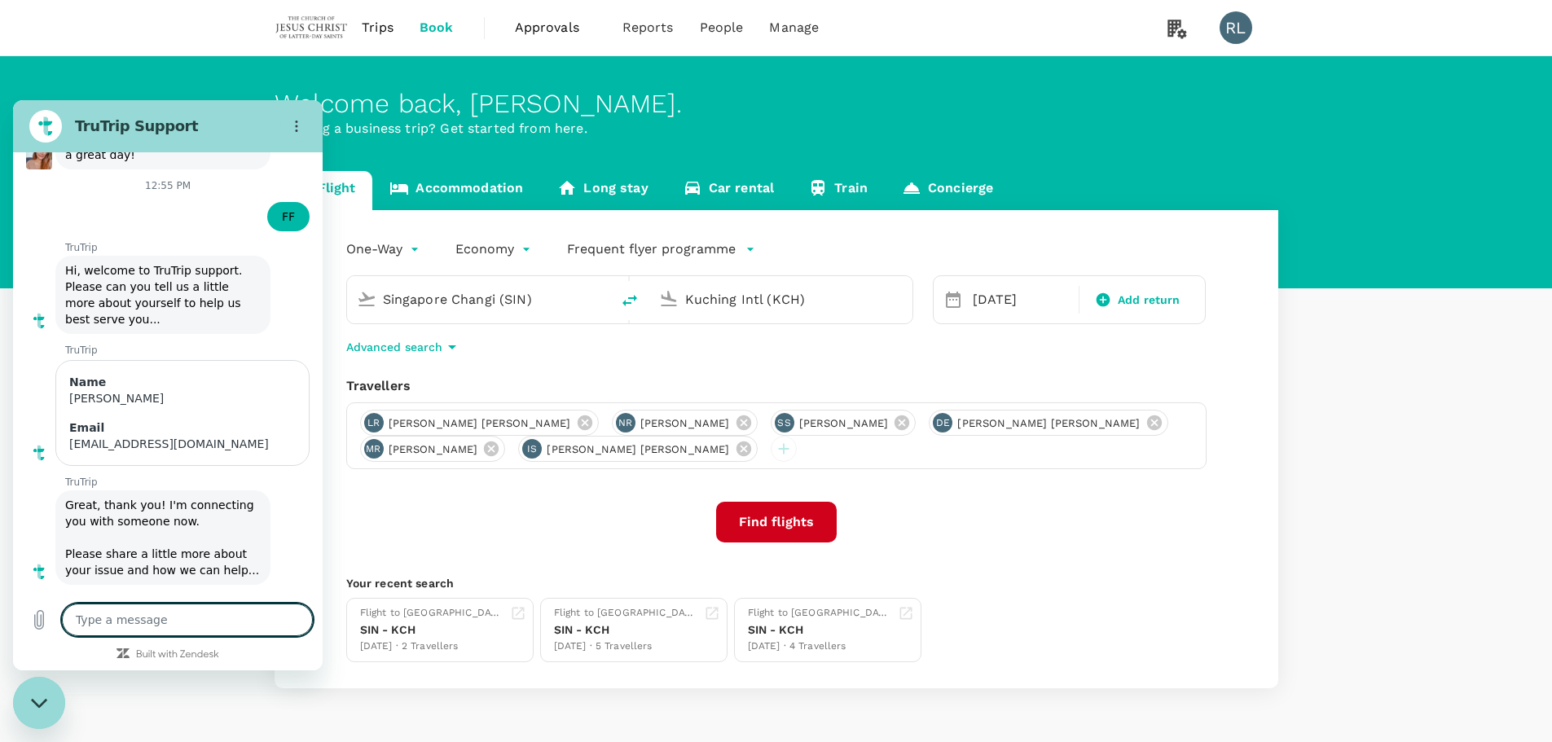
type textarea "A20250916981995"
type textarea "x"
type textarea "A20250916981995"
type textarea "x"
type textarea "A20250916981995"
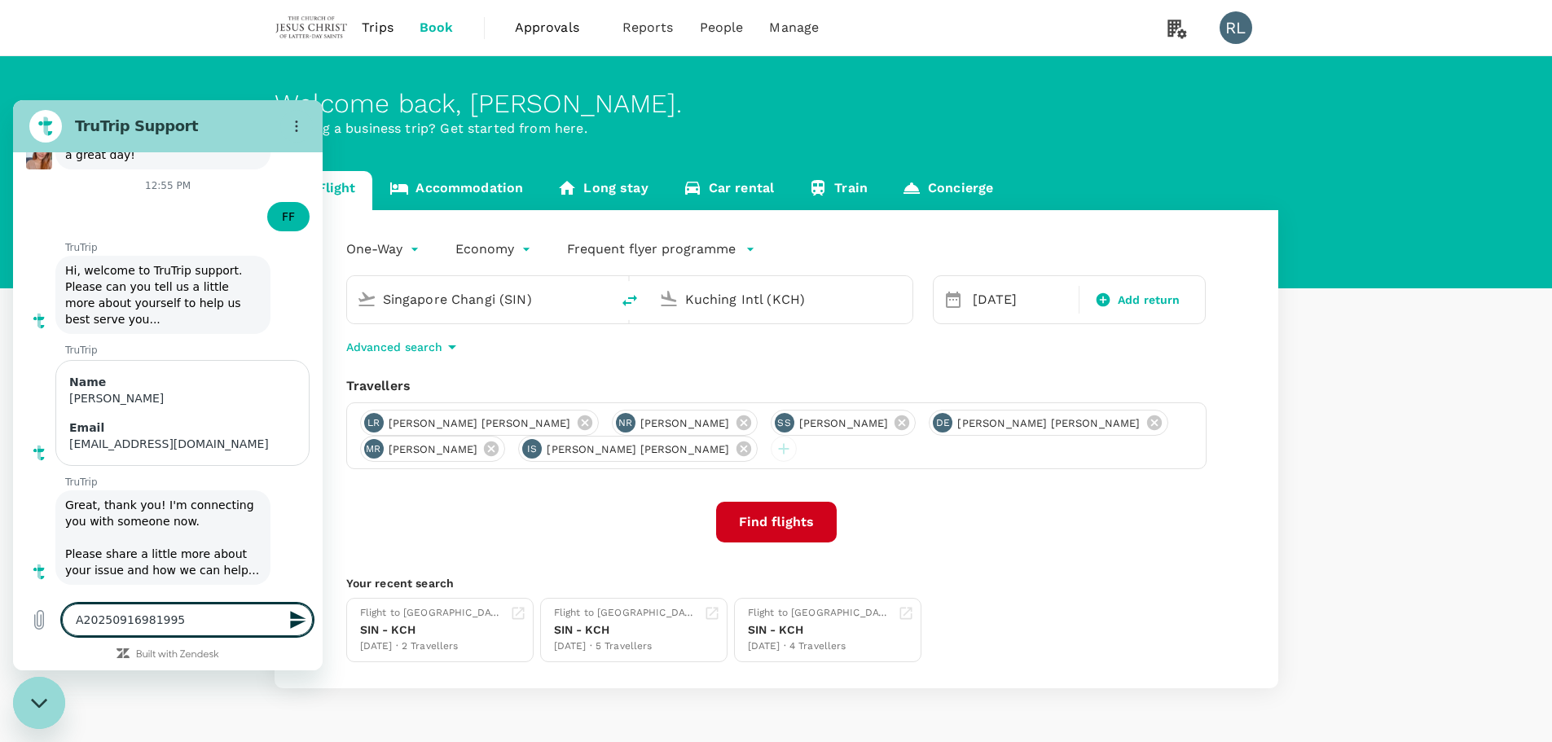
type textarea "x"
type textarea "A20250916981995 t"
type textarea "x"
type textarea "A20250916981995 th"
type textarea "x"
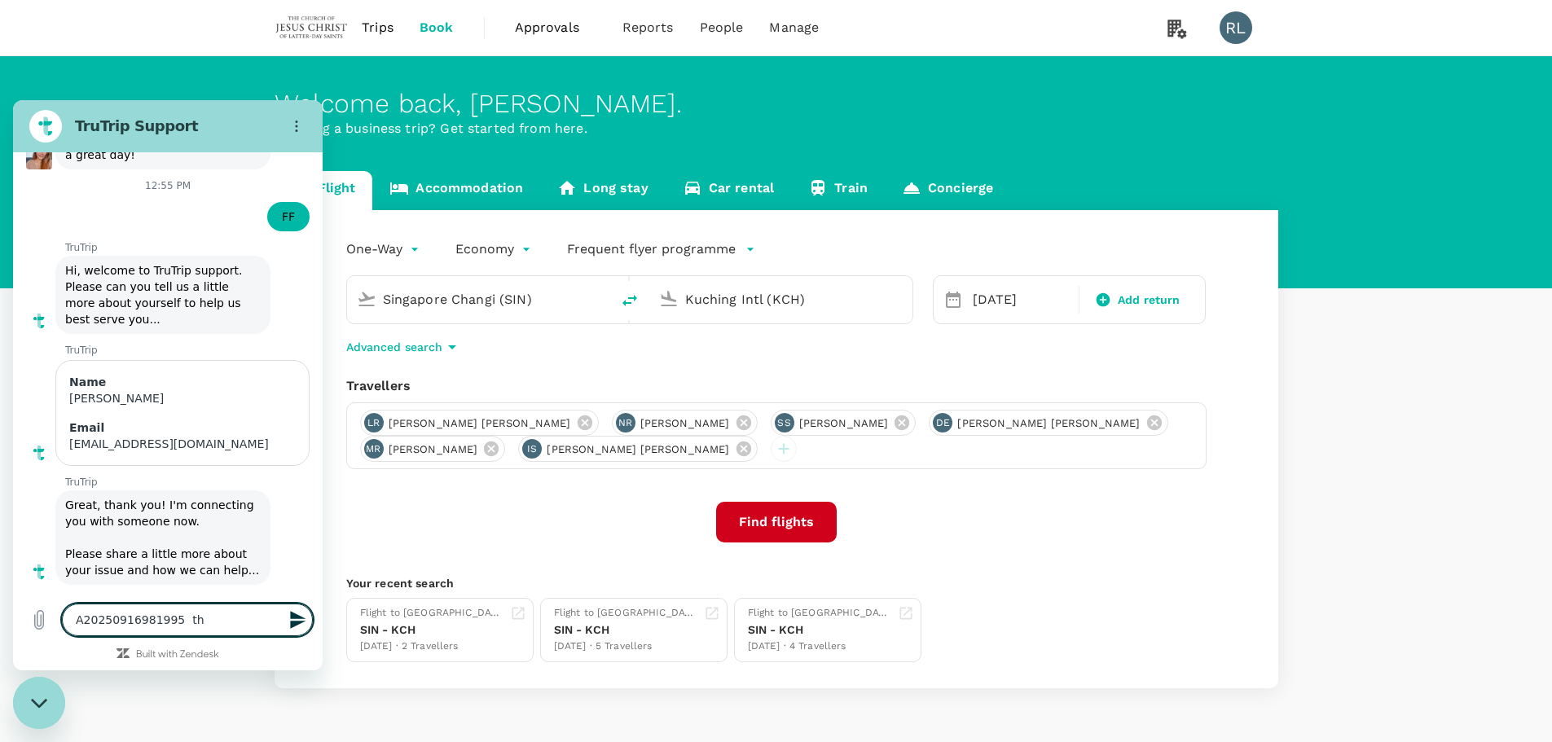
type textarea "A20250916981995 thi"
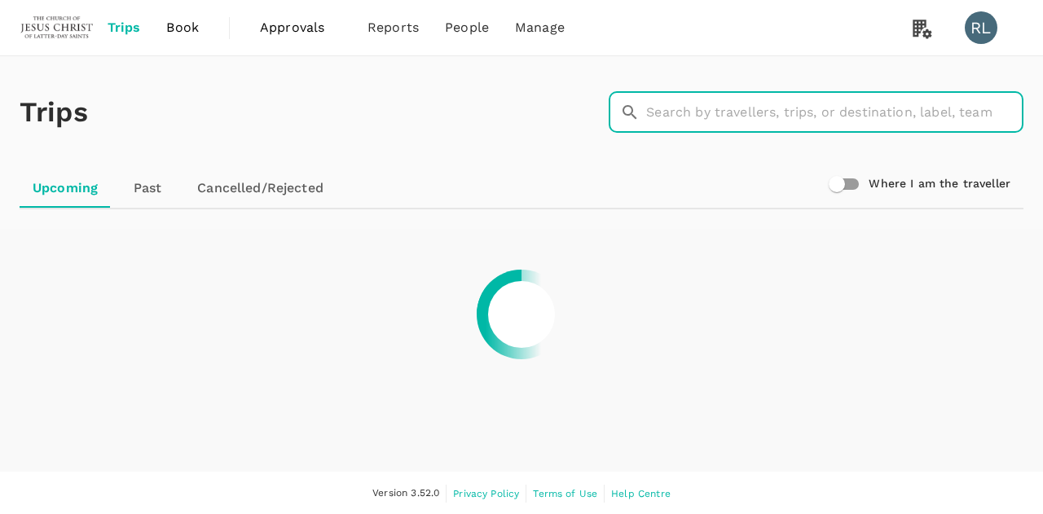
click at [680, 114] on input "text" at bounding box center [834, 112] width 377 height 41
type input "page"
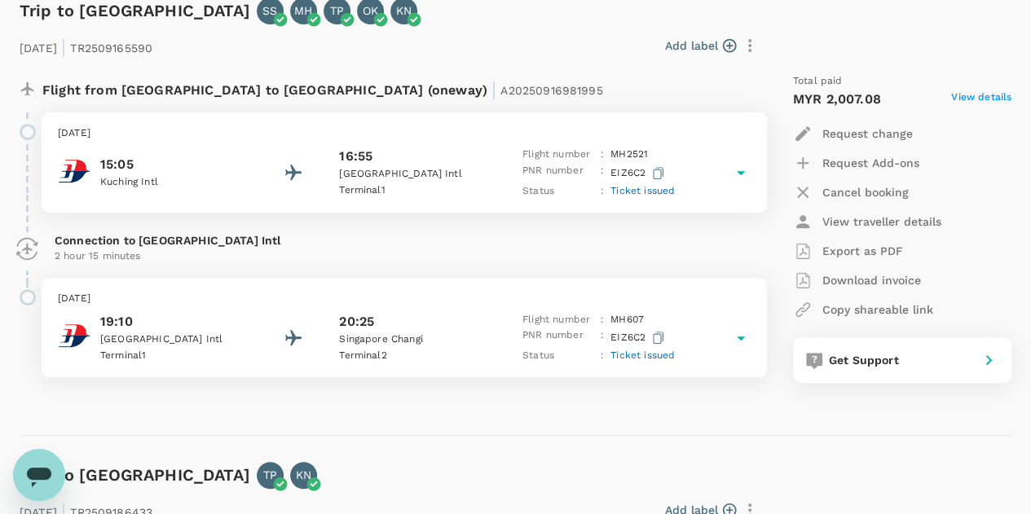
scroll to position [244, 0]
click at [651, 192] on span "Ticket issued" at bounding box center [642, 190] width 64 height 11
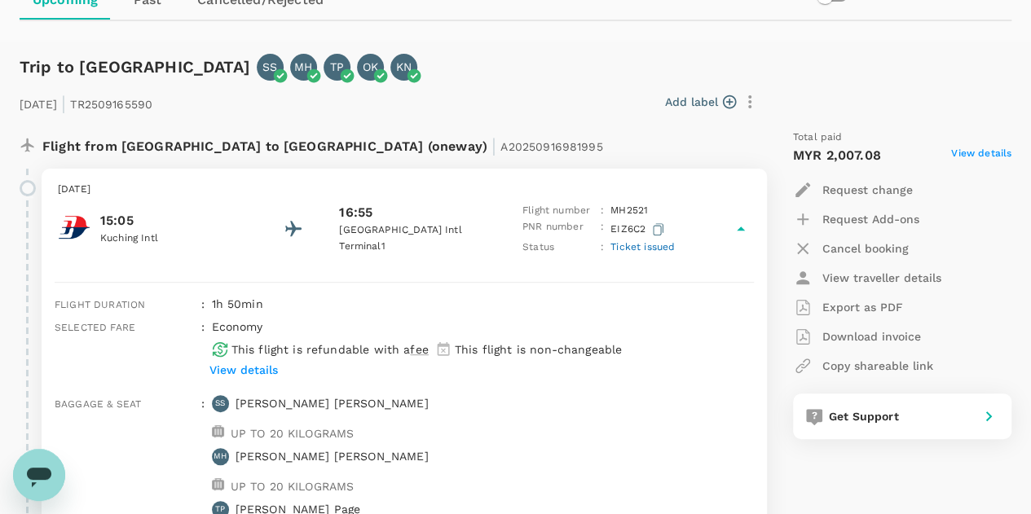
scroll to position [163, 0]
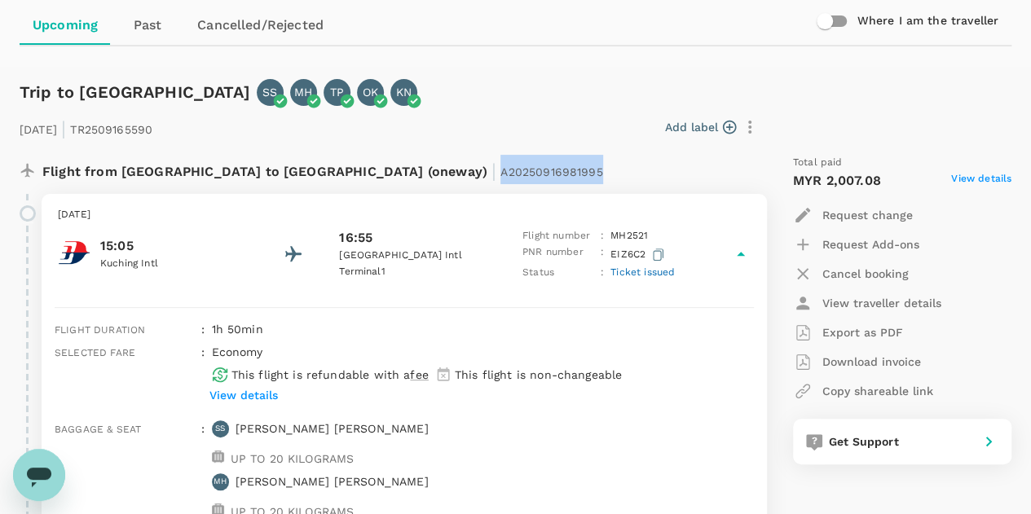
drag, startPoint x: 443, startPoint y: 169, endPoint x: 339, endPoint y: 182, distance: 105.1
click at [339, 182] on div "Flight from [GEOGRAPHIC_DATA] to [GEOGRAPHIC_DATA] (oneway) | A20250916981995" at bounding box center [350, 169] width 617 height 29
copy span "A20250916981995"
click at [45, 468] on icon "Open messaging window, 1 unread message" at bounding box center [39, 478] width 24 height 20
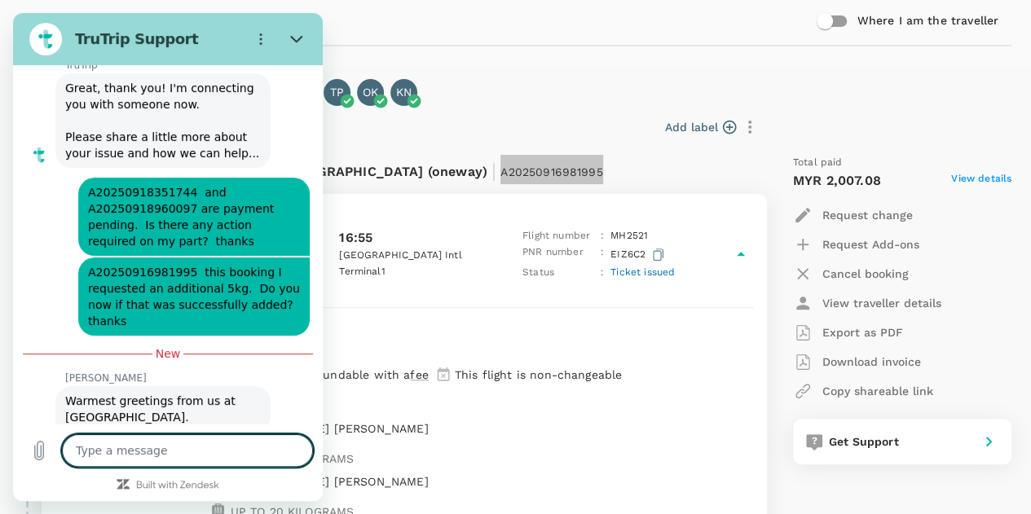
scroll to position [3130, 0]
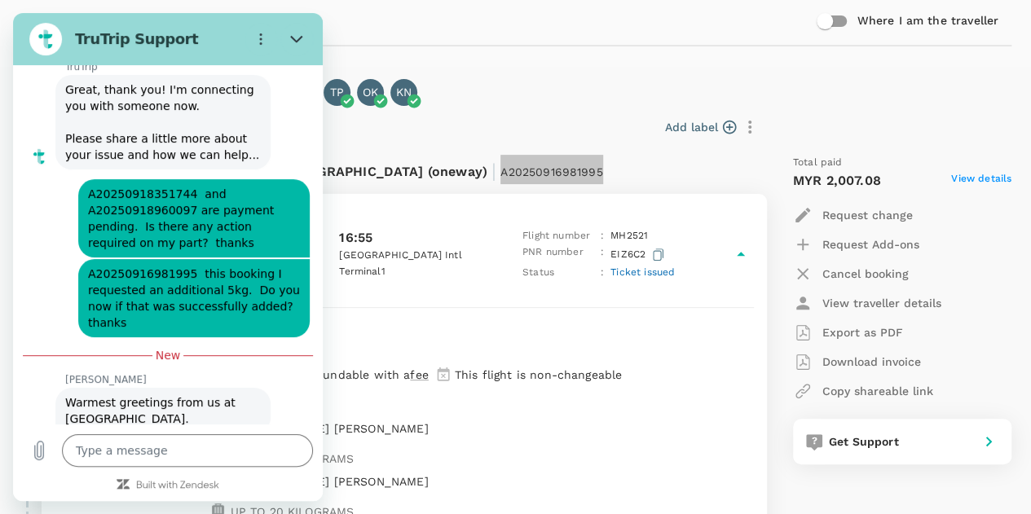
type textarea "x"
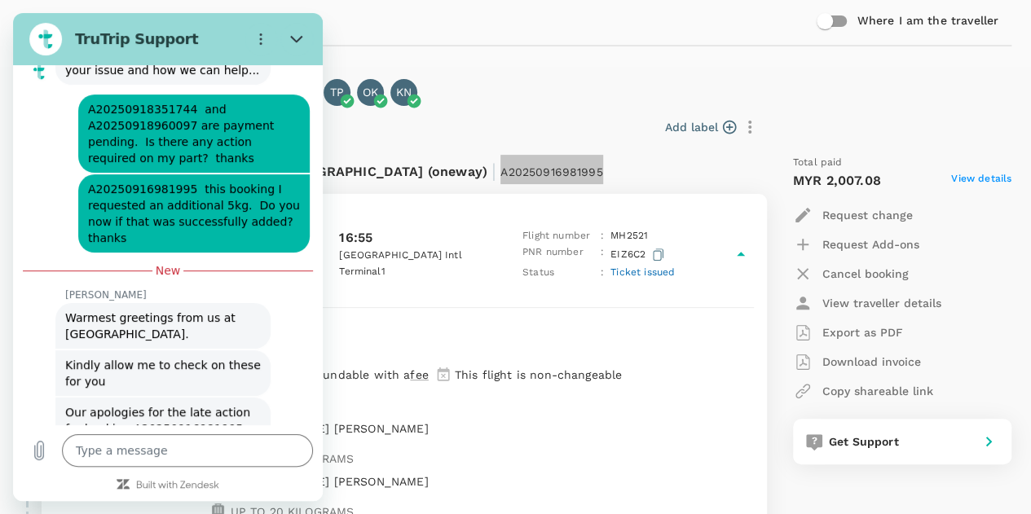
scroll to position [3218, 0]
